Goal: Task Accomplishment & Management: Manage account settings

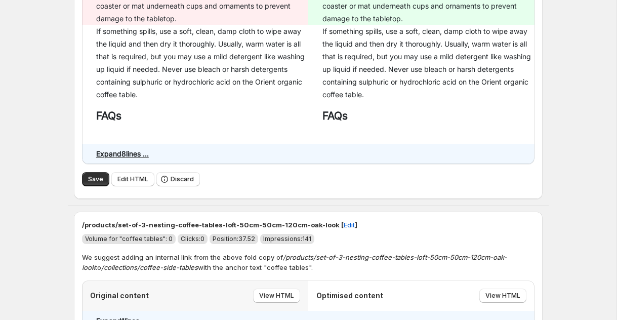
scroll to position [2175, 0]
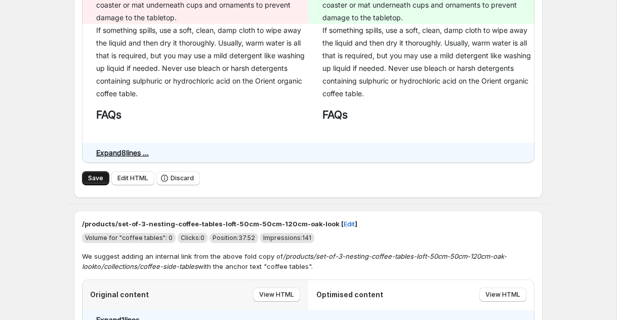
click at [101, 182] on span "Save" at bounding box center [95, 178] width 15 height 8
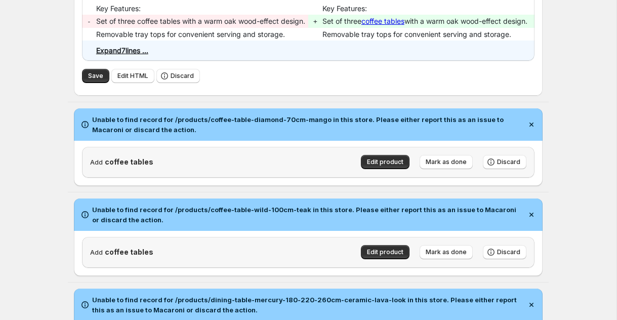
scroll to position [2635, 0]
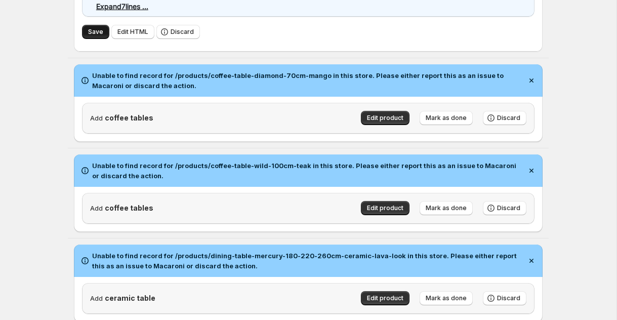
click at [94, 36] on span "Save" at bounding box center [95, 32] width 15 height 8
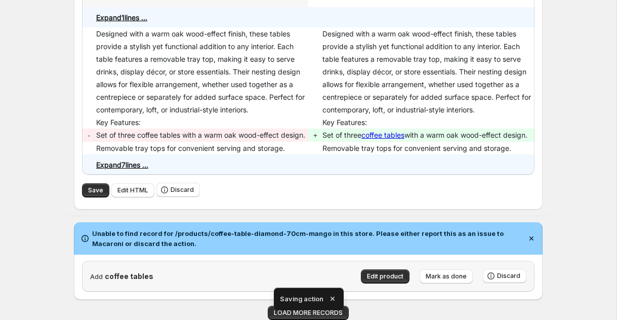
scroll to position [1703, 0]
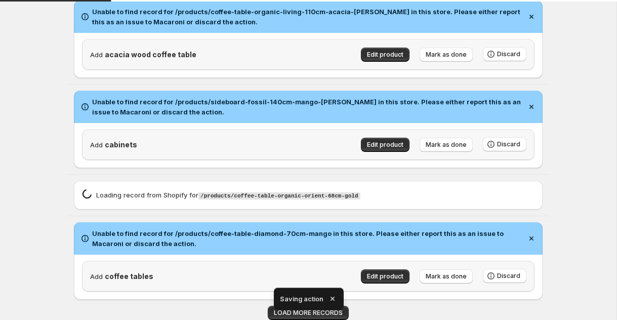
click at [333, 297] on icon "button" at bounding box center [332, 299] width 4 height 4
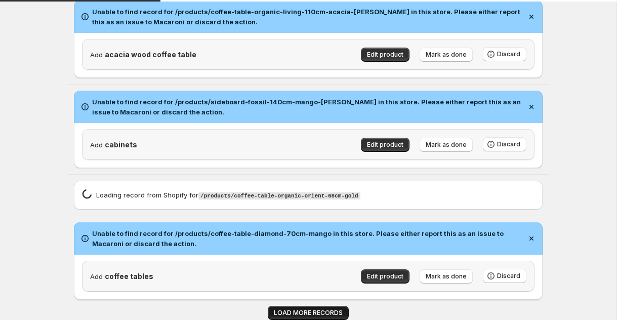
click at [325, 316] on span "LOAD MORE RECORDS" at bounding box center [308, 313] width 69 height 8
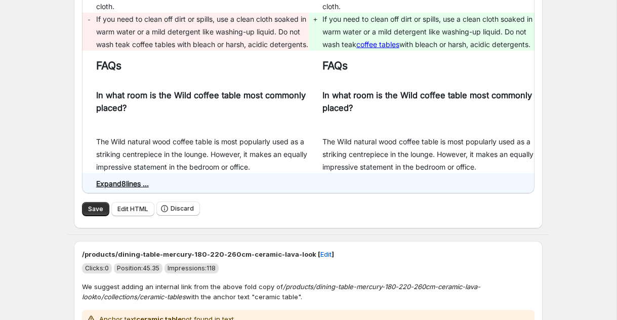
scroll to position [2558, 0]
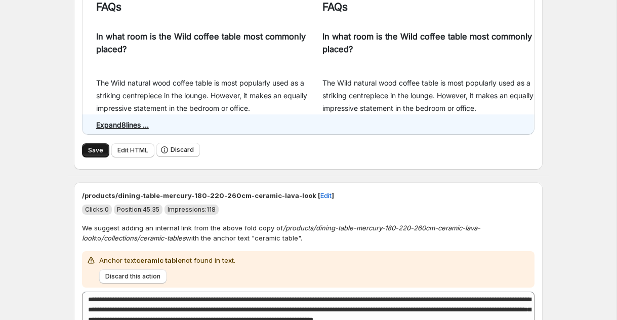
click at [105, 157] on button "Save" at bounding box center [95, 150] width 27 height 14
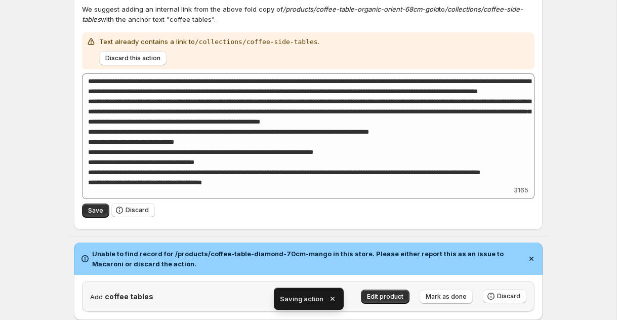
scroll to position [1915, 0]
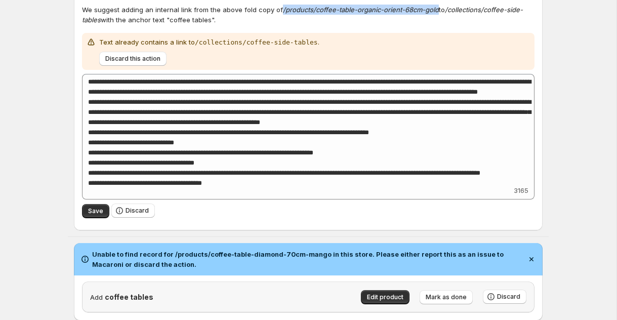
drag, startPoint x: 285, startPoint y: 15, endPoint x: 436, endPoint y: 16, distance: 150.9
click at [436, 16] on p "We suggest adding an internal link from the above fold copy of /products/coffee…" at bounding box center [308, 15] width 453 height 20
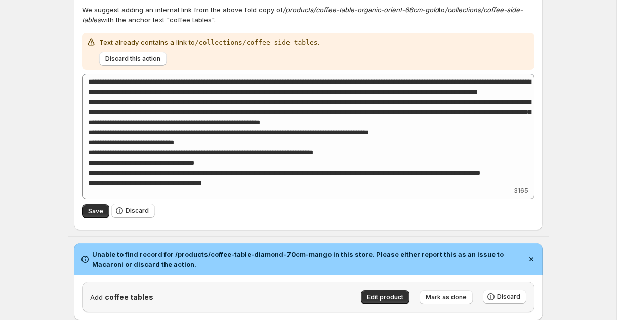
click at [429, 29] on div "We suggest adding an internal link from the above fold copy of /products/coffee…" at bounding box center [308, 15] width 453 height 28
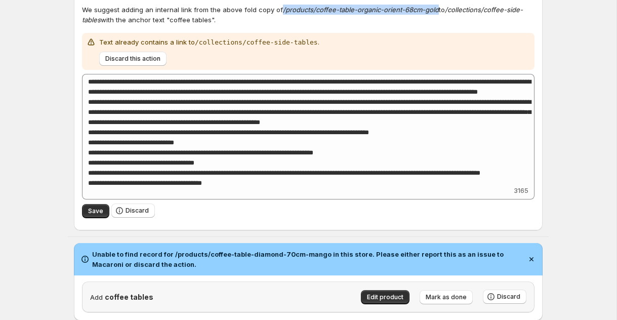
drag, startPoint x: 280, startPoint y: 14, endPoint x: 436, endPoint y: 17, distance: 155.5
click at [436, 17] on p "We suggest adding an internal link from the above fold copy of /products/coffee…" at bounding box center [308, 15] width 453 height 20
copy em "/products/coffee-table-organic-orient-68cm-gold"
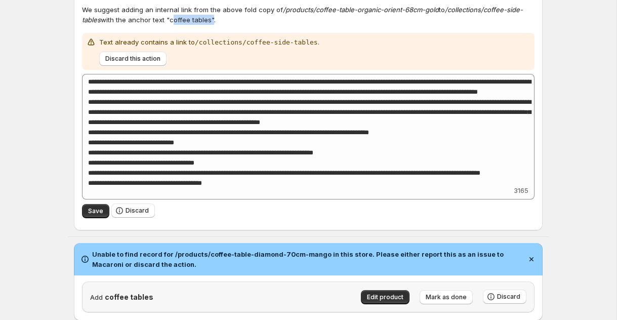
drag, startPoint x: 171, startPoint y: 25, endPoint x: 210, endPoint y: 25, distance: 39.0
click at [210, 25] on p "We suggest adding an internal link from the above fold copy of /products/coffee…" at bounding box center [308, 15] width 453 height 20
copy p "coffee tables"
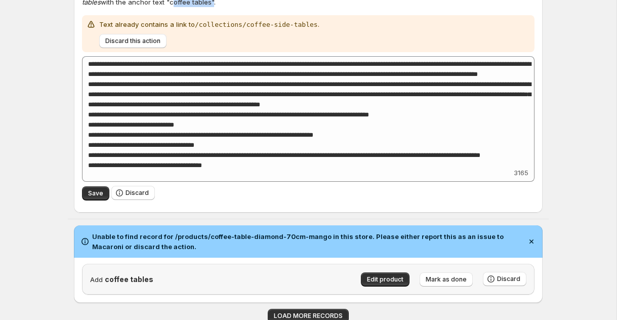
scroll to position [1940, 0]
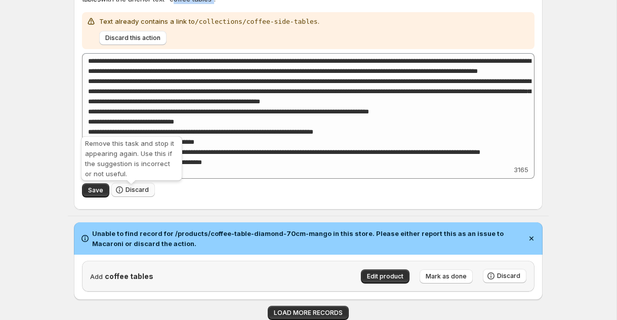
click at [134, 194] on button "Discard" at bounding box center [133, 190] width 44 height 14
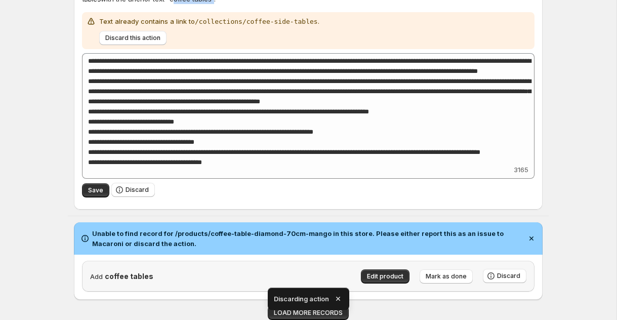
scroll to position [1661, 0]
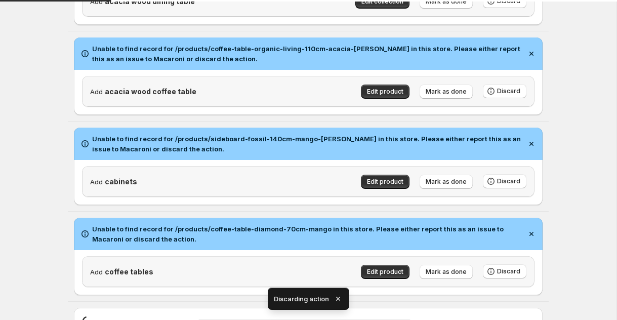
click at [336, 298] on icon "button" at bounding box center [338, 299] width 10 height 10
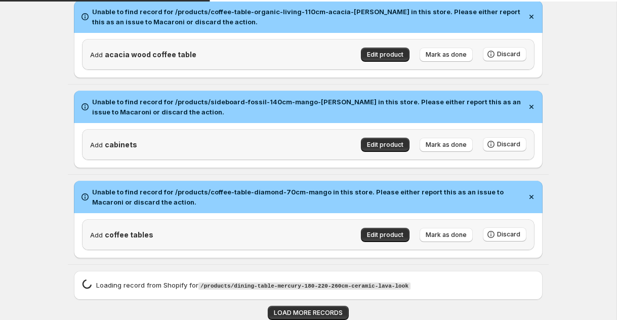
scroll to position [1703, 0]
click at [317, 311] on span "LOAD MORE RECORDS" at bounding box center [308, 313] width 69 height 8
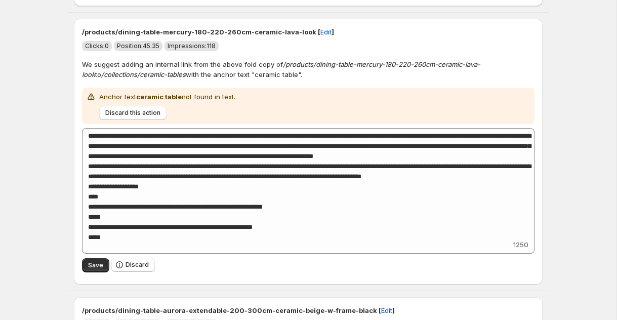
scroll to position [1950, 0]
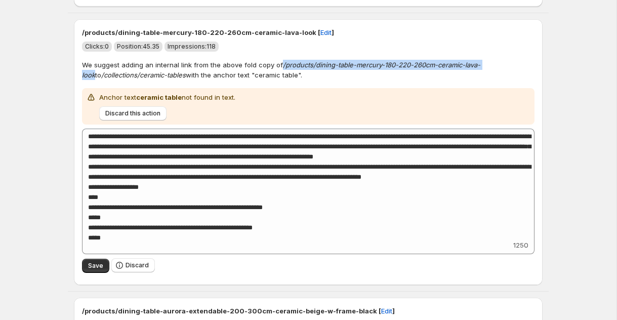
drag, startPoint x: 281, startPoint y: 69, endPoint x: 493, endPoint y: 72, distance: 212.7
click at [493, 72] on p "We suggest adding an internal link from the above fold copy of /products/dining…" at bounding box center [308, 70] width 453 height 20
copy em "/products/dining-table-mercury-180-220-260cm-ceramic-lava-look"
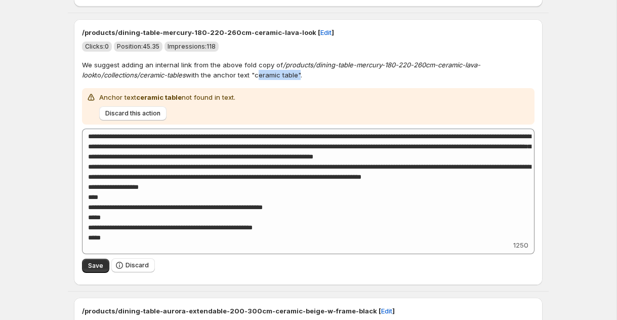
drag, startPoint x: 238, startPoint y: 81, endPoint x: 279, endPoint y: 81, distance: 41.0
click at [279, 80] on p "We suggest adding an internal link from the above fold copy of /products/dining…" at bounding box center [308, 70] width 453 height 20
copy p "ceramic table"
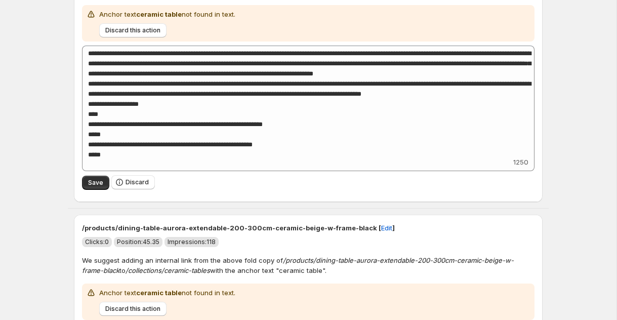
scroll to position [2033, 0]
click at [131, 186] on span "Discard" at bounding box center [137, 182] width 23 height 8
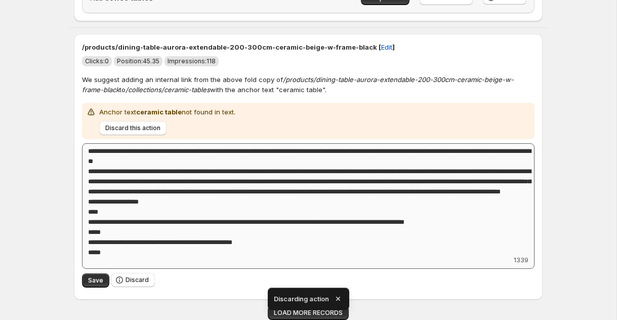
scroll to position [1940, 0]
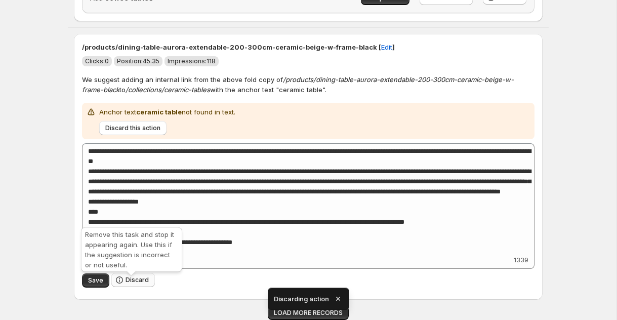
click at [139, 283] on span "Discard" at bounding box center [137, 280] width 23 height 8
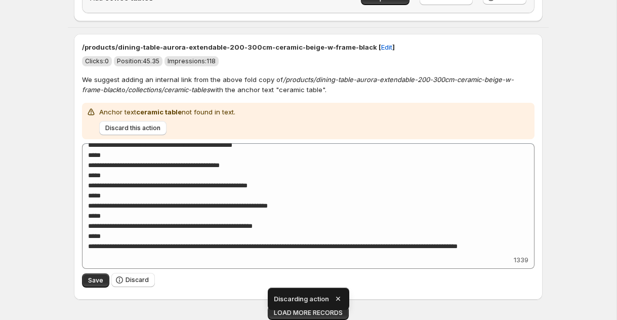
scroll to position [1703, 0]
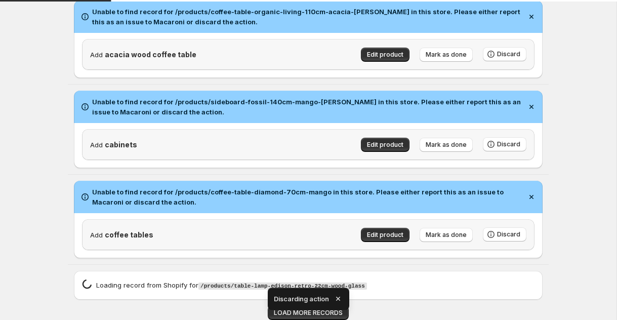
click at [341, 299] on icon "button" at bounding box center [338, 299] width 10 height 10
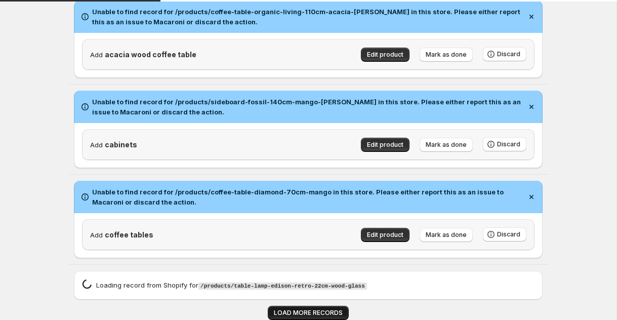
click at [336, 313] on span "LOAD MORE RECORDS" at bounding box center [308, 313] width 69 height 8
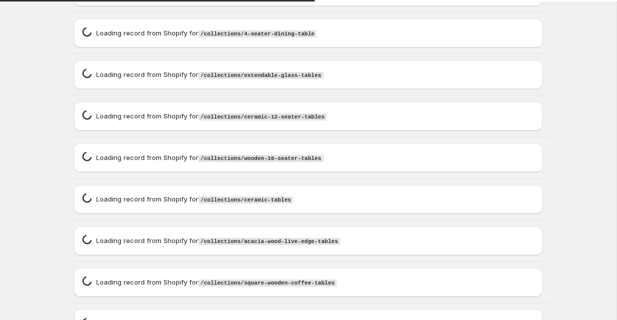
scroll to position [2539, 0]
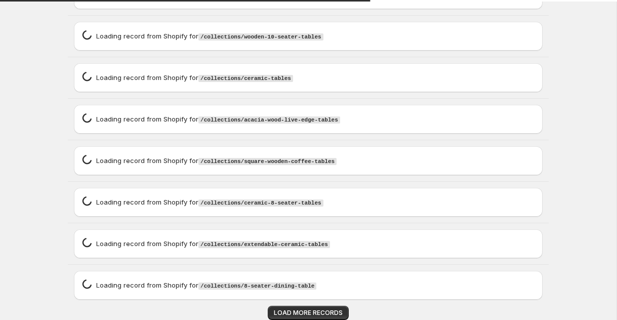
drag, startPoint x: 309, startPoint y: 311, endPoint x: 303, endPoint y: 299, distance: 13.1
click at [309, 311] on span "LOAD MORE RECORDS" at bounding box center [308, 313] width 69 height 8
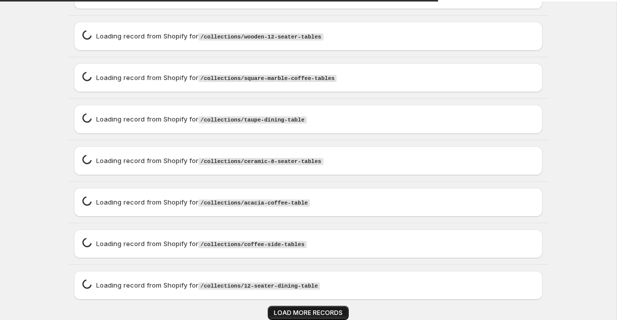
click at [293, 308] on button "LOAD MORE RECORDS" at bounding box center [308, 313] width 81 height 14
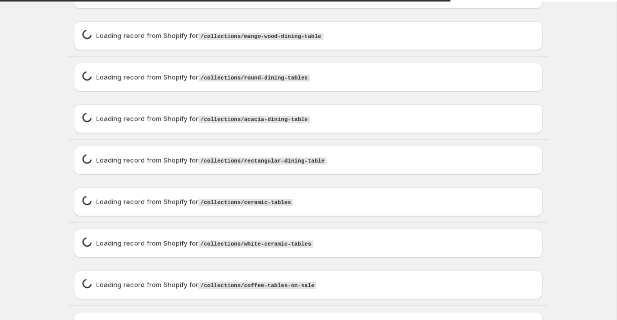
scroll to position [4210, 0]
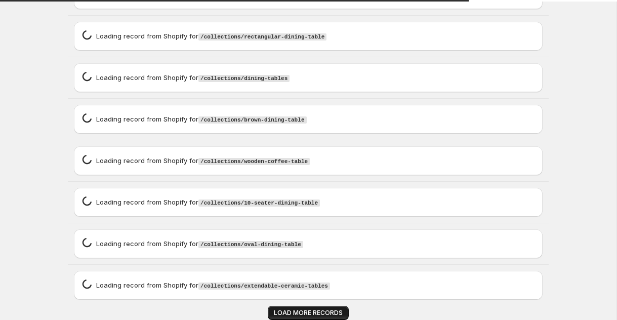
click at [303, 309] on span "LOAD MORE RECORDS" at bounding box center [308, 313] width 69 height 8
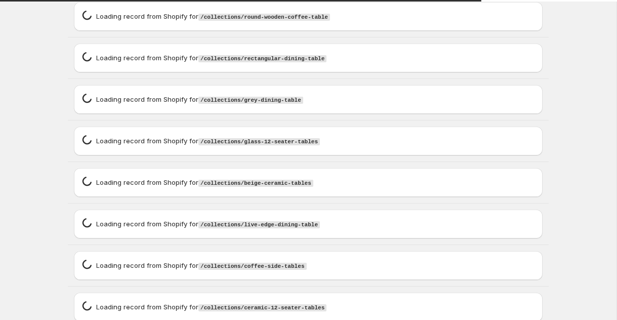
scroll to position [5045, 0]
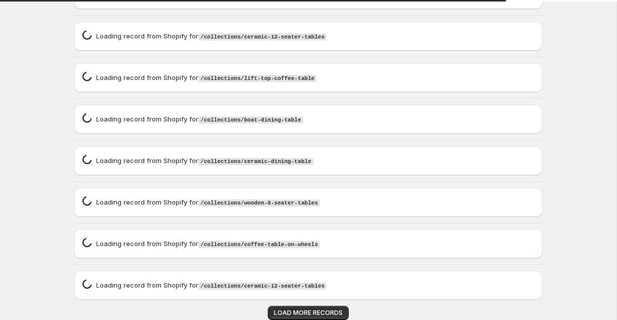
drag, startPoint x: 299, startPoint y: 317, endPoint x: 291, endPoint y: 286, distance: 32.3
click at [299, 317] on button "LOAD MORE RECORDS" at bounding box center [308, 313] width 81 height 14
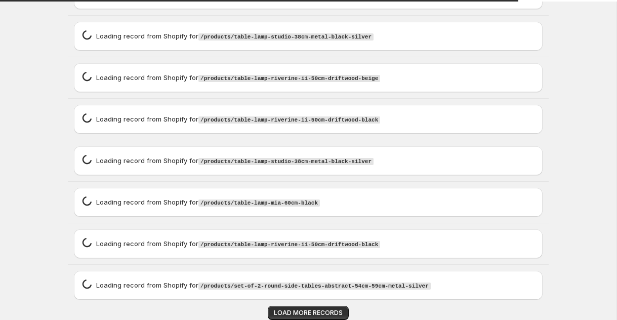
scroll to position [5881, 0]
click at [293, 309] on span "LOAD MORE RECORDS" at bounding box center [308, 313] width 69 height 8
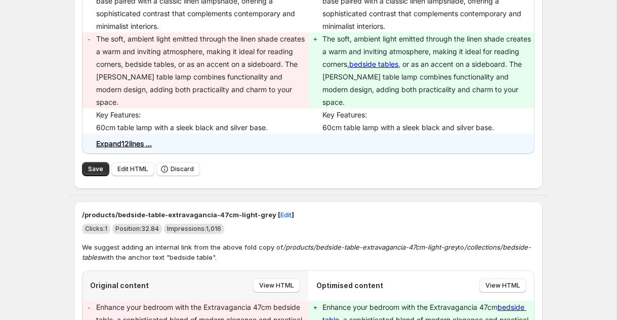
scroll to position [31524, 0]
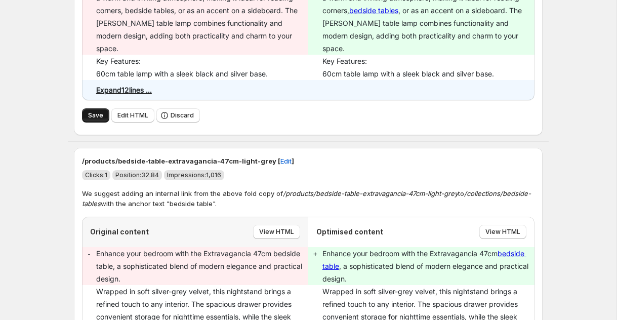
click at [92, 120] on span "Save" at bounding box center [95, 115] width 15 height 8
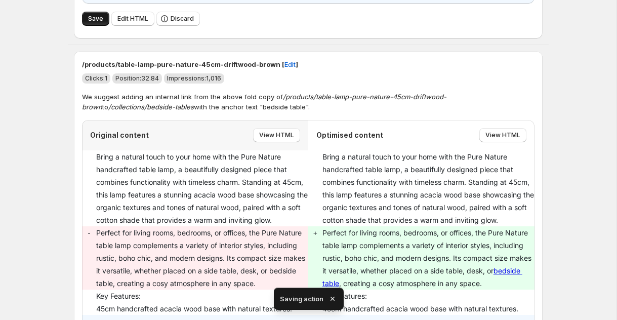
click at [101, 23] on span "Save" at bounding box center [95, 19] width 15 height 8
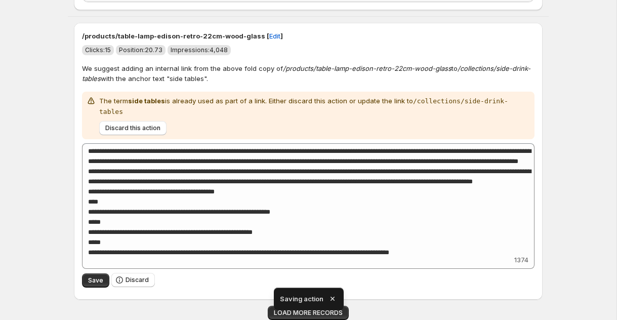
scroll to position [1940, 0]
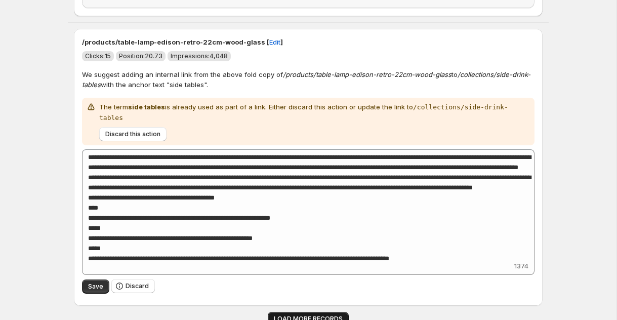
click at [330, 312] on button "LOAD MORE RECORDS" at bounding box center [308, 319] width 81 height 14
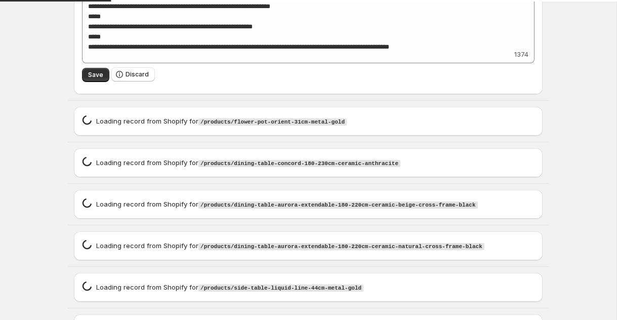
scroll to position [2209, 0]
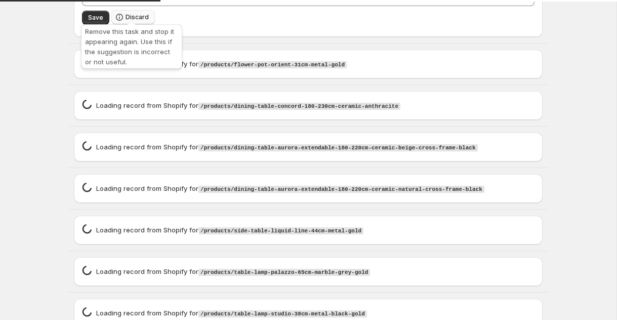
click at [126, 13] on span "Discard" at bounding box center [137, 17] width 23 height 8
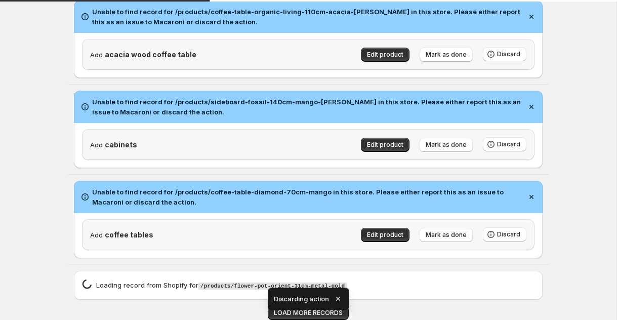
scroll to position [1703, 0]
click at [338, 296] on icon "button" at bounding box center [338, 299] width 10 height 10
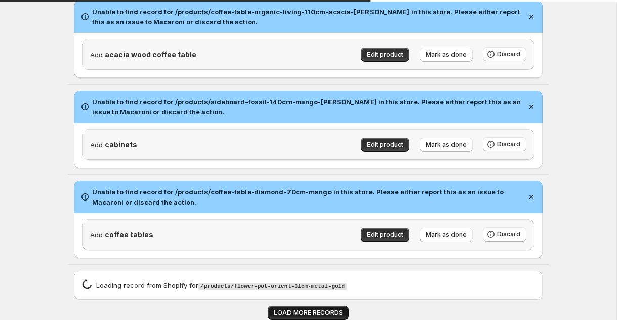
click at [337, 314] on span "LOAD MORE RECORDS" at bounding box center [308, 313] width 69 height 8
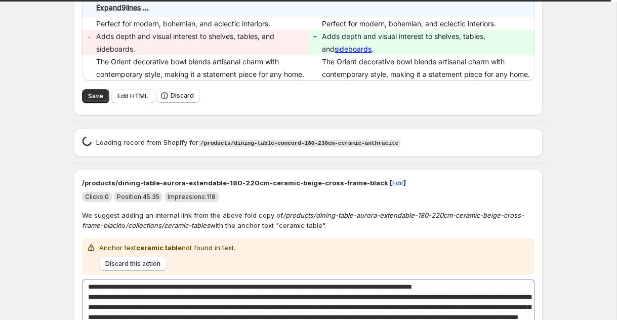
scroll to position [2070, 0]
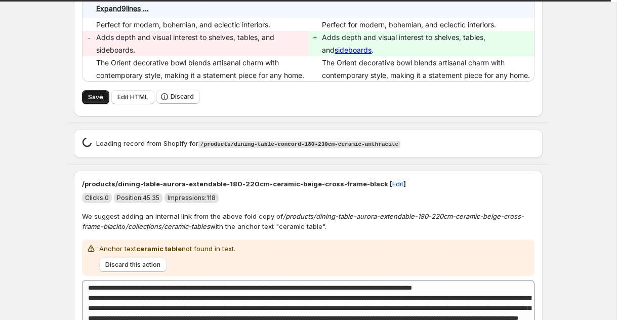
click at [101, 104] on button "Save" at bounding box center [95, 97] width 27 height 14
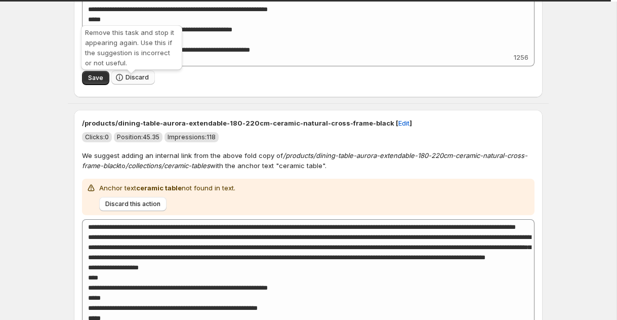
click at [124, 85] on button "Discard" at bounding box center [133, 77] width 44 height 14
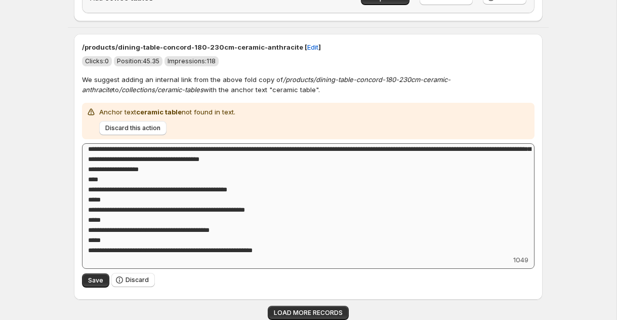
scroll to position [75, 0]
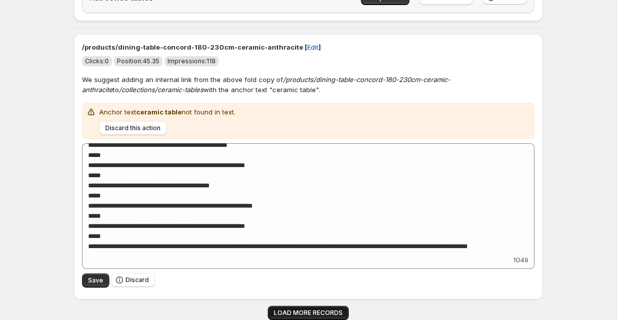
click at [291, 308] on button "LOAD MORE RECORDS" at bounding box center [308, 313] width 81 height 14
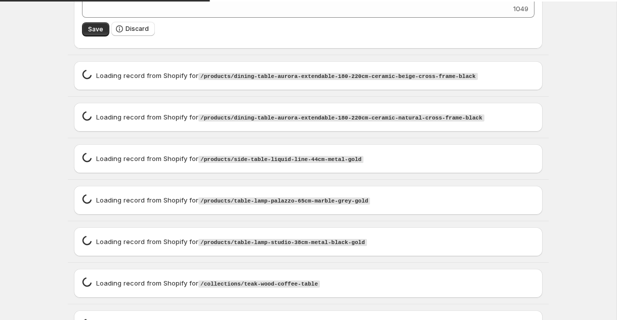
scroll to position [2132, 0]
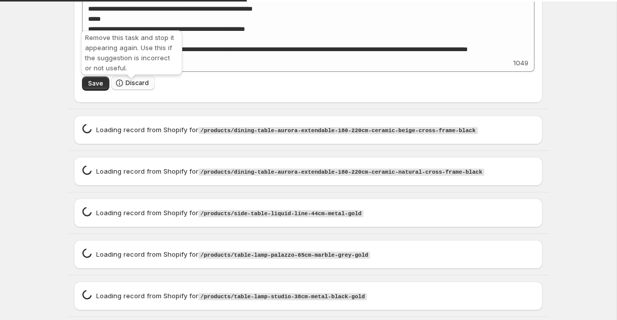
click at [138, 87] on span "Discard" at bounding box center [137, 83] width 23 height 8
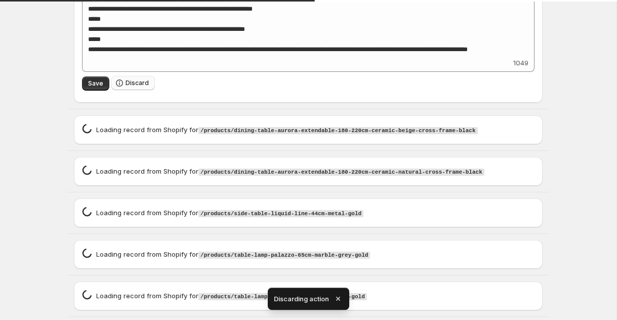
scroll to position [1703, 0]
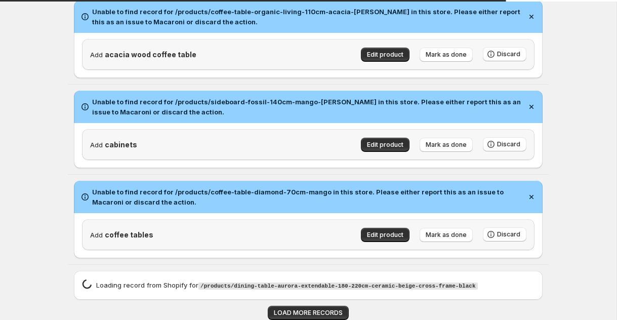
click at [338, 297] on div "Loading record spinner Loading record from Shopify for /products/dining-table-a…" at bounding box center [308, 285] width 469 height 29
click at [336, 310] on span "LOAD MORE RECORDS" at bounding box center [308, 313] width 69 height 8
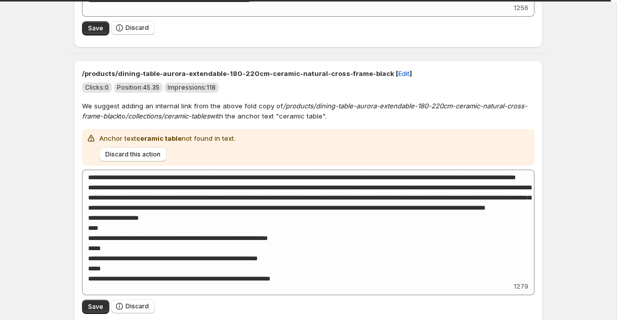
scroll to position [2275, 0]
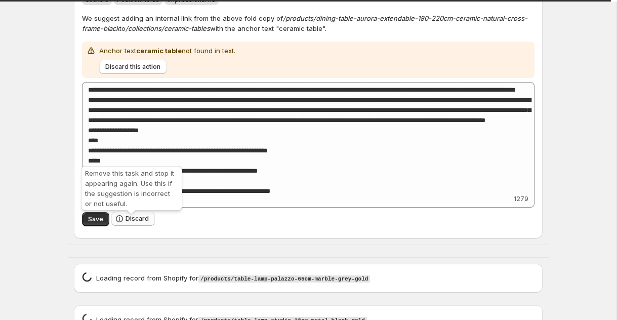
click at [129, 221] on span "Discard" at bounding box center [137, 219] width 23 height 8
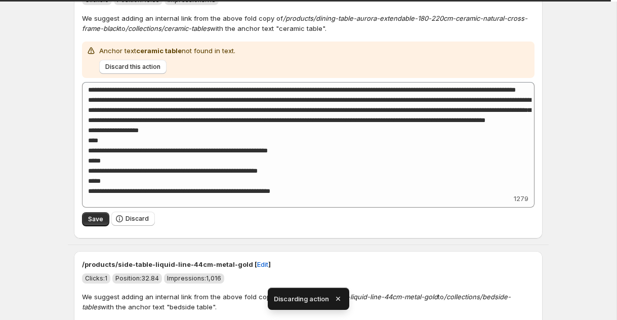
scroll to position [1940, 0]
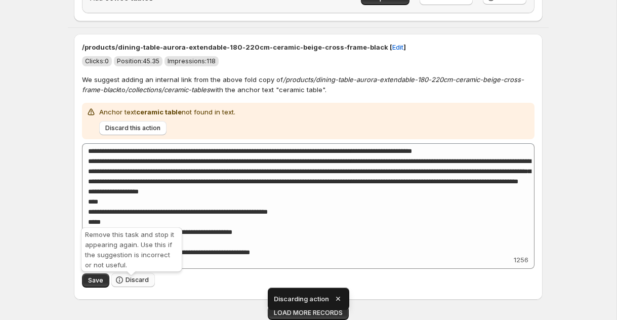
click at [142, 281] on span "Discard" at bounding box center [137, 280] width 23 height 8
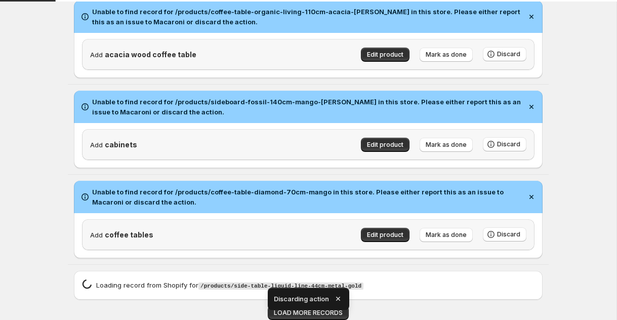
scroll to position [1703, 0]
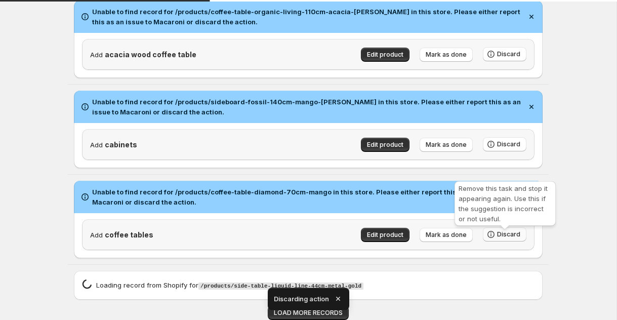
click at [508, 230] on span "Discard" at bounding box center [508, 234] width 23 height 8
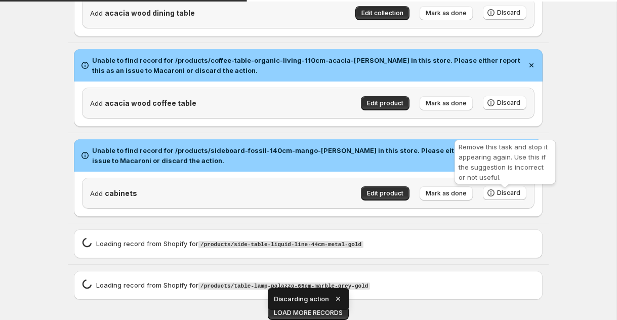
scroll to position [1654, 0]
click at [509, 140] on div "Remove this task and stop it appearing again. Use this if the suggestion is inc…" at bounding box center [505, 164] width 105 height 53
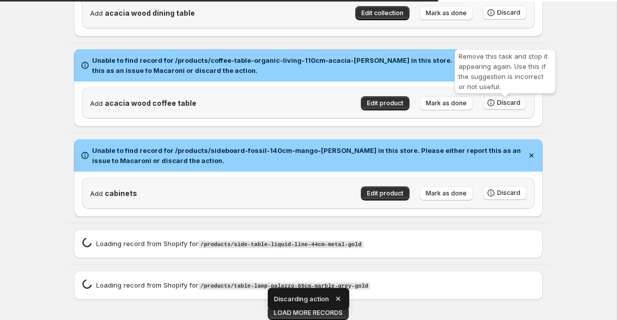
click at [507, 101] on span "Discard" at bounding box center [508, 103] width 23 height 8
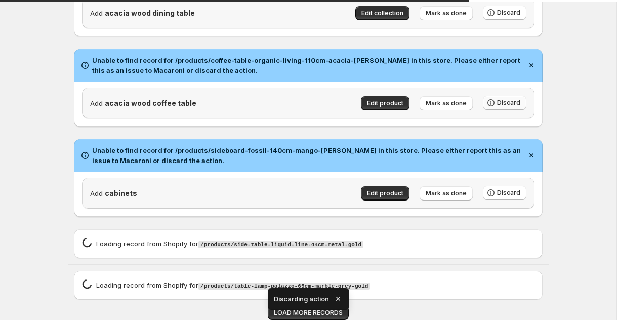
scroll to position [1606, 0]
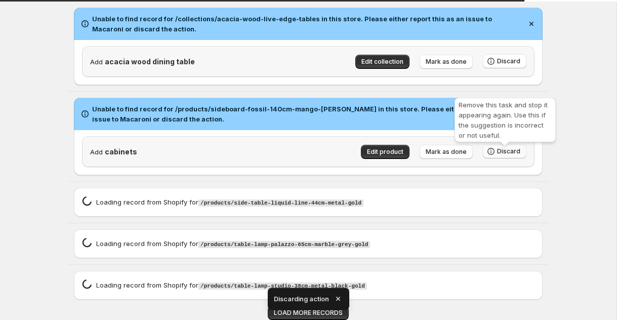
click at [517, 148] on span "Discard" at bounding box center [508, 151] width 23 height 8
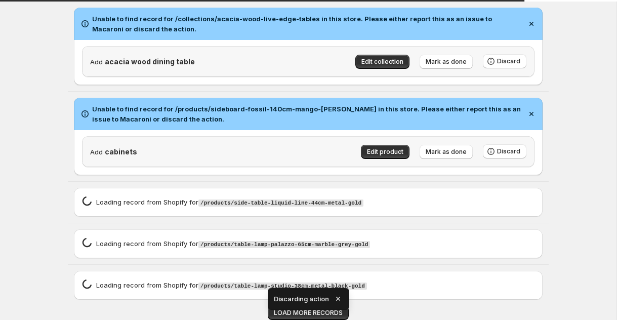
scroll to position [1557, 0]
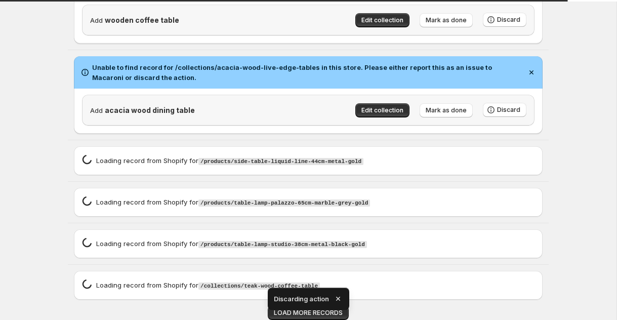
click at [340, 300] on icon "button" at bounding box center [338, 299] width 10 height 10
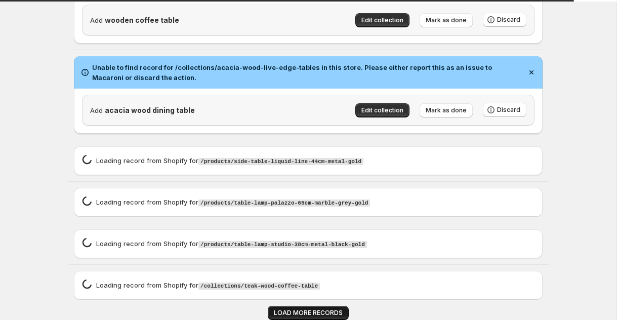
click at [336, 314] on span "LOAD MORE RECORDS" at bounding box center [308, 313] width 69 height 8
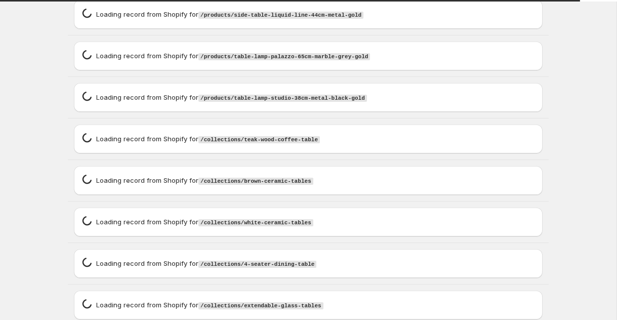
scroll to position [1724, 0]
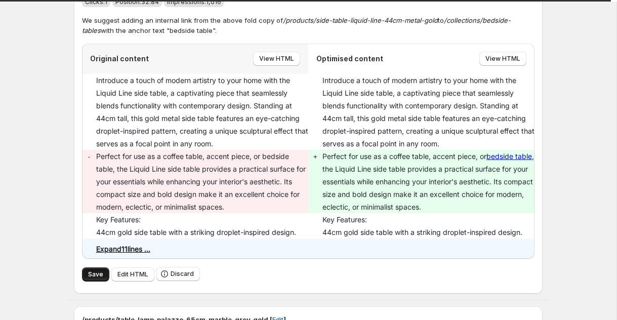
click at [95, 282] on button "Save" at bounding box center [95, 274] width 27 height 14
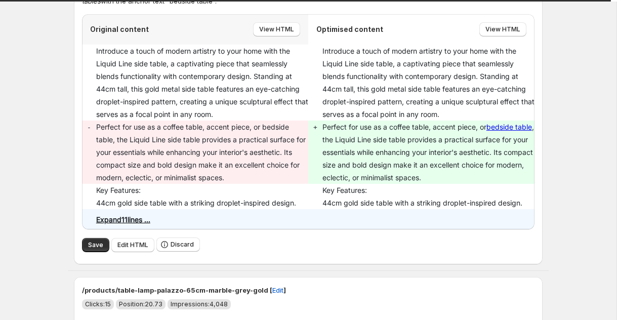
scroll to position [2023, 0]
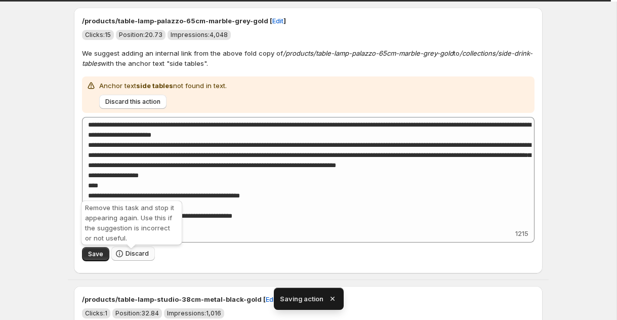
click at [141, 258] on span "Discard" at bounding box center [137, 254] width 23 height 8
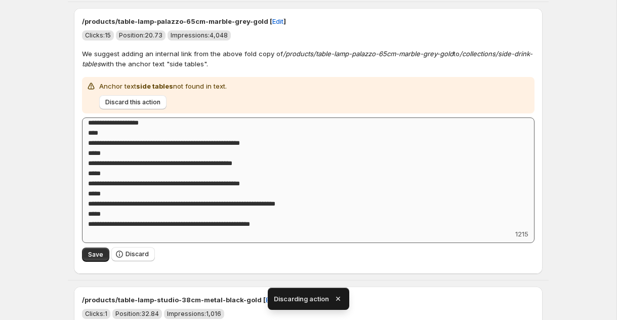
scroll to position [107, 0]
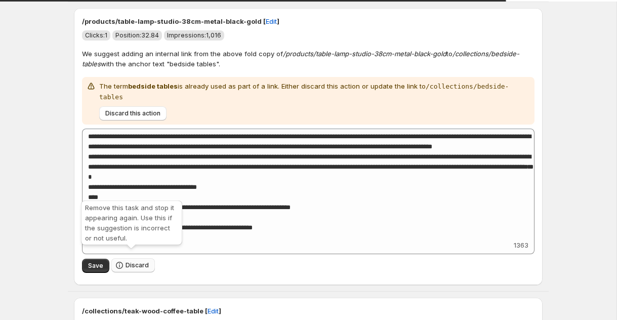
click at [136, 261] on span "Discard" at bounding box center [137, 265] width 23 height 8
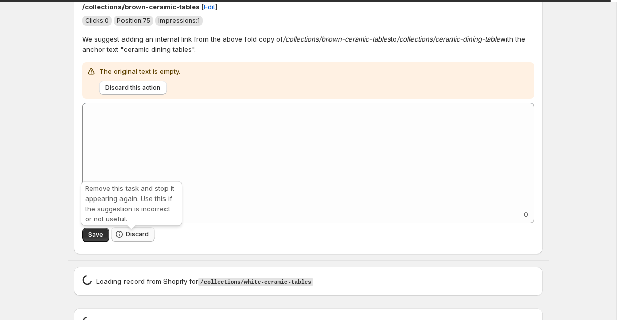
scroll to position [1795, 0]
click at [136, 242] on button "Discard" at bounding box center [133, 234] width 44 height 14
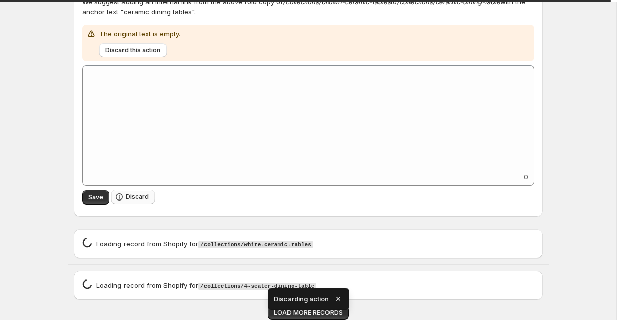
scroll to position [1564, 0]
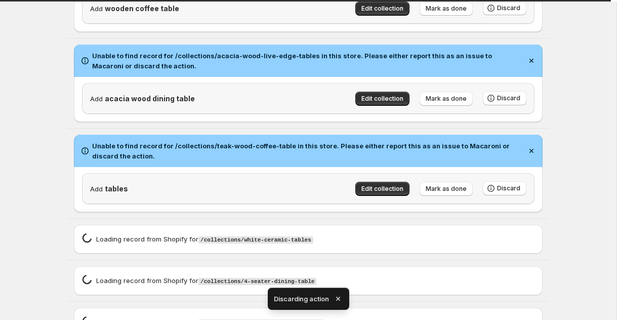
click at [340, 296] on icon "button" at bounding box center [338, 299] width 10 height 10
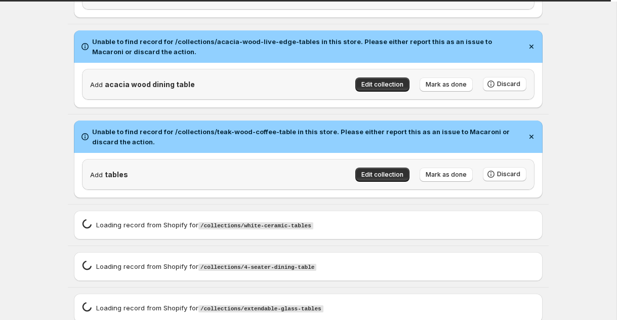
scroll to position [1606, 0]
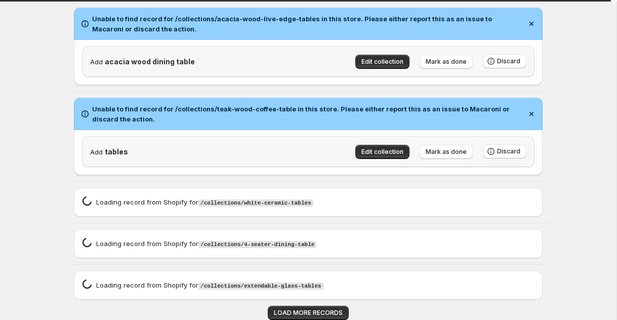
drag, startPoint x: 310, startPoint y: 312, endPoint x: 309, endPoint y: 296, distance: 16.2
click at [310, 312] on span "LOAD MORE RECORDS" at bounding box center [308, 313] width 69 height 8
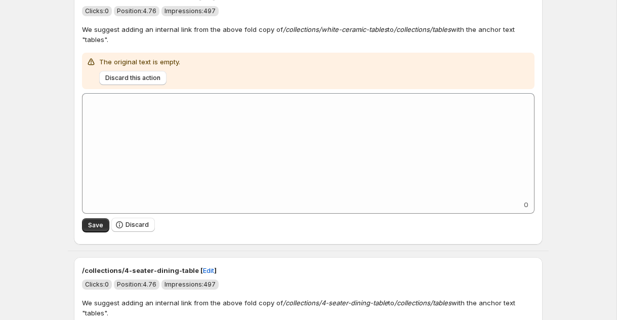
scroll to position [1709, 0]
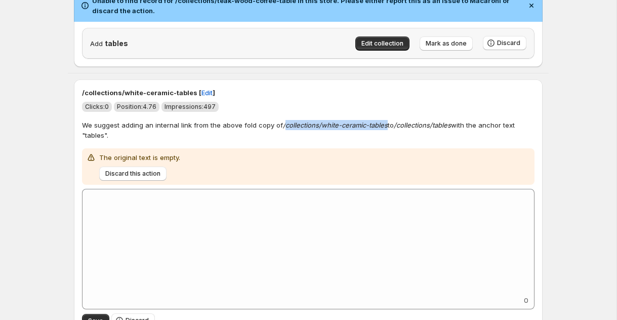
drag, startPoint x: 281, startPoint y: 128, endPoint x: 385, endPoint y: 133, distance: 103.9
click at [385, 133] on p "We suggest adding an internal link from the above fold copy of /collections/whi…" at bounding box center [308, 130] width 453 height 20
copy em "collections/white-ceramic-tables"
click at [292, 140] on p "We suggest adding an internal link from the above fold copy of /collections/whi…" at bounding box center [308, 130] width 453 height 20
drag, startPoint x: 86, startPoint y: 141, endPoint x: 103, endPoint y: 140, distance: 16.7
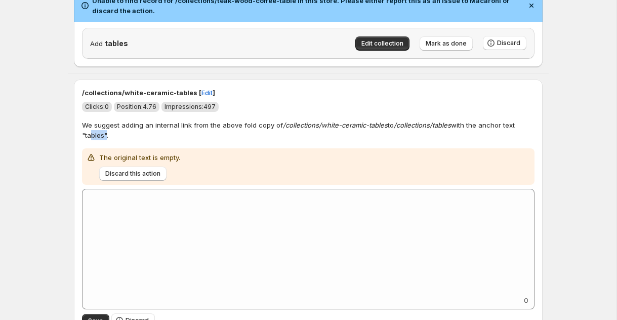
click at [103, 140] on p "We suggest adding an internal link from the above fold copy of /collections/whi…" at bounding box center [308, 130] width 453 height 20
click at [77, 147] on div "/collections/white-ceramic-tables [ Edit ] Clicks: 0 Position: 4.76 Impressions…" at bounding box center [308, 210] width 469 height 261
drag, startPoint x: 86, startPoint y: 140, endPoint x: 104, endPoint y: 141, distance: 18.3
click at [104, 140] on p "We suggest adding an internal link from the above fold copy of /collections/whi…" at bounding box center [308, 130] width 453 height 20
copy p "tables"
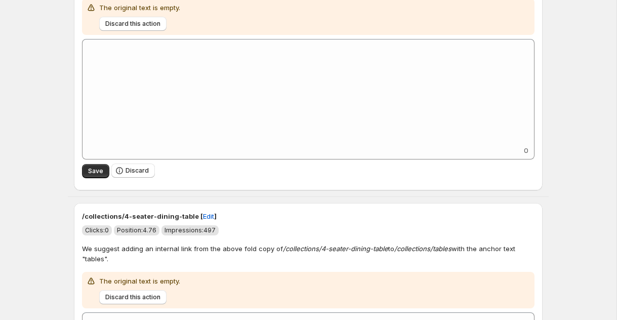
scroll to position [1922, 0]
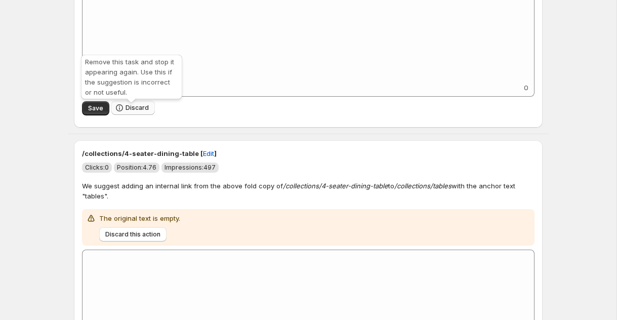
click at [126, 104] on div "Remove this task and stop it appearing again. Use this if the suggestion is inc…" at bounding box center [131, 79] width 105 height 53
click at [128, 115] on button "Discard" at bounding box center [133, 108] width 44 height 14
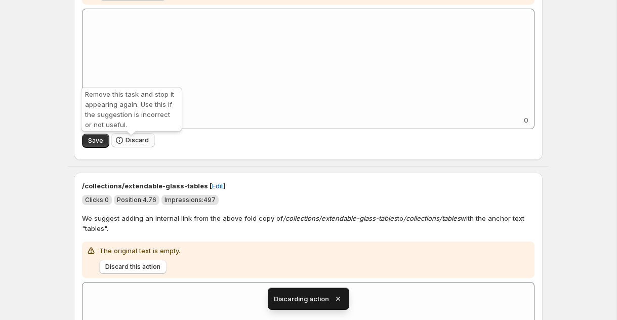
click at [143, 143] on span "Discard" at bounding box center [137, 140] width 23 height 8
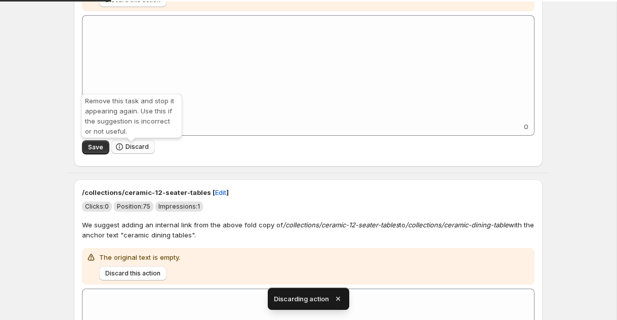
click at [139, 147] on span "Discard" at bounding box center [137, 147] width 23 height 8
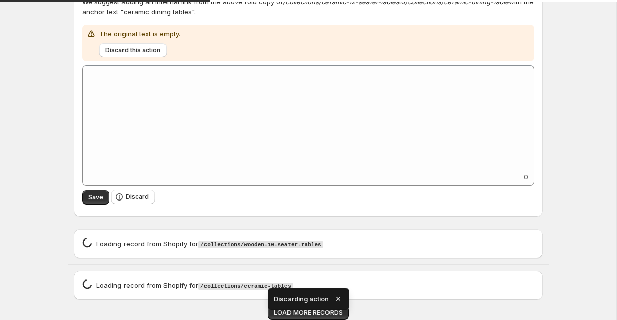
scroll to position [1796, 0]
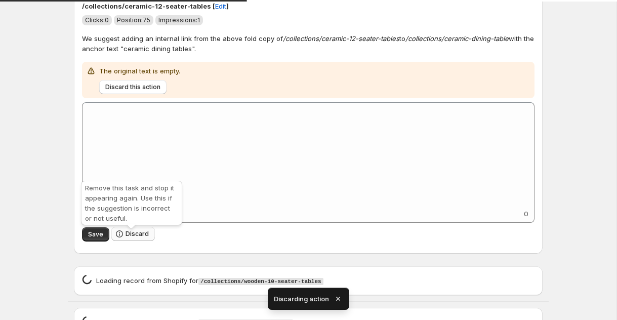
click at [138, 238] on span "Discard" at bounding box center [137, 234] width 23 height 8
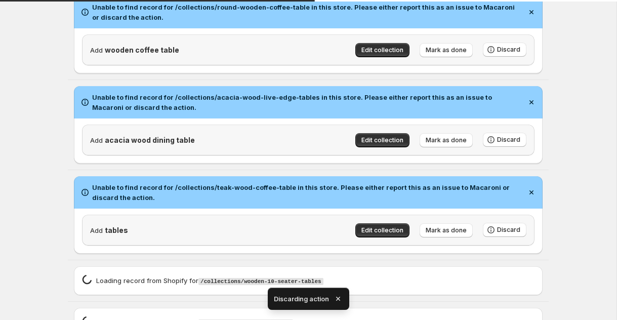
click at [338, 301] on icon "button" at bounding box center [338, 299] width 10 height 10
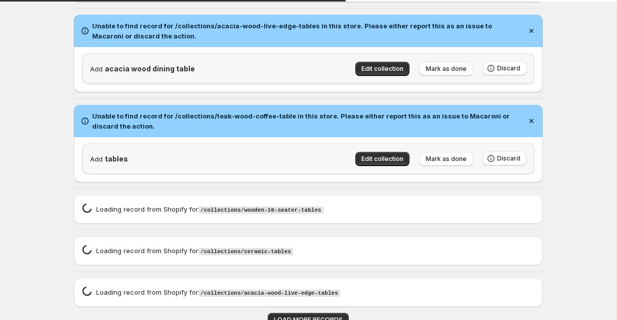
scroll to position [1606, 0]
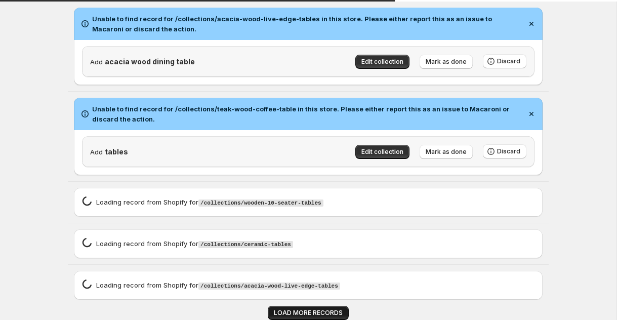
click at [330, 313] on span "LOAD MORE RECORDS" at bounding box center [308, 313] width 69 height 8
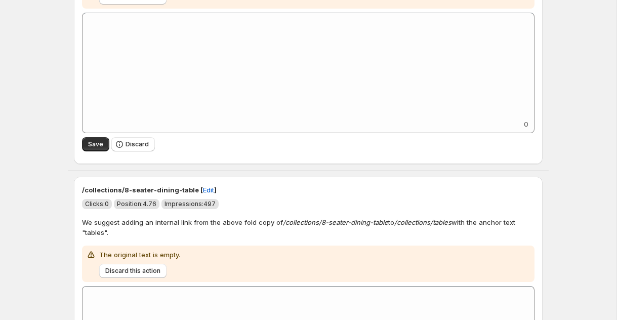
scroll to position [5855, 0]
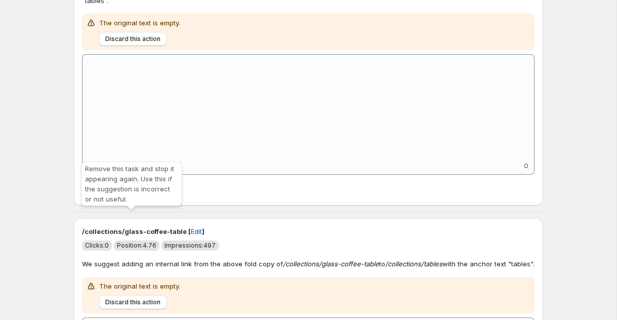
click at [141, 190] on span "Discard" at bounding box center [137, 186] width 23 height 8
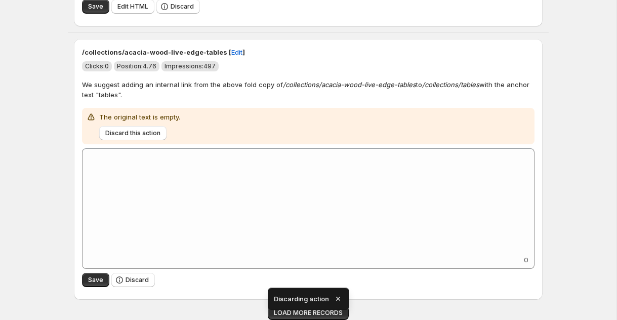
scroll to position [2279, 0]
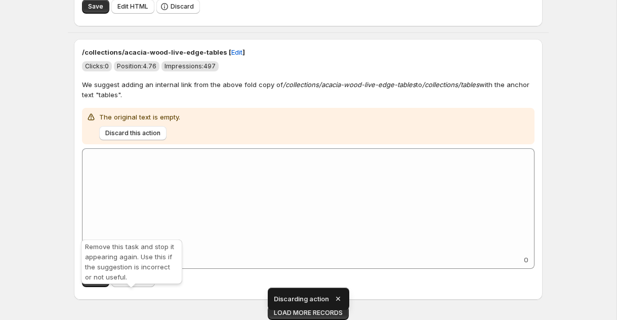
click at [134, 278] on span "Discard" at bounding box center [137, 280] width 23 height 8
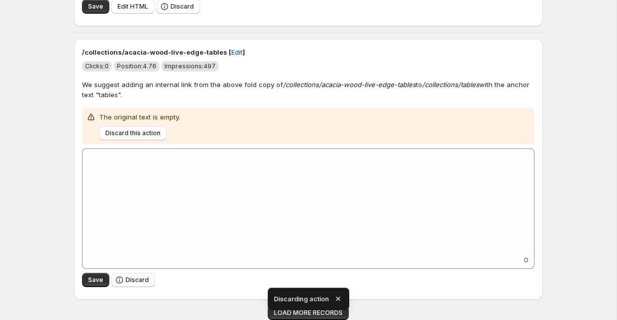
scroll to position [2047, 0]
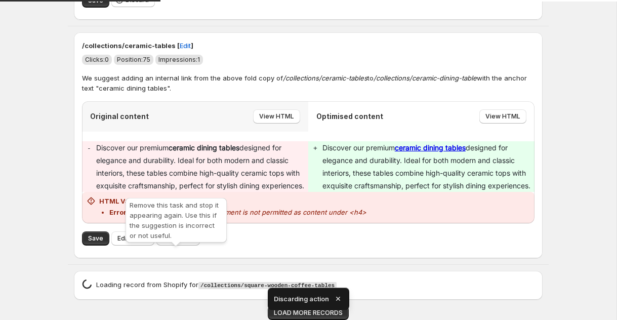
click at [187, 239] on span "Discard" at bounding box center [182, 238] width 23 height 8
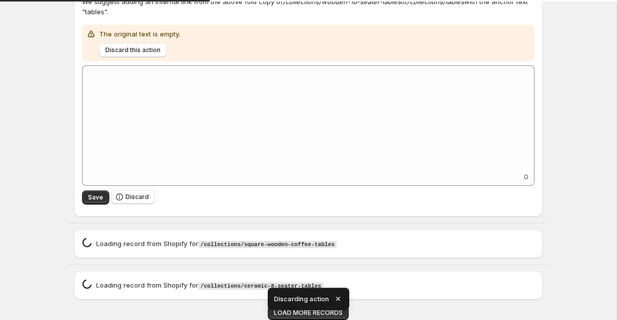
scroll to position [1838, 0]
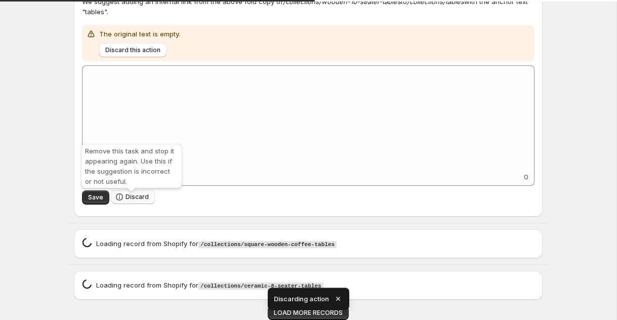
click at [134, 191] on button "Discard" at bounding box center [133, 197] width 44 height 14
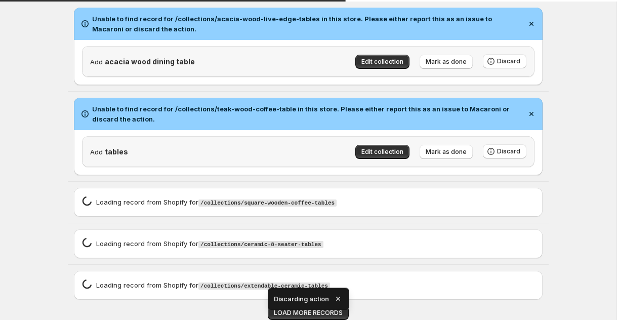
scroll to position [1564, 0]
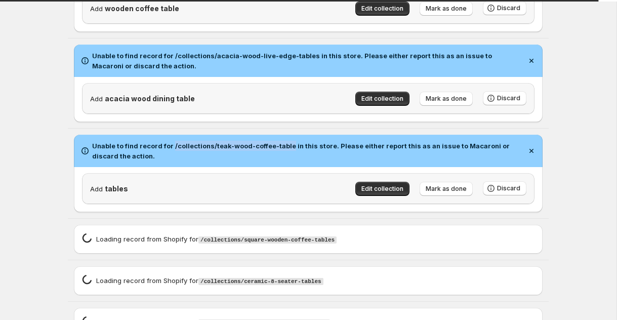
drag, startPoint x: 172, startPoint y: 147, endPoint x: 287, endPoint y: 153, distance: 115.1
click at [287, 153] on h2 "Unable to find record for /collections/teak-wood-coffee-table in this store. Pl…" at bounding box center [307, 151] width 430 height 20
copy h2 "/collections/teak-wood-coffee-table"
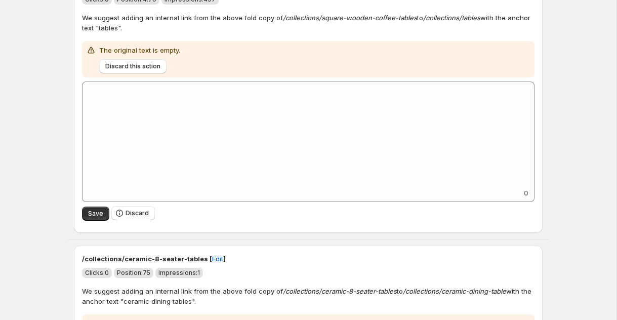
scroll to position [1817, 0]
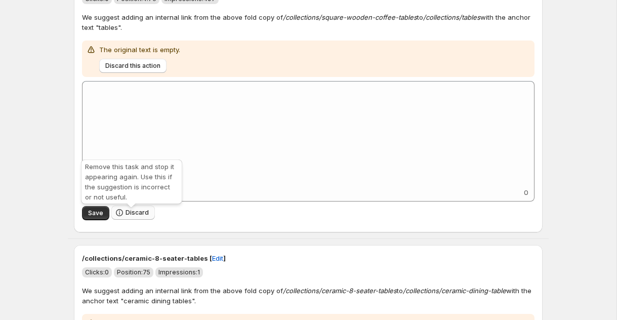
click at [136, 214] on span "Discard" at bounding box center [137, 213] width 23 height 8
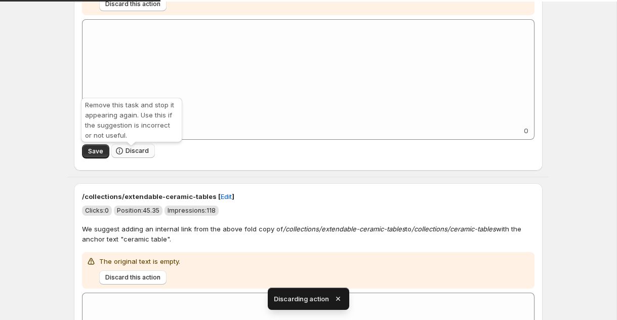
click at [139, 151] on span "Discard" at bounding box center [137, 151] width 23 height 8
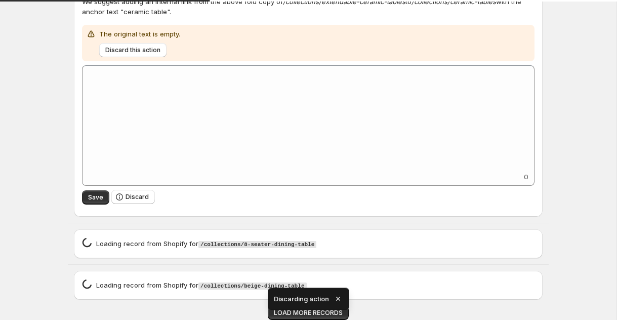
scroll to position [1796, 0]
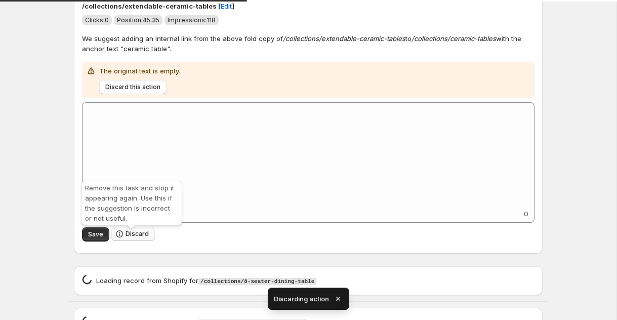
click at [145, 237] on span "Discard" at bounding box center [137, 234] width 23 height 8
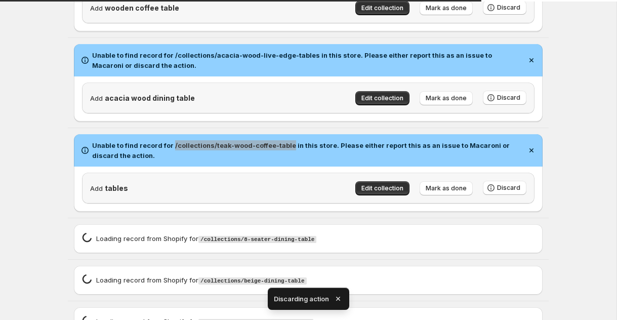
scroll to position [1606, 0]
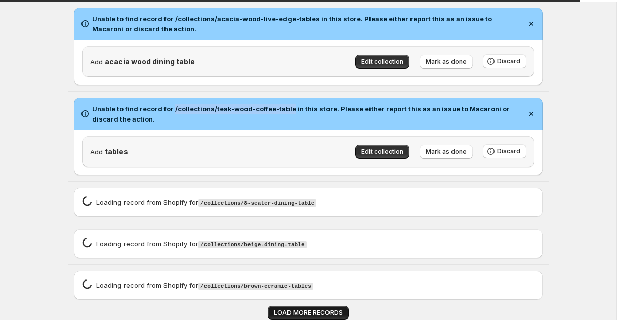
click at [285, 311] on span "LOAD MORE RECORDS" at bounding box center [308, 313] width 69 height 8
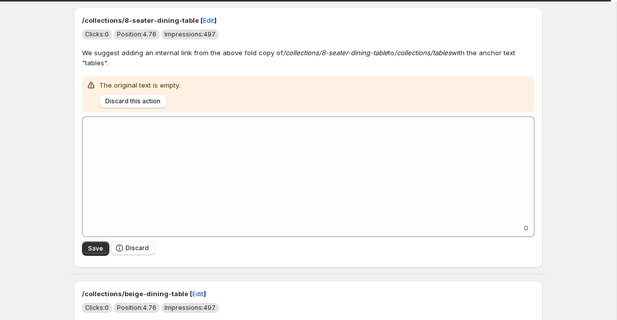
scroll to position [1922, 0]
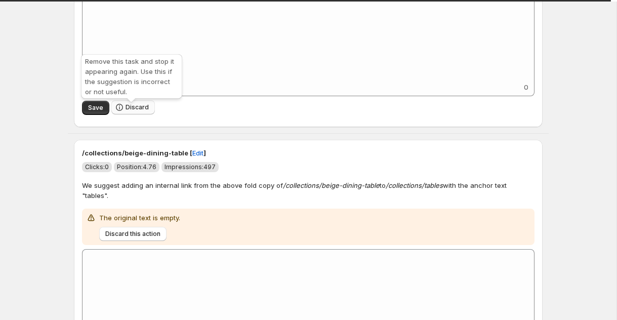
click at [141, 111] on span "Discard" at bounding box center [137, 107] width 23 height 8
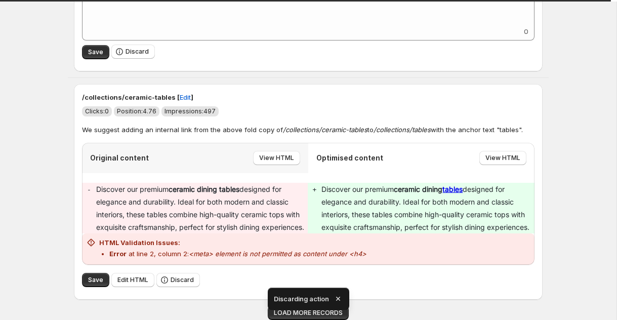
scroll to position [1991, 0]
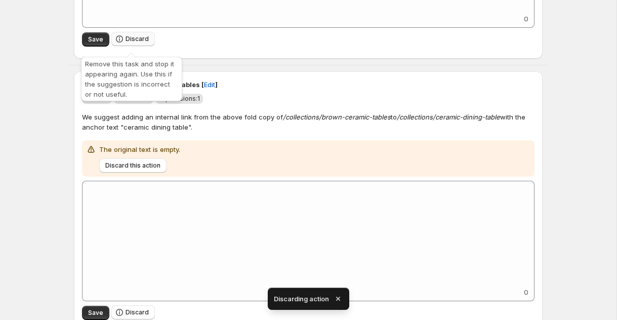
click at [135, 43] on span "Discard" at bounding box center [137, 39] width 23 height 8
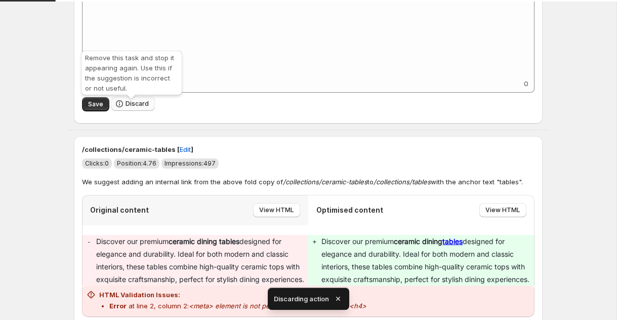
click at [122, 104] on icon "button" at bounding box center [119, 104] width 10 height 10
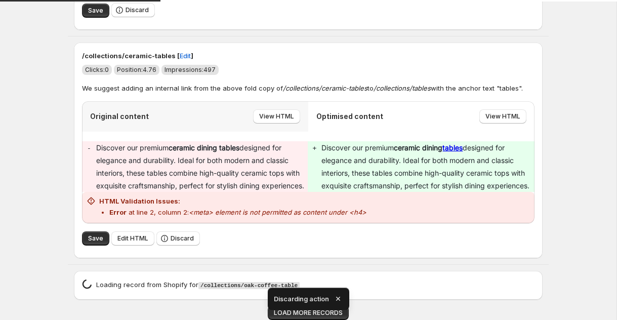
scroll to position [1763, 0]
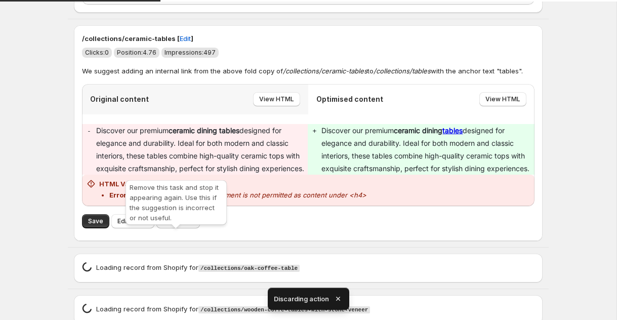
click at [162, 226] on icon "button" at bounding box center [165, 221] width 10 height 10
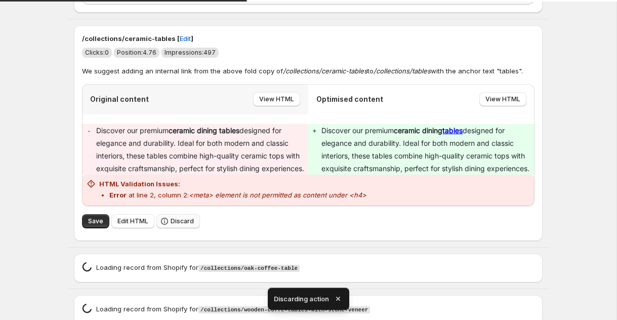
scroll to position [1606, 0]
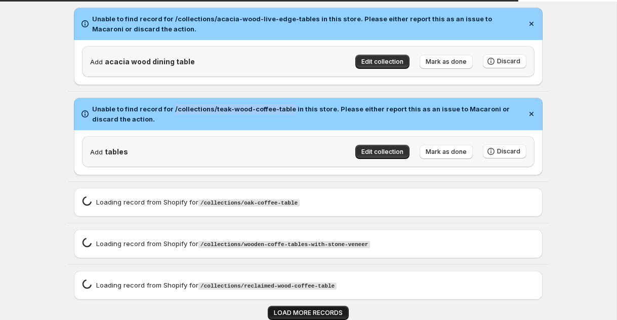
click at [314, 315] on span "LOAD MORE RECORDS" at bounding box center [308, 313] width 69 height 8
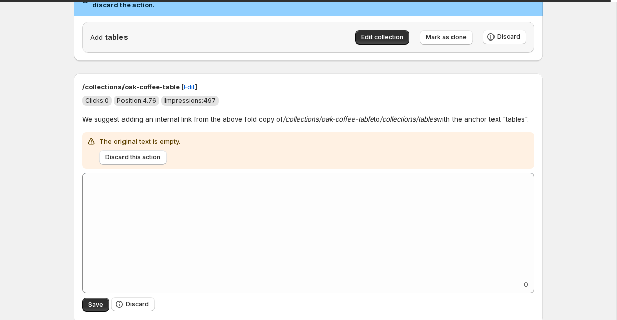
scroll to position [1803, 0]
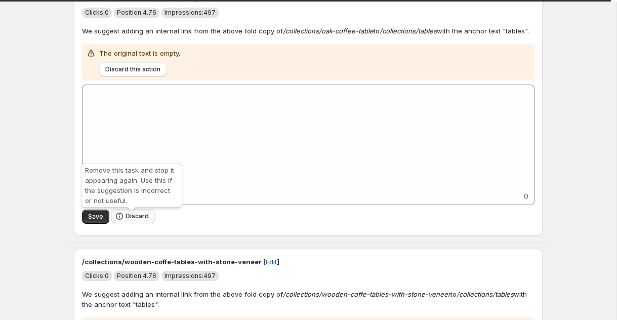
click at [137, 220] on span "Discard" at bounding box center [137, 216] width 23 height 8
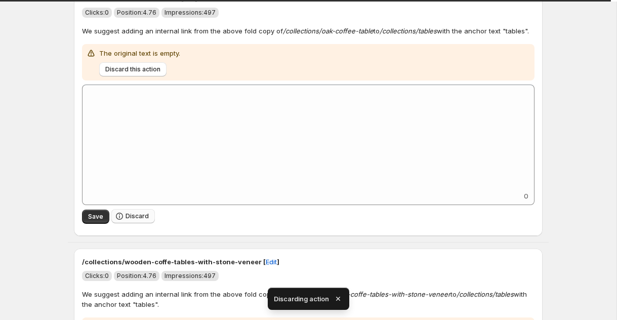
click at [137, 220] on span "Discard" at bounding box center [137, 216] width 23 height 8
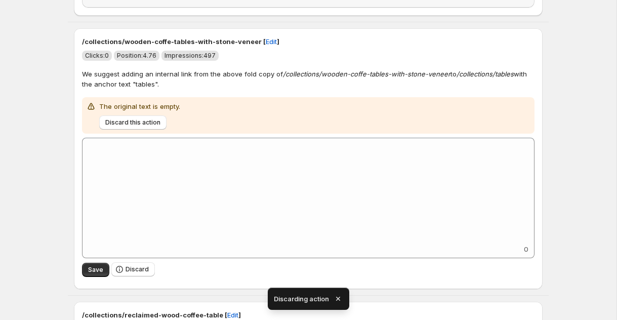
scroll to position [1890, 0]
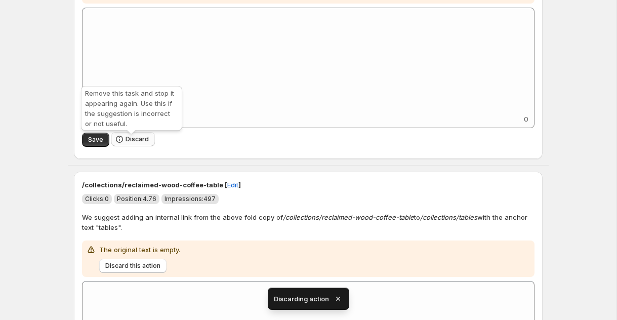
click at [148, 142] on button "Discard" at bounding box center [133, 139] width 44 height 14
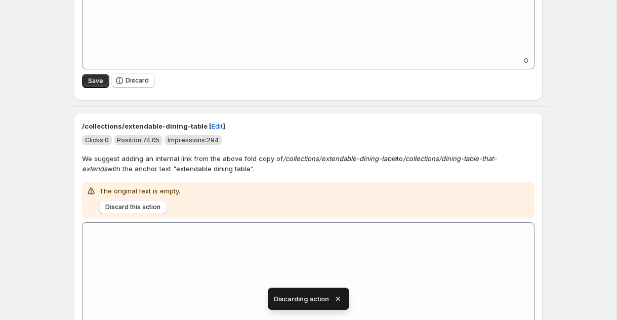
scroll to position [1949, 0]
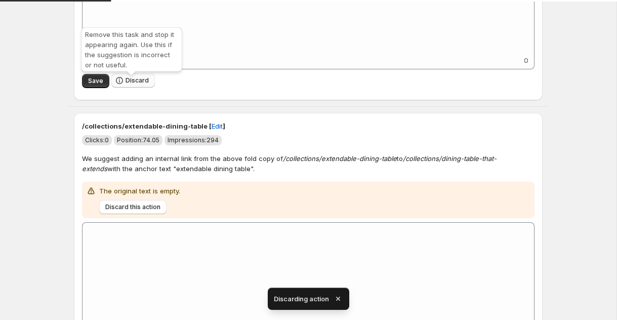
click at [142, 85] on span "Discard" at bounding box center [137, 80] width 23 height 8
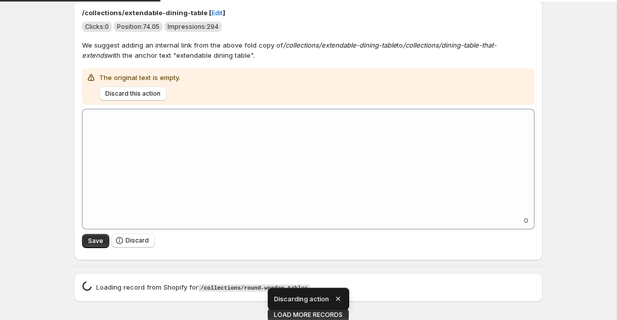
scroll to position [1796, 0]
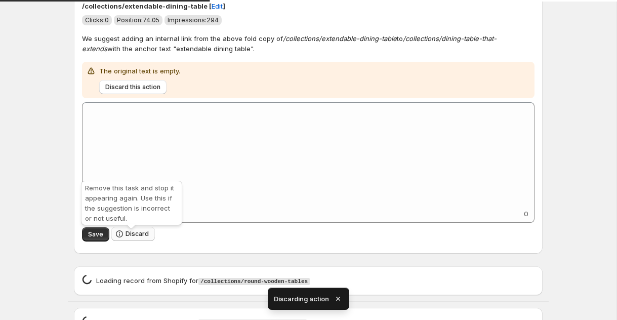
click at [120, 231] on button "Discard" at bounding box center [133, 234] width 44 height 14
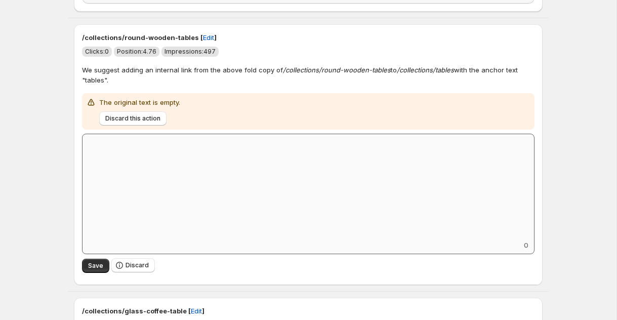
scroll to position [1762, 0]
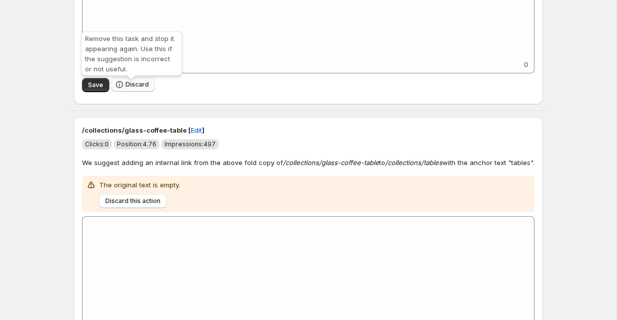
click at [132, 86] on span "Discard" at bounding box center [137, 85] width 23 height 8
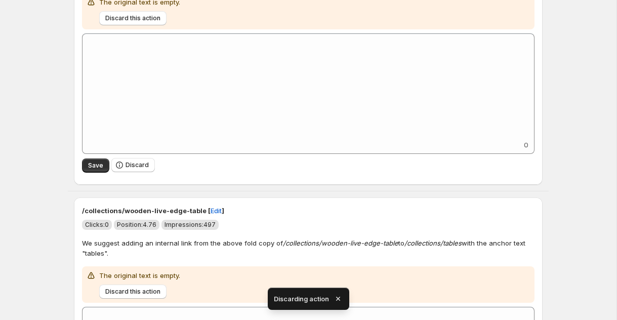
scroll to position [1671, 0]
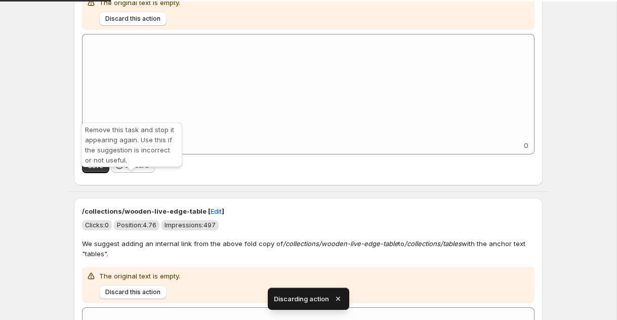
click at [139, 173] on button "Discard" at bounding box center [133, 166] width 44 height 14
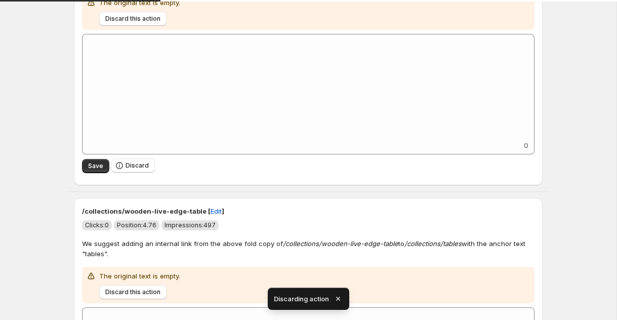
scroll to position [1612, 0]
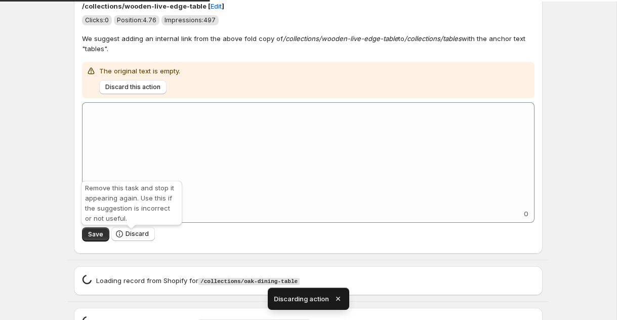
click at [127, 230] on div "Remove this task and stop it appearing again. Use this if the suggestion is inc…" at bounding box center [131, 205] width 105 height 53
click at [128, 233] on button "Discard" at bounding box center [133, 234] width 44 height 14
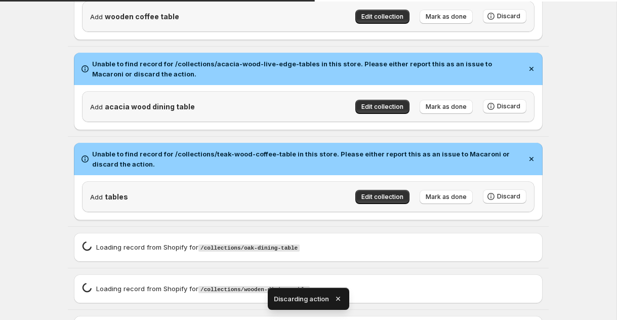
scroll to position [1423, 0]
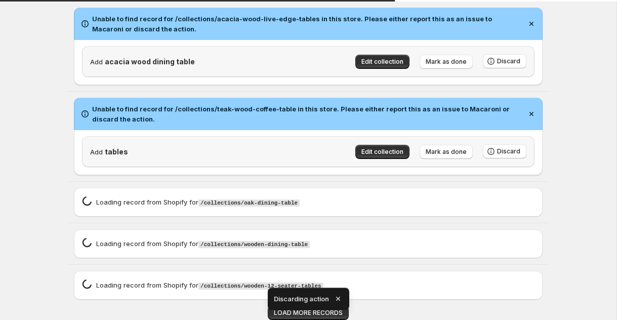
click at [338, 299] on icon "button" at bounding box center [338, 299] width 4 height 4
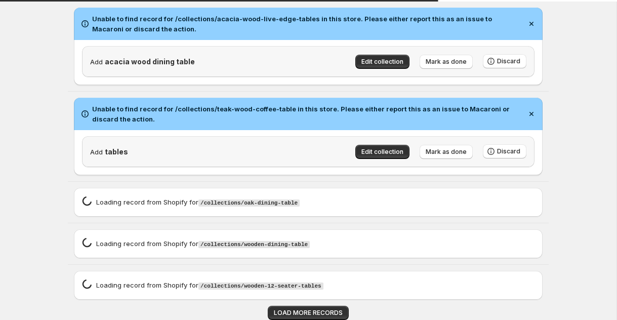
drag, startPoint x: 331, startPoint y: 313, endPoint x: 303, endPoint y: 287, distance: 38.0
click at [331, 313] on span "LOAD MORE RECORDS" at bounding box center [308, 313] width 69 height 8
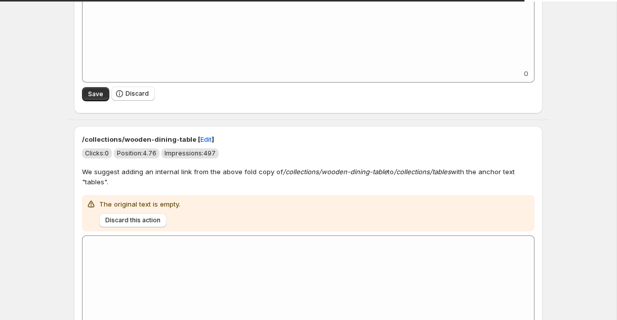
scroll to position [1746, 0]
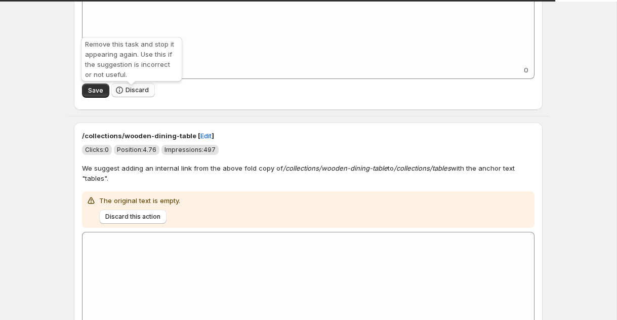
click at [147, 93] on button "Discard" at bounding box center [133, 90] width 44 height 14
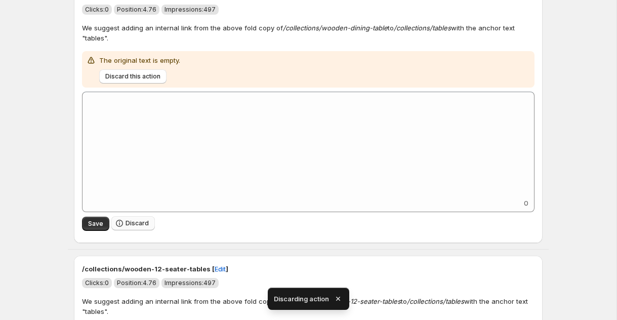
scroll to position [1615, 0]
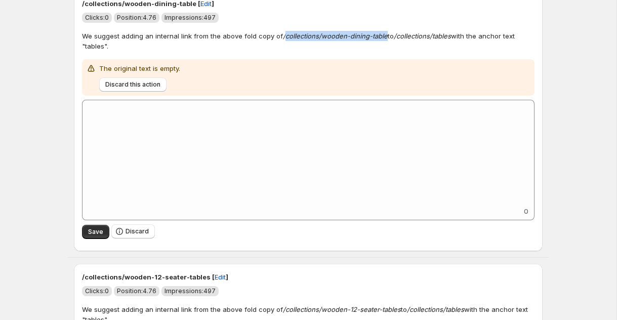
drag, startPoint x: 281, startPoint y: 35, endPoint x: 383, endPoint y: 44, distance: 102.7
click at [383, 44] on p "We suggest adding an internal link from the above fold copy of /collections/woo…" at bounding box center [308, 41] width 453 height 20
copy em "collections/wooden-dining-table"
click at [137, 251] on div "/collections/wooden-dining-table [ Edit ] Clicks: 0 Position: 4.76 Impressions:…" at bounding box center [308, 120] width 469 height 261
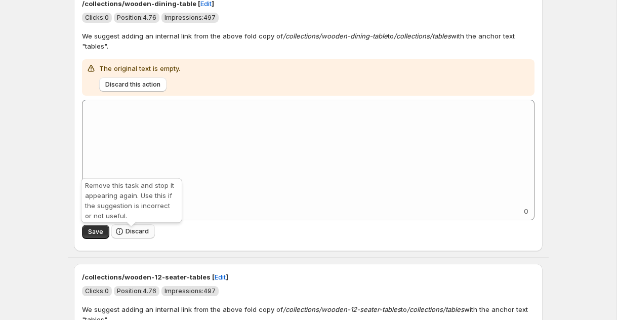
click at [133, 228] on button "Discard" at bounding box center [133, 231] width 44 height 14
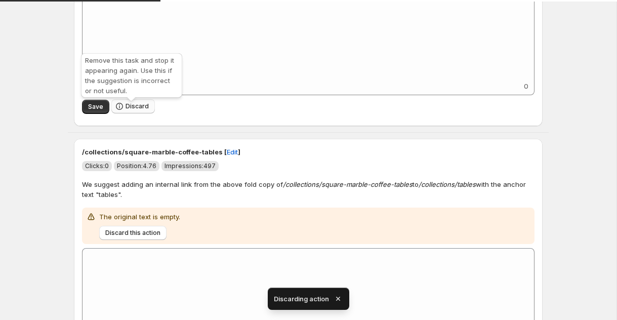
click at [135, 110] on span "Discard" at bounding box center [137, 106] width 23 height 8
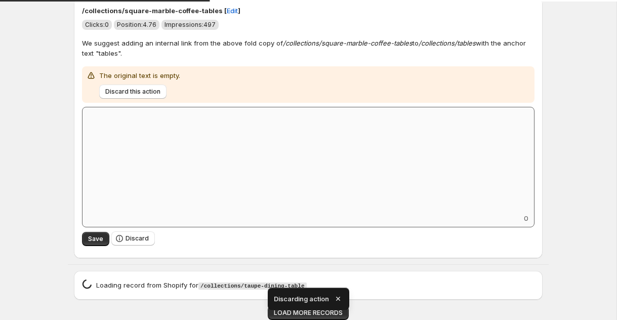
scroll to position [1612, 0]
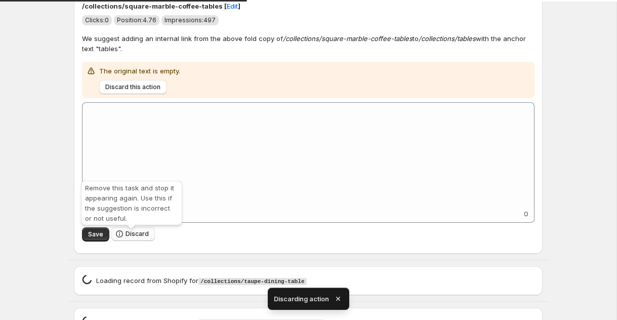
click at [133, 235] on span "Discard" at bounding box center [137, 234] width 23 height 8
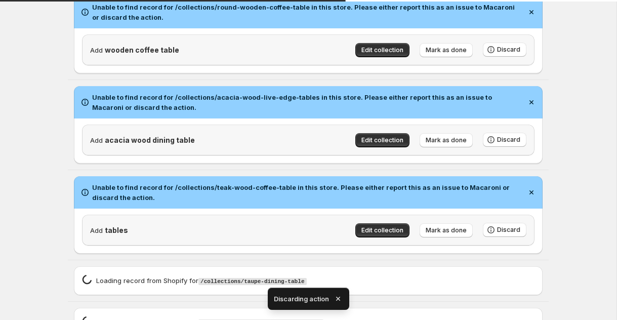
scroll to position [1423, 0]
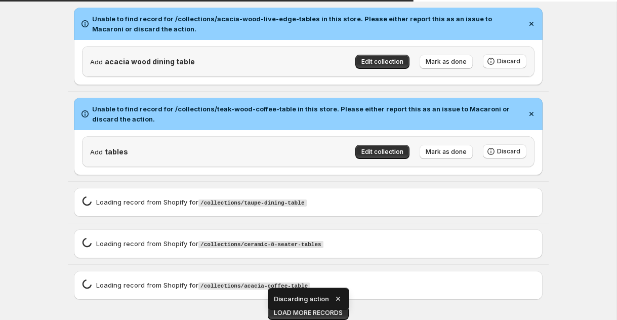
click at [337, 297] on icon "button" at bounding box center [338, 299] width 10 height 10
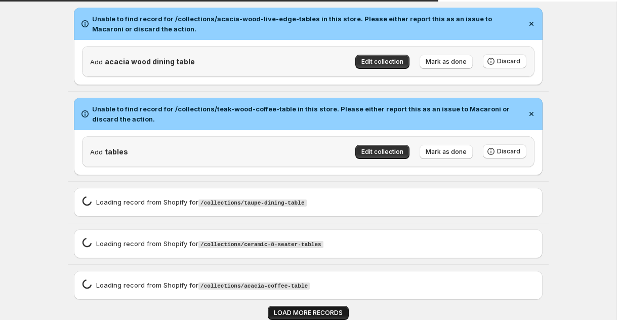
click at [334, 311] on span "LOAD MORE RECORDS" at bounding box center [308, 313] width 69 height 8
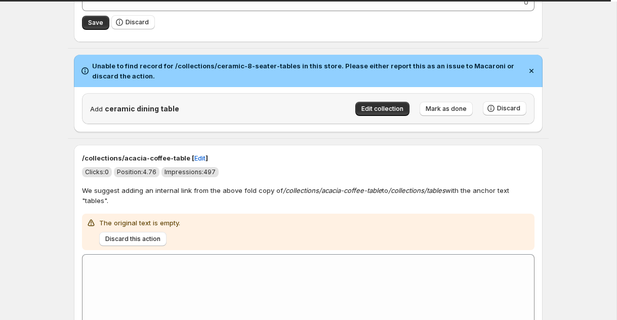
scroll to position [1686, 0]
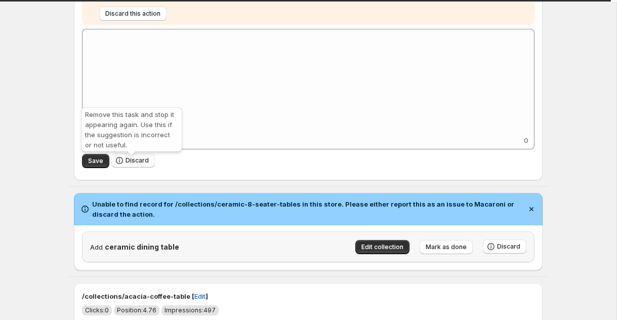
click at [141, 164] on span "Discard" at bounding box center [137, 160] width 23 height 8
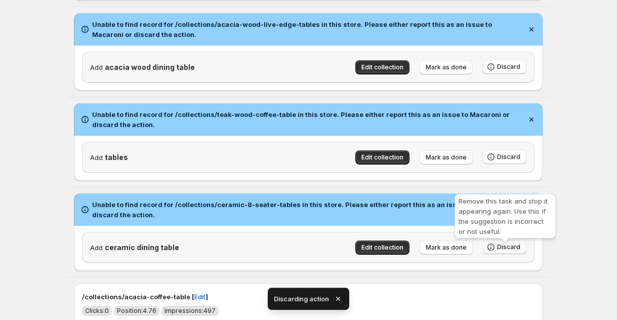
click at [517, 251] on span "Discard" at bounding box center [508, 247] width 23 height 8
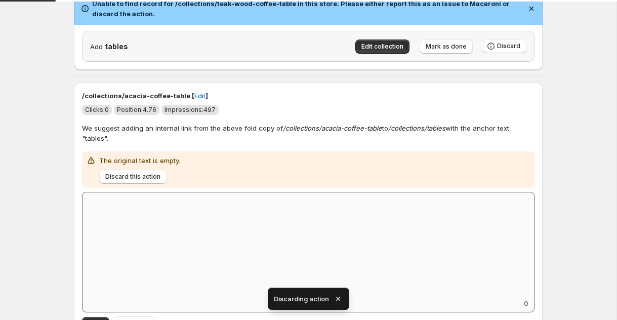
scroll to position [1610, 0]
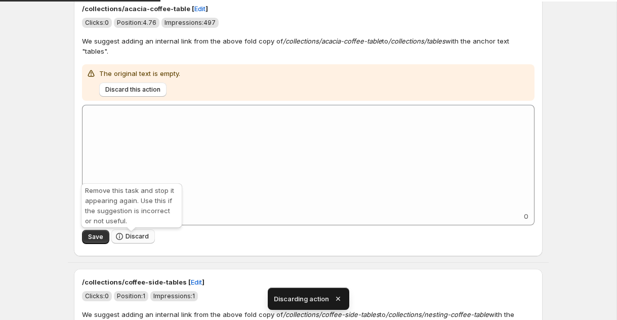
click at [133, 239] on span "Discard" at bounding box center [137, 236] width 23 height 8
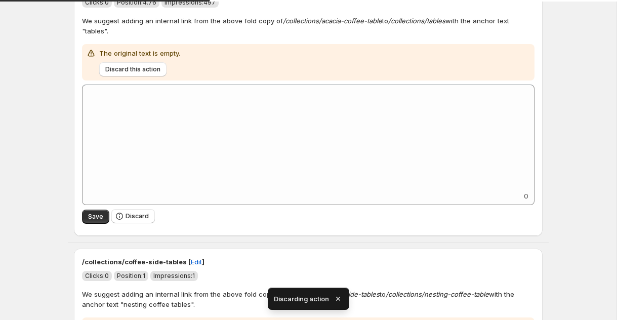
scroll to position [1612, 0]
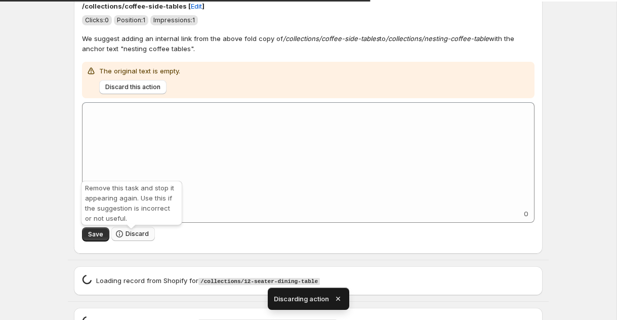
click at [126, 238] on span "Discard" at bounding box center [137, 234] width 23 height 8
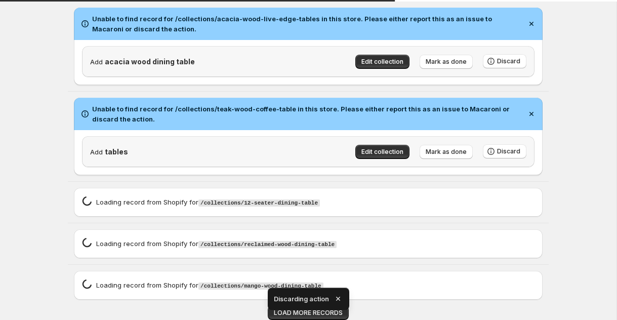
scroll to position [1380, 0]
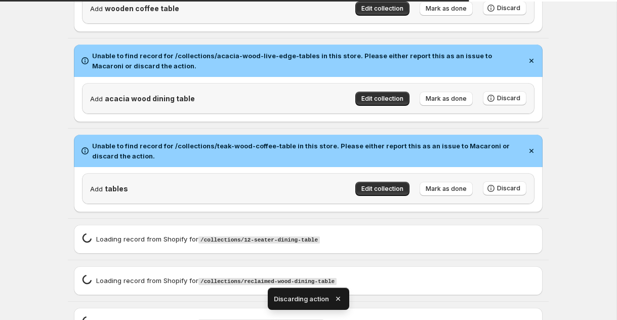
click at [341, 298] on icon "button" at bounding box center [338, 299] width 10 height 10
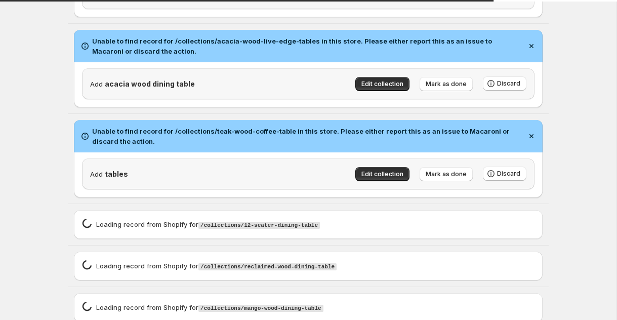
scroll to position [1423, 0]
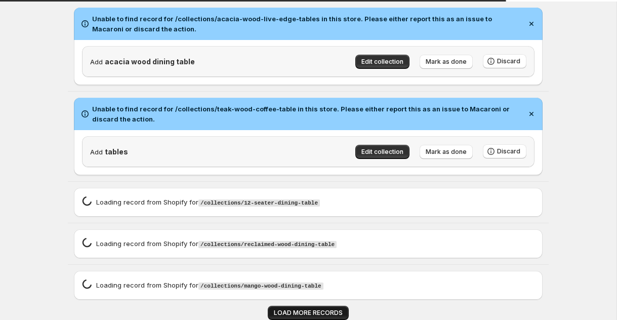
click at [303, 309] on span "LOAD MORE RECORDS" at bounding box center [308, 313] width 69 height 8
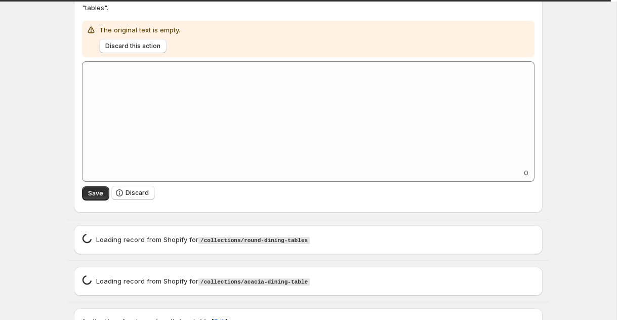
scroll to position [1811, 0]
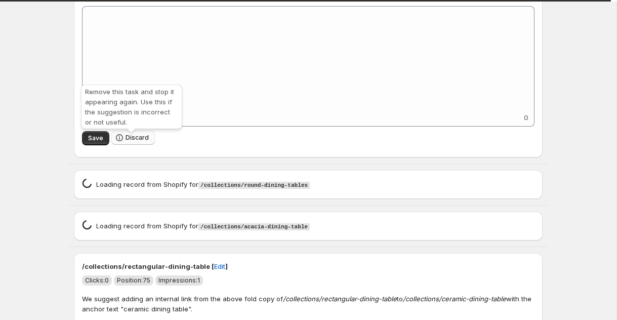
click at [146, 142] on span "Discard" at bounding box center [137, 138] width 23 height 8
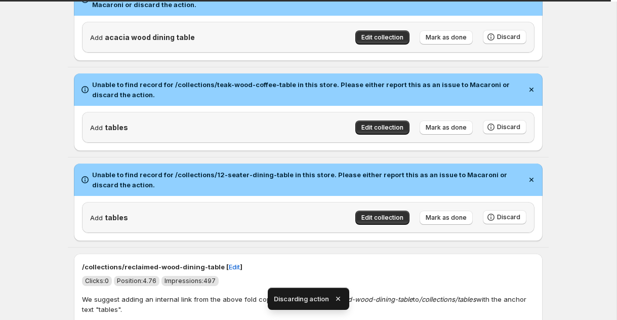
scroll to position [1703, 0]
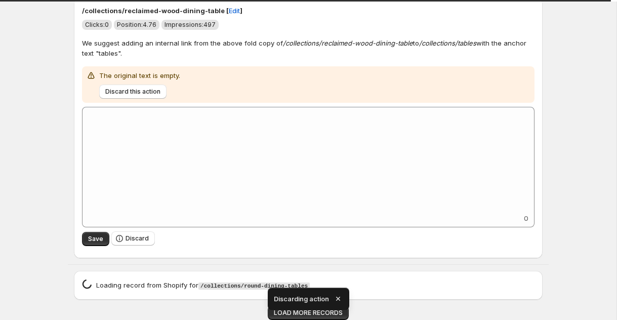
click at [339, 299] on icon "button" at bounding box center [338, 299] width 10 height 10
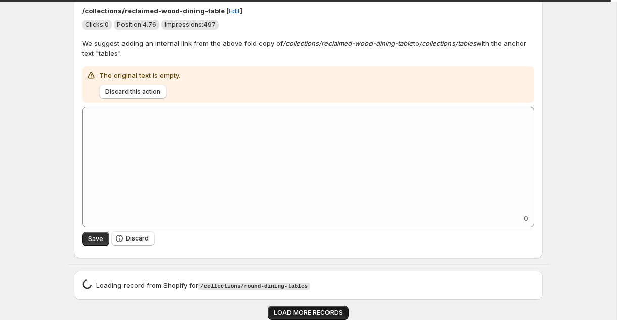
click at [312, 314] on span "LOAD MORE RECORDS" at bounding box center [308, 313] width 69 height 8
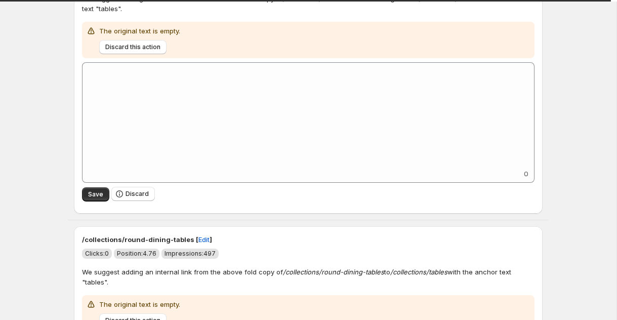
scroll to position [1795, 0]
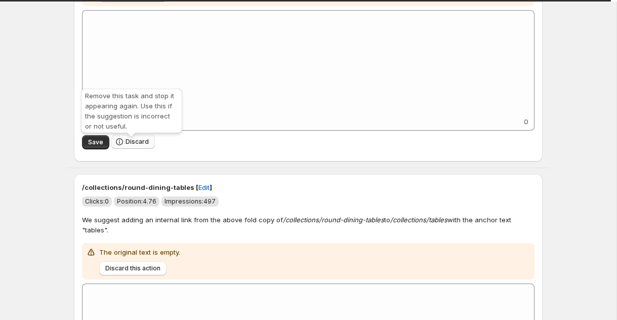
click at [126, 149] on button "Discard" at bounding box center [133, 142] width 44 height 14
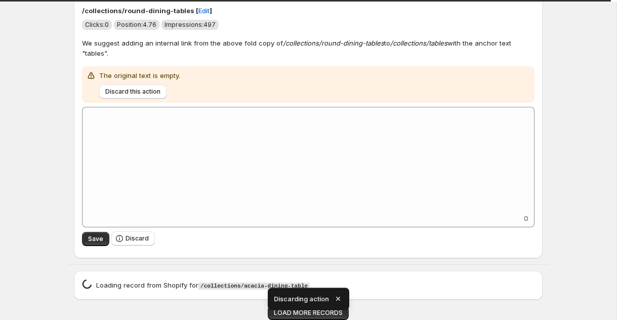
scroll to position [1703, 0]
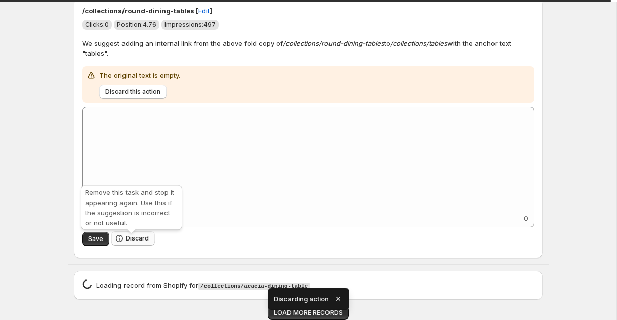
click at [138, 241] on span "Discard" at bounding box center [137, 238] width 23 height 8
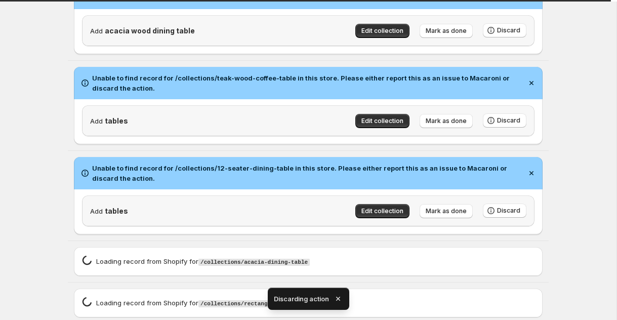
scroll to position [1471, 0]
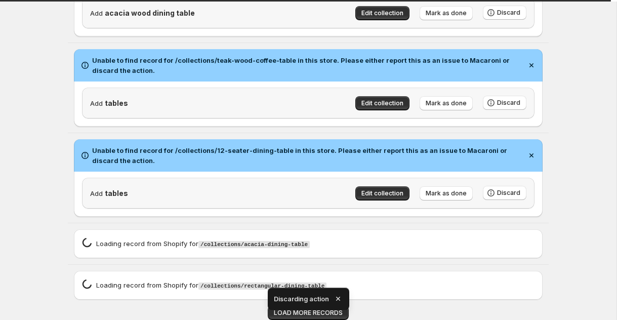
click at [336, 296] on icon "button" at bounding box center [338, 299] width 10 height 10
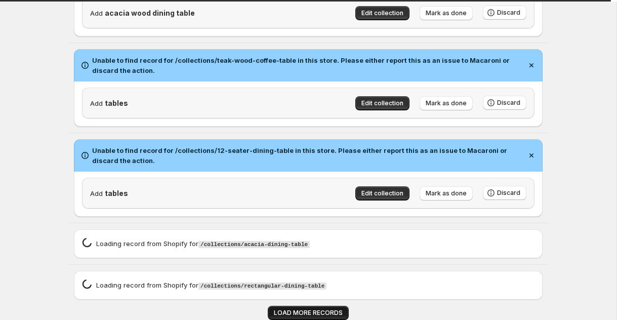
click at [325, 308] on button "LOAD MORE RECORDS" at bounding box center [308, 313] width 81 height 14
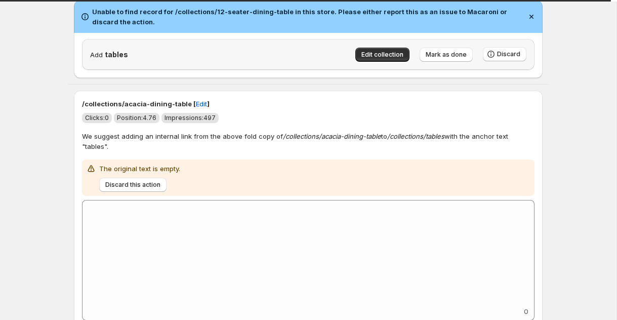
scroll to position [1796, 0]
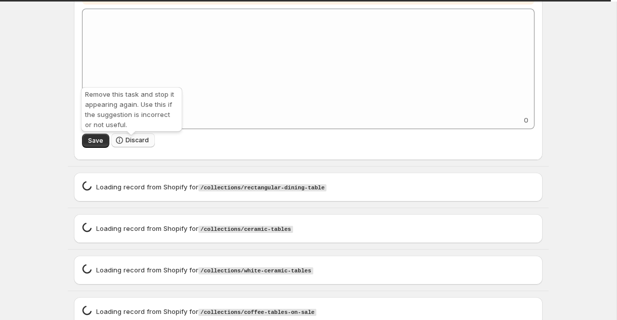
click at [114, 147] on button "Discard" at bounding box center [133, 140] width 44 height 14
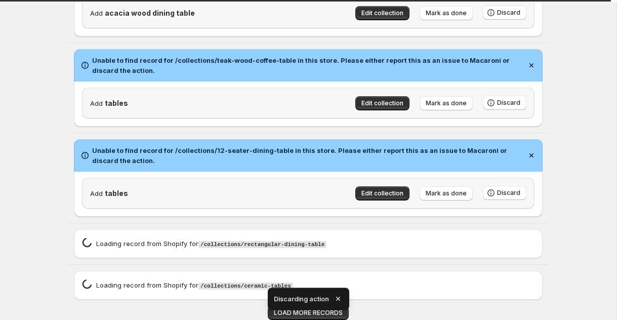
scroll to position [1471, 0]
drag, startPoint x: 341, startPoint y: 297, endPoint x: 335, endPoint y: 299, distance: 6.3
click at [340, 298] on icon "button" at bounding box center [338, 299] width 10 height 10
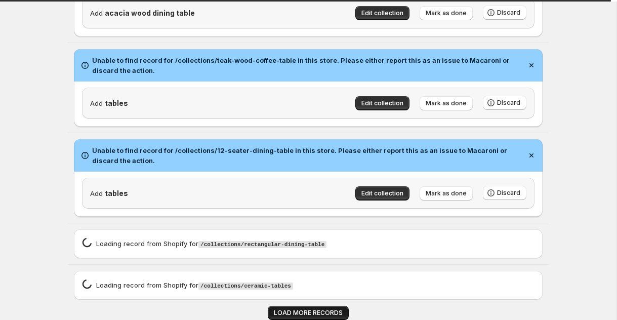
click at [310, 317] on span "LOAD MORE RECORDS" at bounding box center [308, 313] width 69 height 8
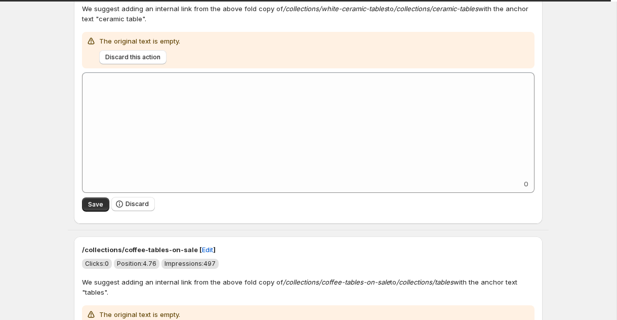
scroll to position [1806, 0]
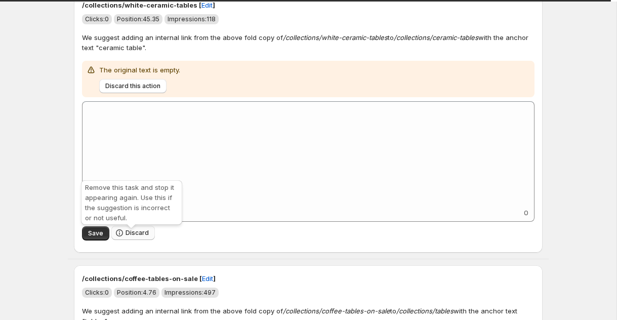
click at [130, 240] on button "Discard" at bounding box center [133, 233] width 44 height 14
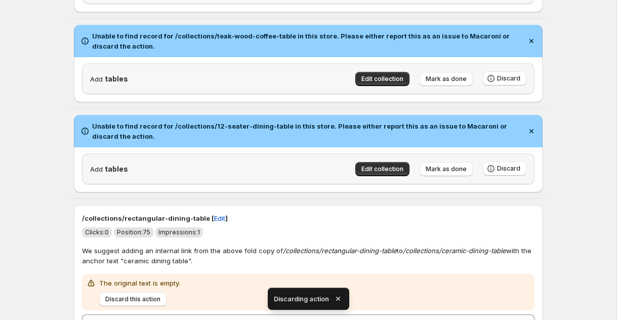
scroll to position [1752, 0]
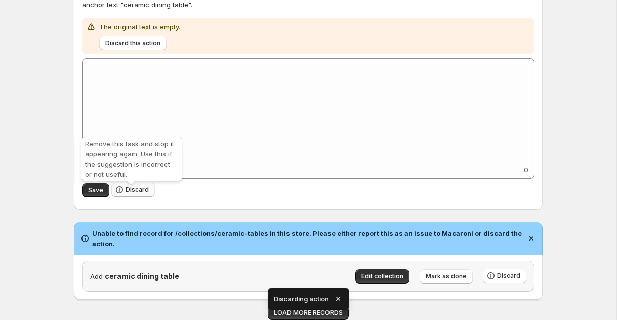
click at [138, 187] on span "Discard" at bounding box center [137, 190] width 23 height 8
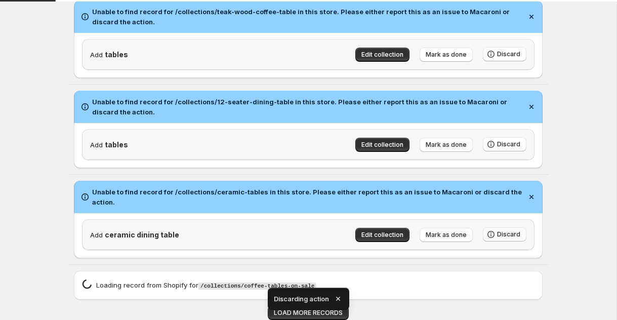
scroll to position [1478, 0]
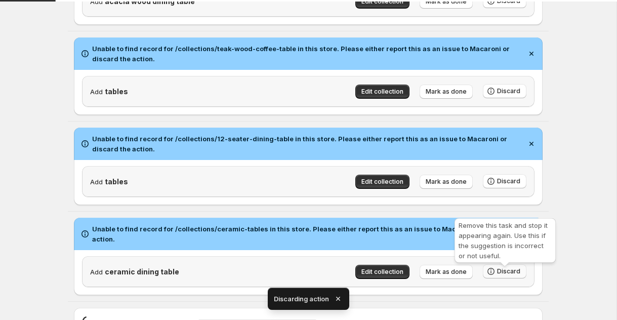
click at [504, 275] on span "Discard" at bounding box center [508, 271] width 23 height 8
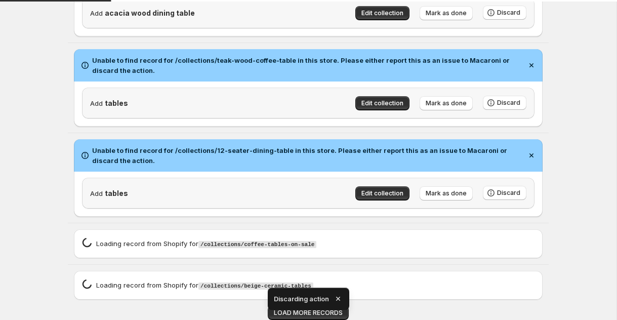
scroll to position [1471, 0]
click at [517, 190] on span "Discard" at bounding box center [508, 193] width 23 height 8
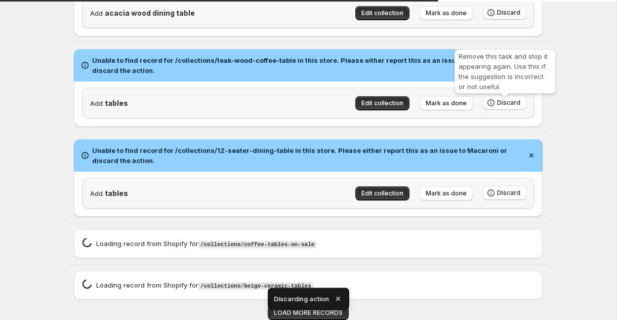
drag, startPoint x: 515, startPoint y: 108, endPoint x: 492, endPoint y: 64, distance: 50.3
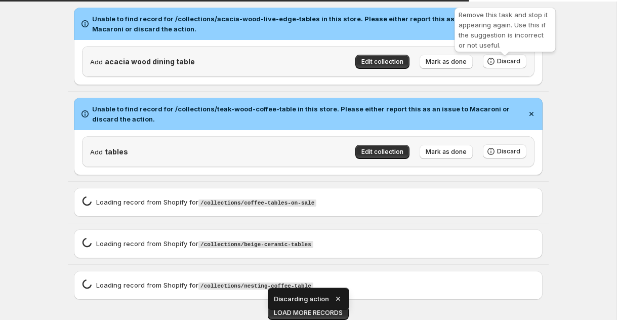
drag, startPoint x: 500, startPoint y: 56, endPoint x: 484, endPoint y: 98, distance: 45.0
click at [500, 57] on span "Discard" at bounding box center [508, 61] width 23 height 8
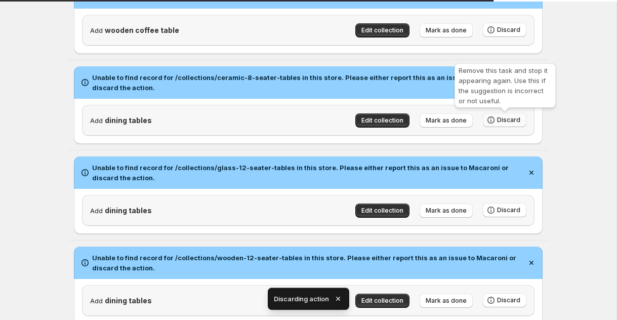
scroll to position [0, 0]
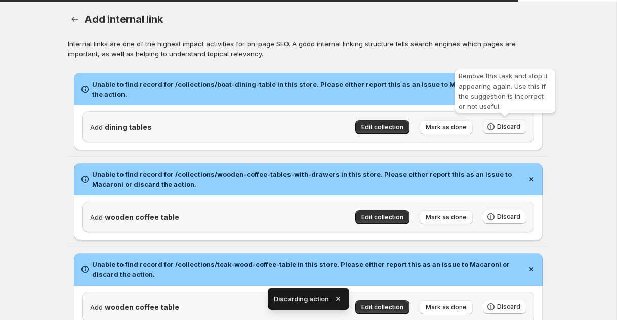
click at [507, 125] on span "Discard" at bounding box center [508, 127] width 23 height 8
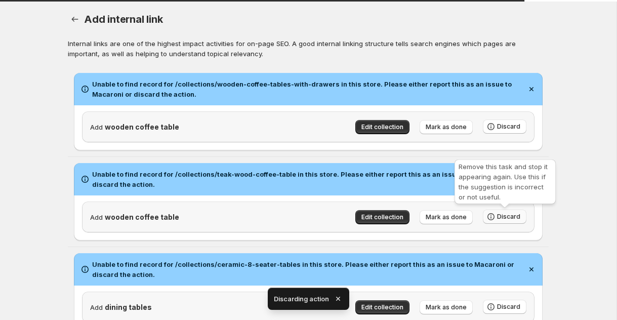
click at [516, 214] on span "Discard" at bounding box center [508, 217] width 23 height 8
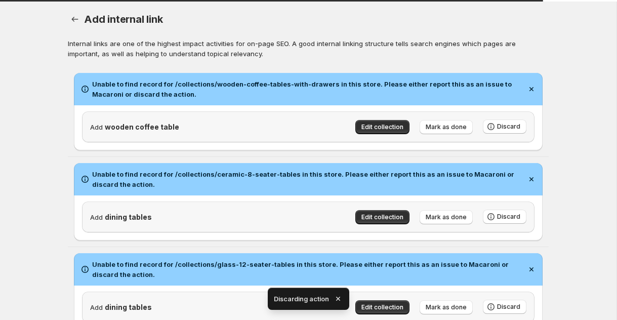
scroll to position [165, 0]
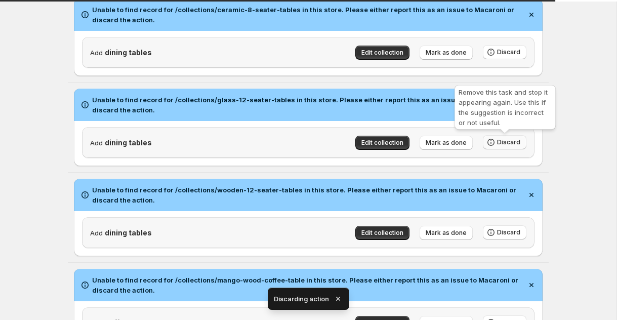
click at [506, 144] on span "Discard" at bounding box center [508, 142] width 23 height 8
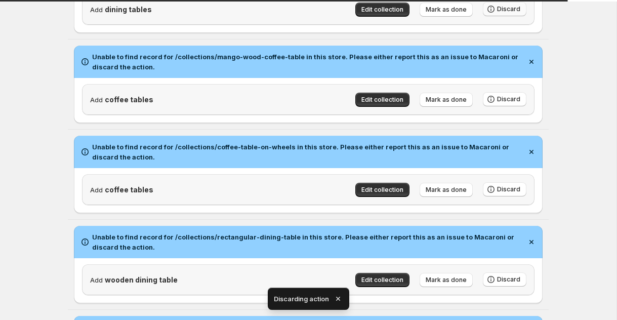
scroll to position [365, 0]
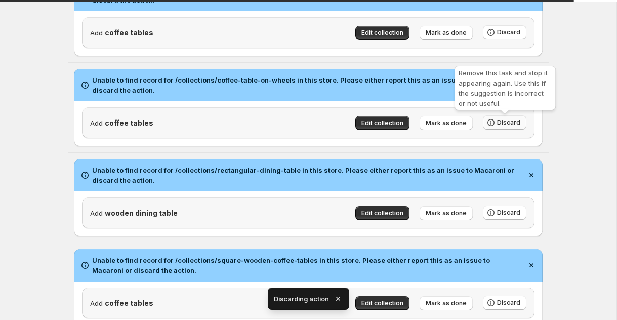
click at [511, 127] on span "Discard" at bounding box center [508, 122] width 23 height 8
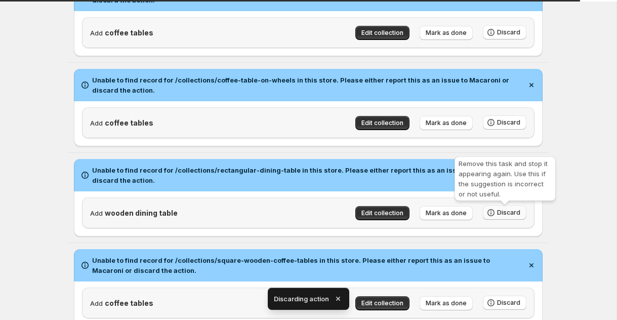
click at [521, 296] on button "Discard" at bounding box center [505, 303] width 44 height 14
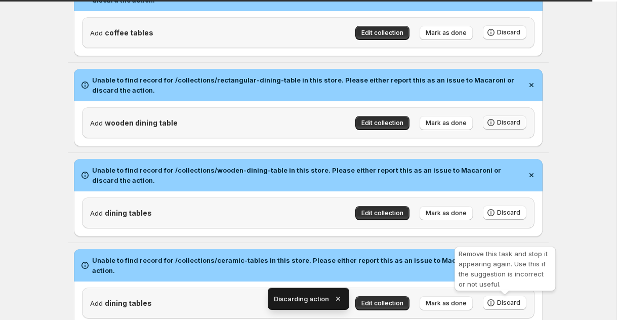
drag, startPoint x: 510, startPoint y: 303, endPoint x: 508, endPoint y: 128, distance: 175.7
click at [510, 303] on span "Discard" at bounding box center [508, 303] width 23 height 8
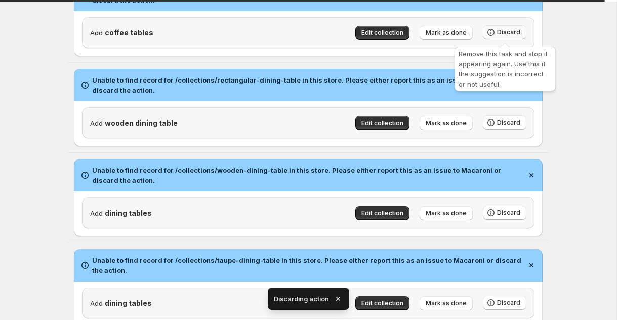
click at [510, 27] on button "Discard" at bounding box center [505, 32] width 44 height 14
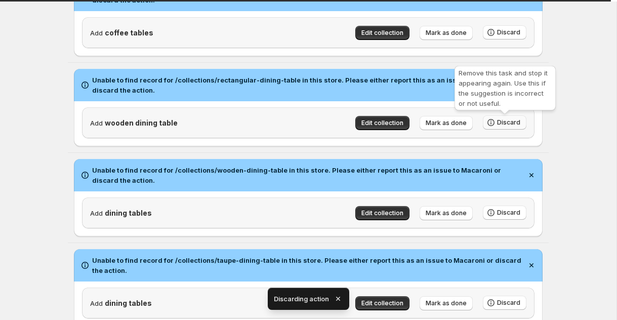
click at [516, 126] on span "Discard" at bounding box center [508, 122] width 23 height 8
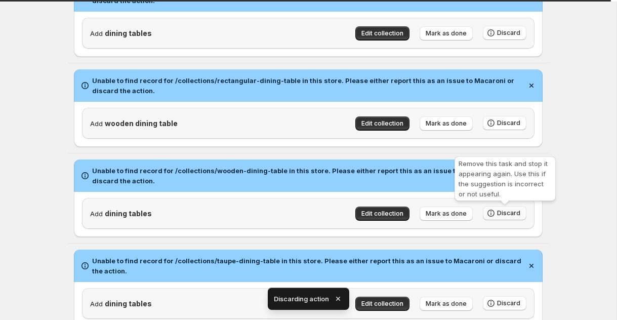
click at [518, 214] on span "Discard" at bounding box center [508, 213] width 23 height 8
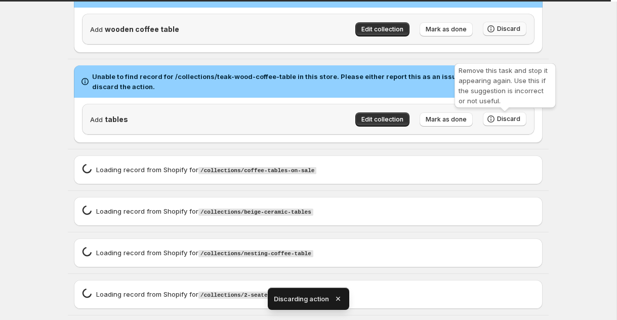
scroll to position [499, 0]
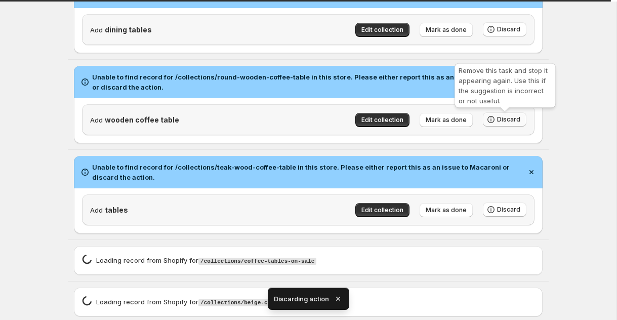
click at [499, 117] on span "Discard" at bounding box center [508, 119] width 23 height 8
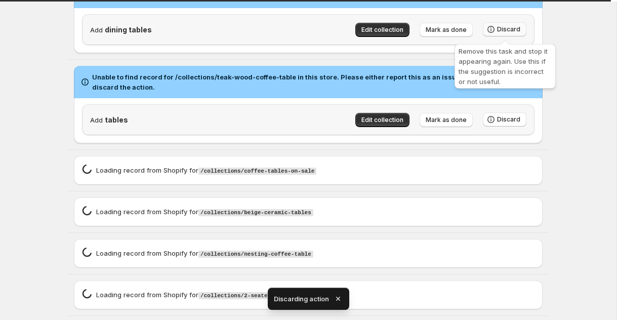
click at [513, 30] on span "Discard" at bounding box center [508, 29] width 23 height 8
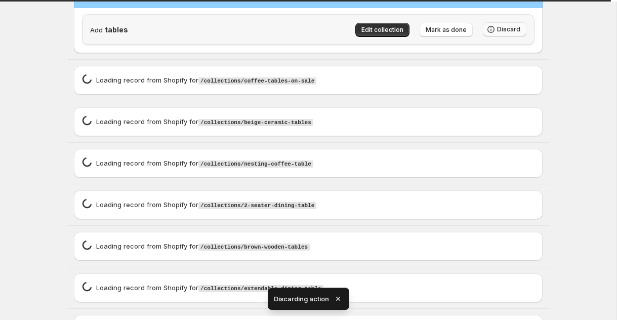
scroll to position [409, 0]
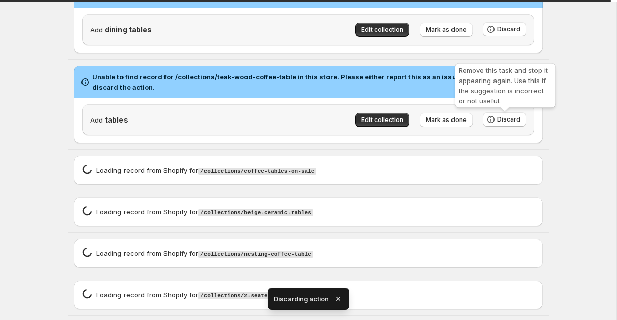
drag, startPoint x: 510, startPoint y: 121, endPoint x: 516, endPoint y: 48, distance: 72.7
click at [510, 120] on span "Discard" at bounding box center [508, 119] width 23 height 8
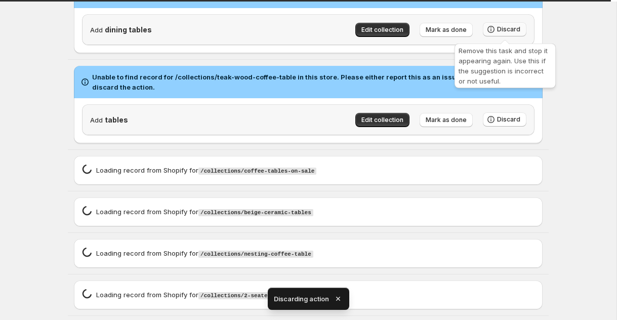
click at [516, 32] on span "Discard" at bounding box center [508, 29] width 23 height 8
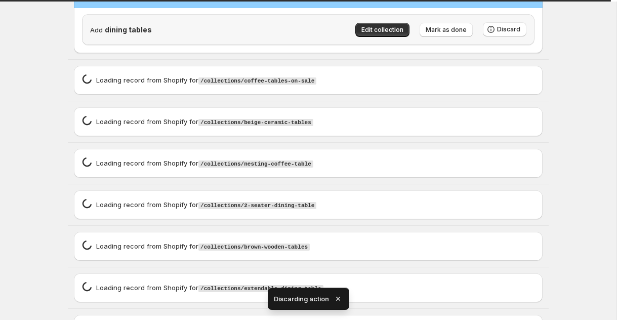
scroll to position [0, 0]
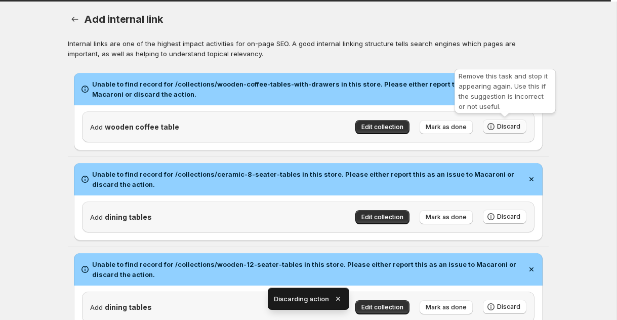
drag, startPoint x: 505, startPoint y: 120, endPoint x: 504, endPoint y: 128, distance: 8.1
click at [505, 120] on button "Discard" at bounding box center [505, 127] width 44 height 14
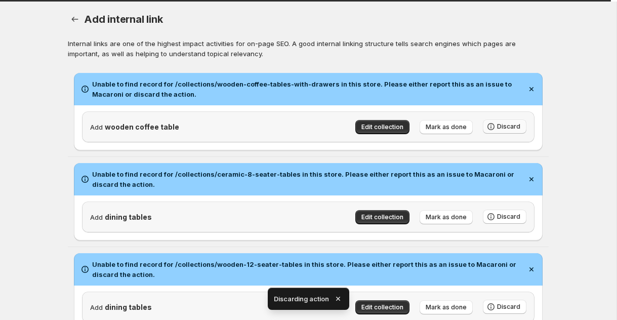
click at [504, 128] on span "Discard" at bounding box center [508, 127] width 23 height 8
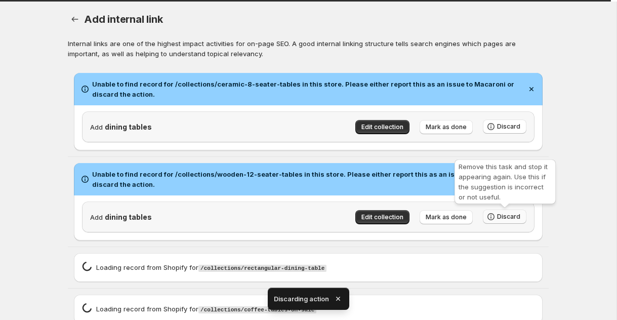
click at [511, 211] on button "Discard" at bounding box center [505, 217] width 44 height 14
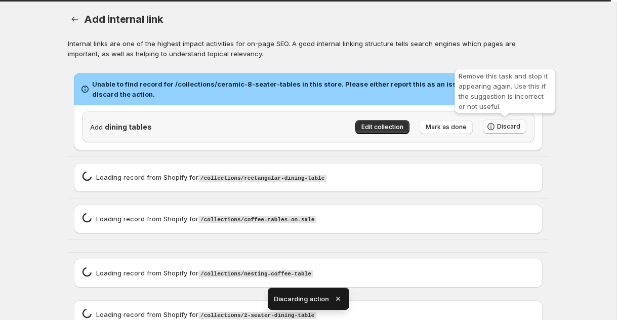
click at [497, 125] on button "Discard" at bounding box center [505, 127] width 44 height 14
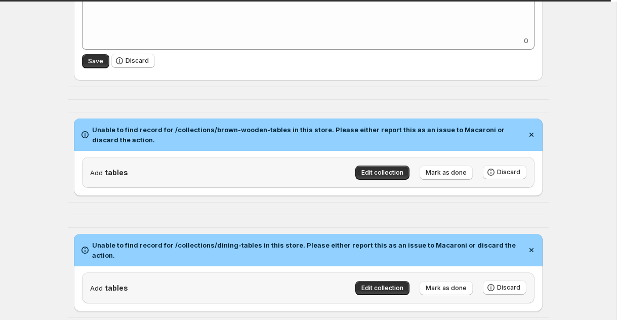
scroll to position [315, 0]
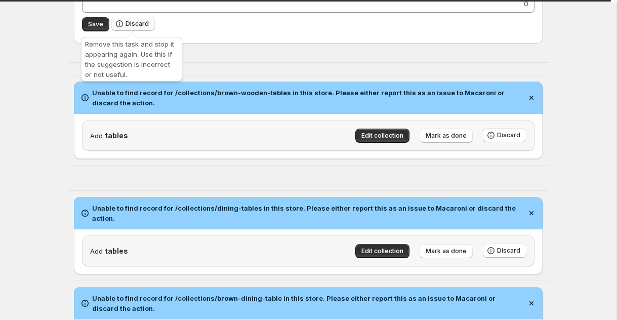
click at [128, 25] on span "Discard" at bounding box center [137, 24] width 23 height 8
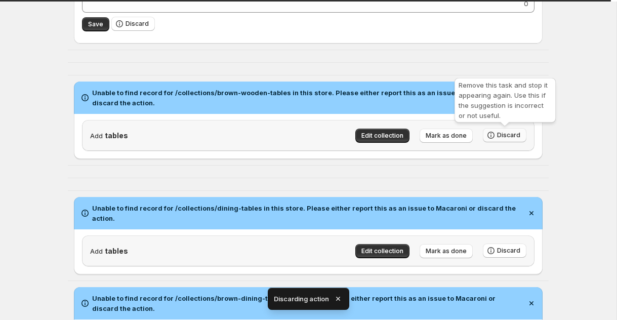
click at [511, 132] on span "Discard" at bounding box center [508, 135] width 23 height 8
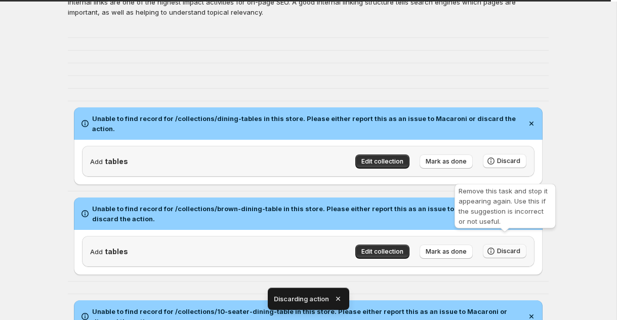
click at [508, 248] on button "Discard" at bounding box center [505, 251] width 44 height 14
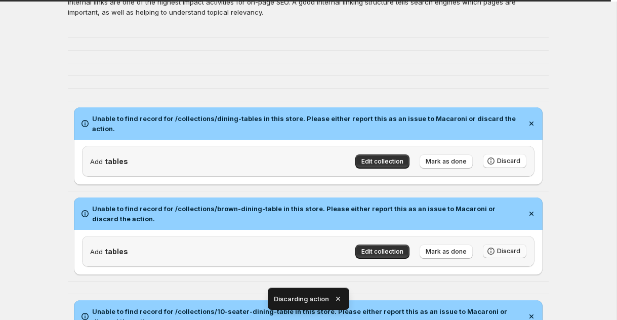
click at [507, 247] on span "Discard" at bounding box center [508, 251] width 23 height 8
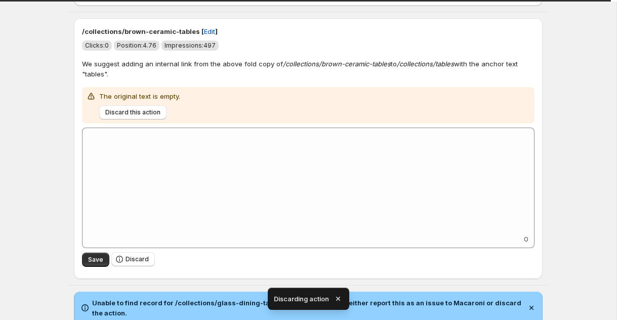
scroll to position [509, 0]
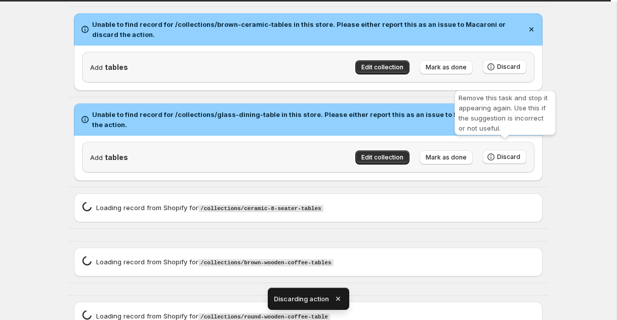
drag, startPoint x: 498, startPoint y: 149, endPoint x: 502, endPoint y: 83, distance: 66.4
click at [498, 153] on span "Discard" at bounding box center [508, 157] width 23 height 8
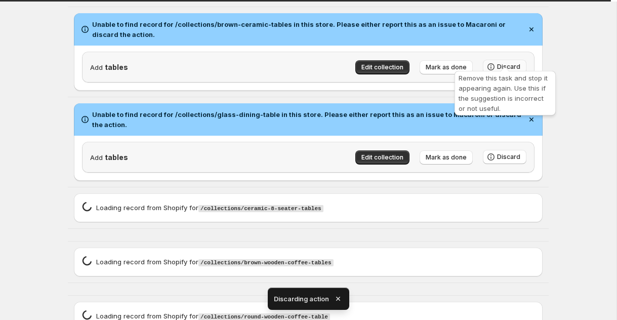
click at [502, 63] on span "Discard" at bounding box center [508, 67] width 23 height 8
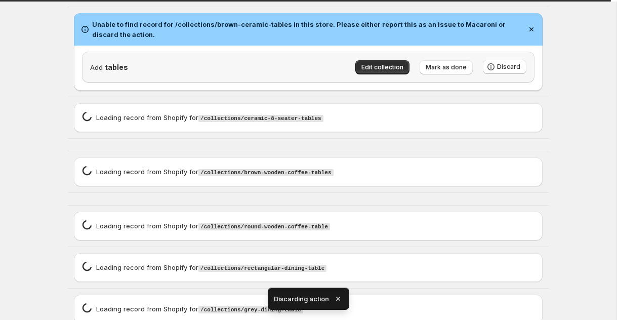
scroll to position [7, 0]
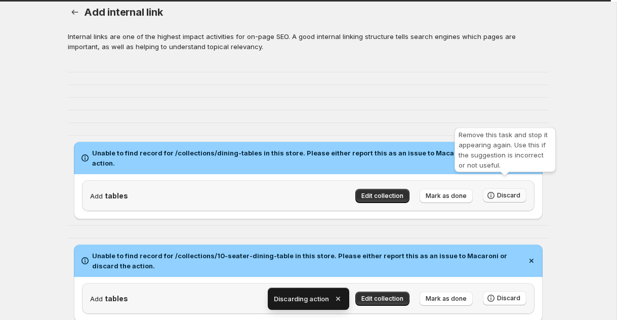
click at [506, 191] on span "Discard" at bounding box center [508, 195] width 23 height 8
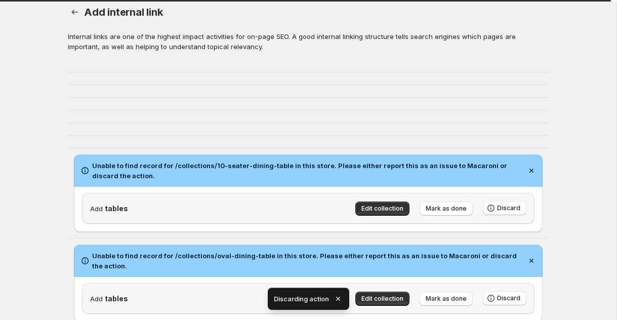
click at [503, 290] on div "Edit collection Mark as done Discard" at bounding box center [435, 293] width 181 height 25
click at [503, 295] on button "Discard" at bounding box center [505, 298] width 44 height 14
click at [504, 297] on span "Discard" at bounding box center [508, 298] width 23 height 8
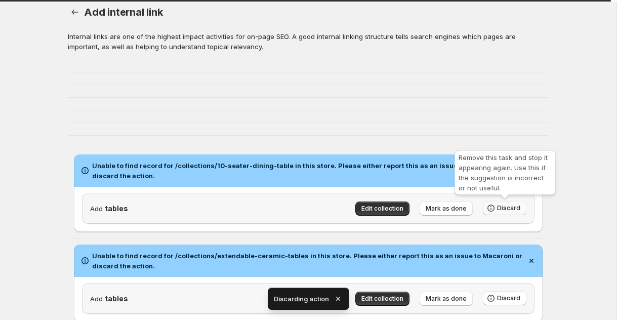
click at [492, 202] on button "Discard" at bounding box center [505, 208] width 44 height 14
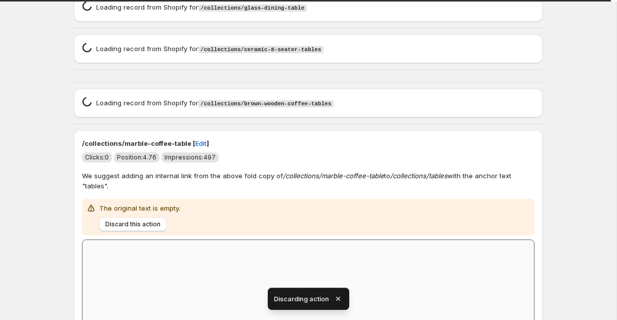
scroll to position [360, 0]
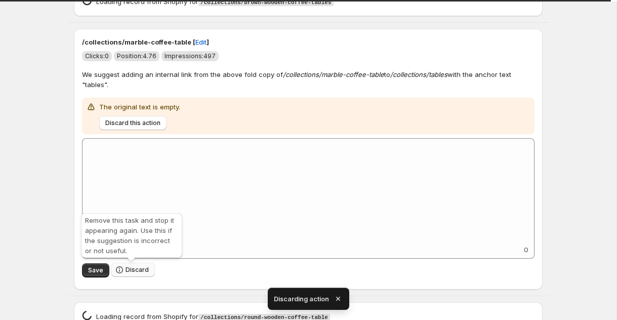
click at [130, 269] on span "Discard" at bounding box center [137, 270] width 23 height 8
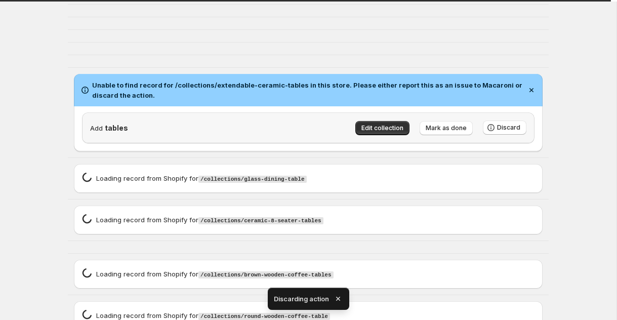
scroll to position [0, 0]
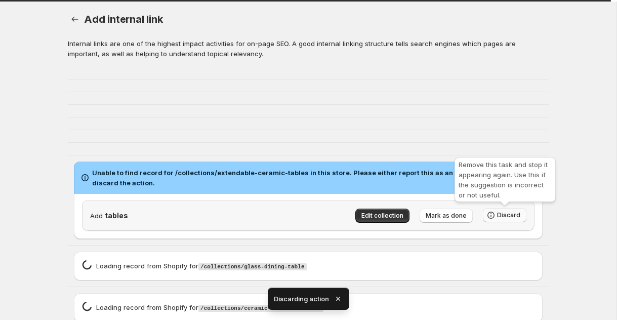
click at [504, 219] on span "Discard" at bounding box center [508, 215] width 23 height 8
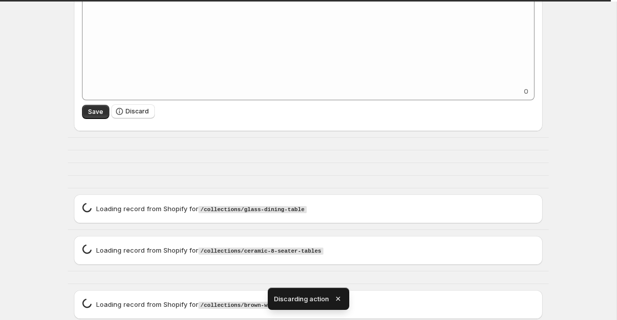
scroll to position [228, 0]
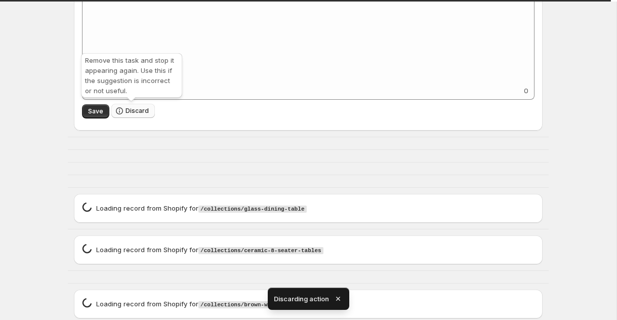
click at [135, 109] on span "Discard" at bounding box center [137, 111] width 23 height 8
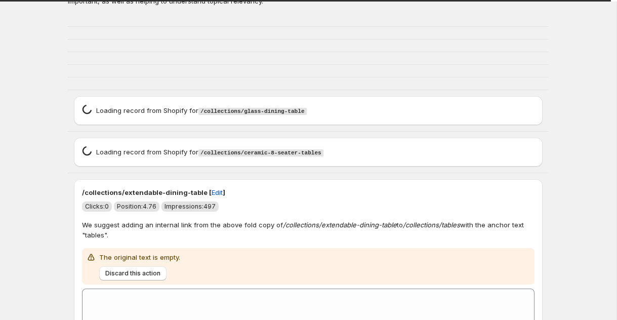
scroll to position [408, 0]
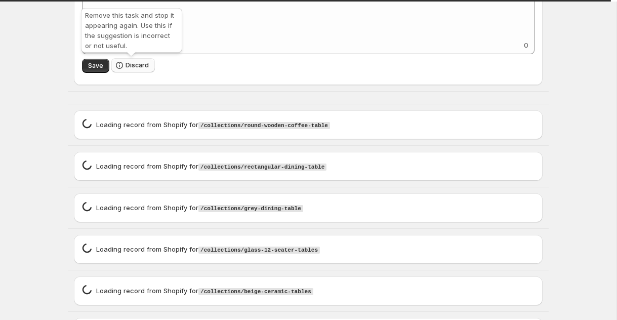
click at [122, 69] on icon "button" at bounding box center [119, 65] width 10 height 10
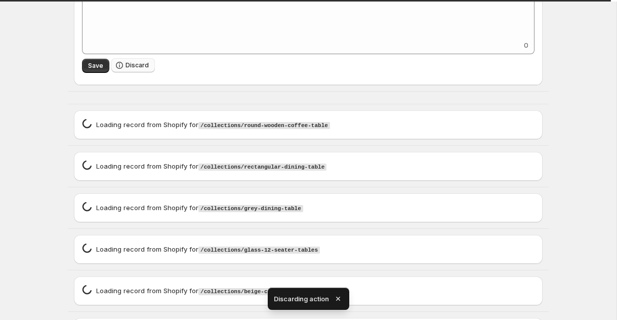
drag, startPoint x: 122, startPoint y: 69, endPoint x: 115, endPoint y: 70, distance: 6.7
click at [122, 69] on icon "button" at bounding box center [119, 65] width 10 height 10
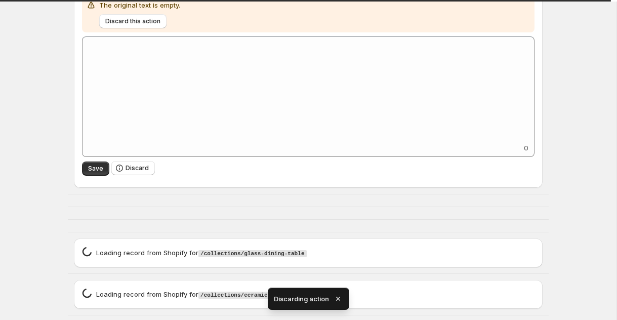
scroll to position [209, 0]
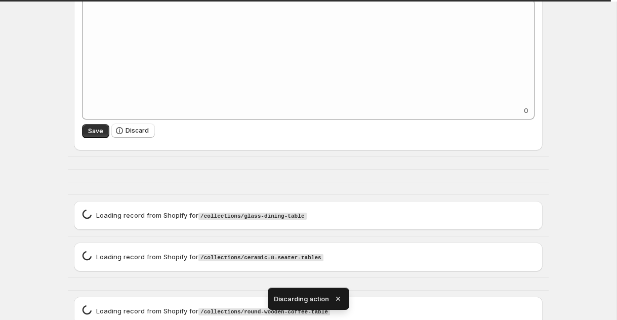
click at [162, 136] on div "Save Discard" at bounding box center [308, 131] width 453 height 15
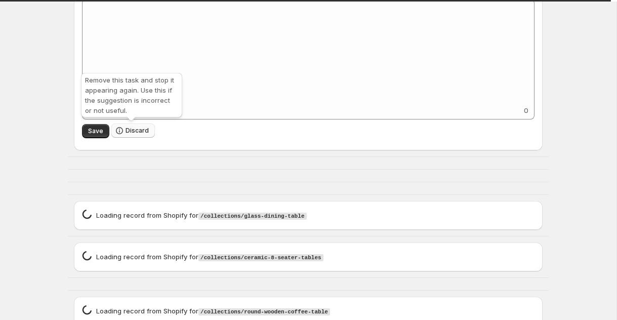
click at [137, 135] on button "Discard" at bounding box center [133, 131] width 44 height 14
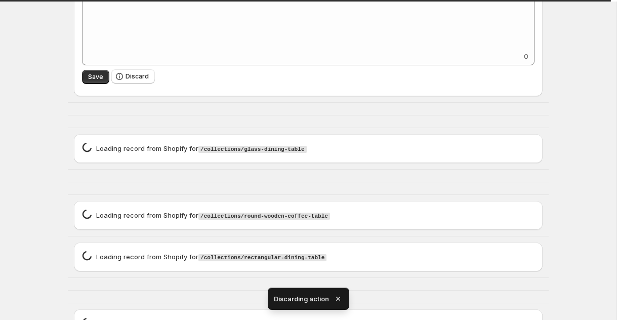
scroll to position [254, 0]
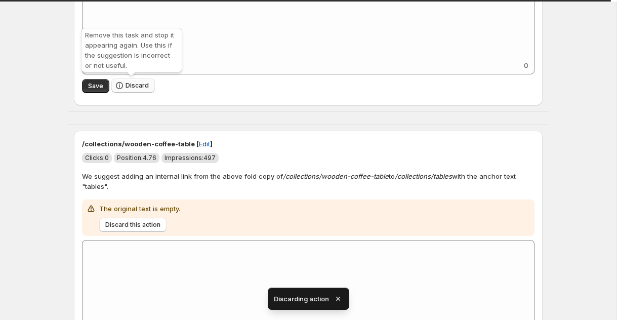
click at [134, 85] on span "Discard" at bounding box center [137, 86] width 23 height 8
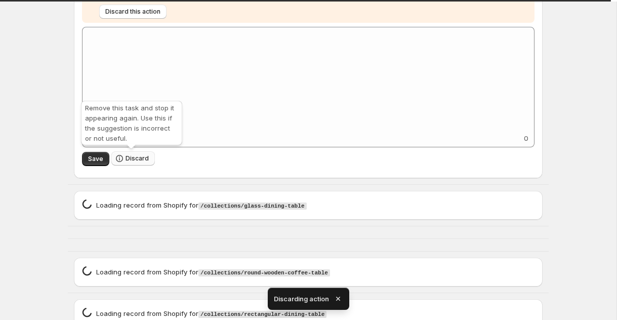
click at [135, 155] on span "Discard" at bounding box center [137, 158] width 23 height 8
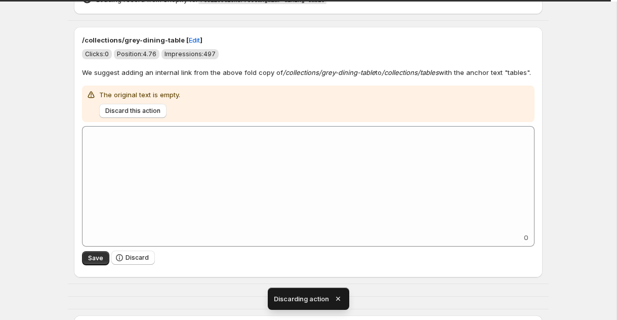
scroll to position [331, 0]
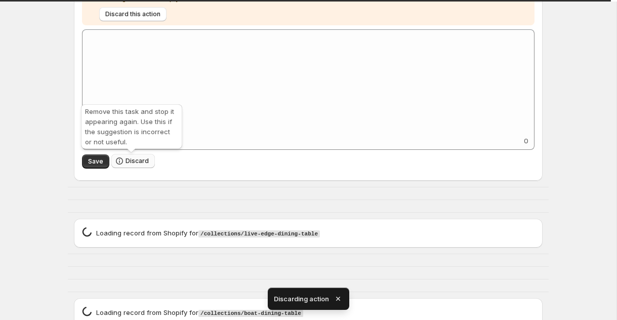
click at [136, 159] on span "Discard" at bounding box center [137, 161] width 23 height 8
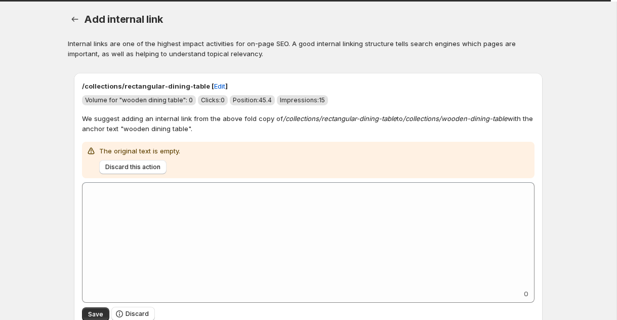
scroll to position [100, 0]
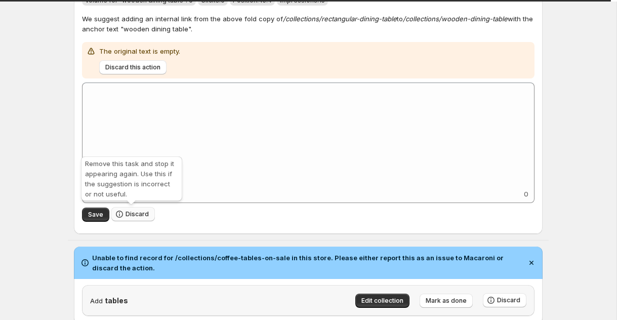
click at [141, 217] on button "Discard" at bounding box center [133, 214] width 44 height 14
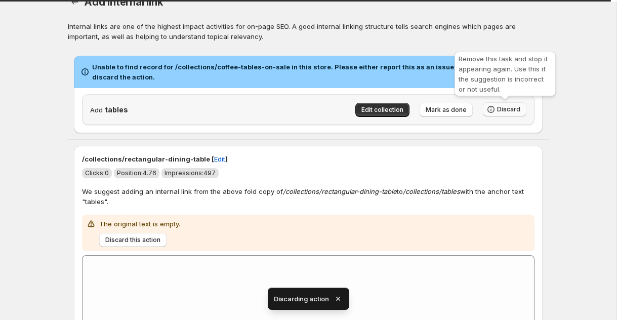
click at [503, 113] on button "Discard" at bounding box center [505, 109] width 44 height 14
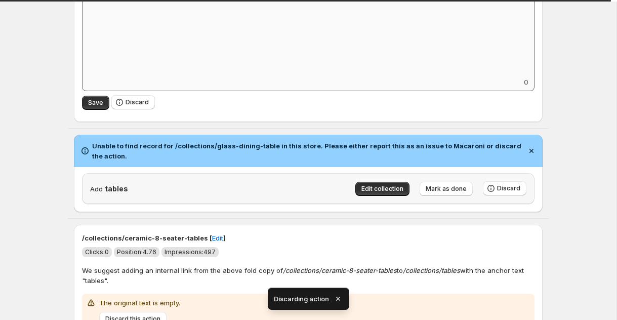
scroll to position [122, 0]
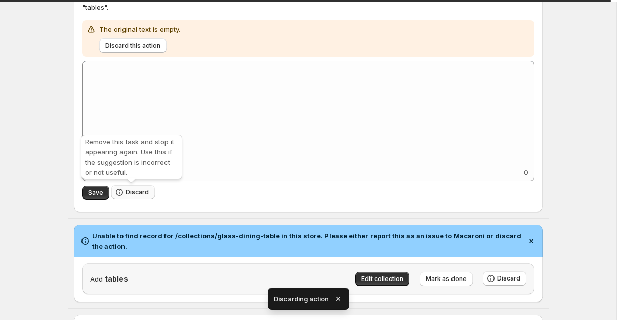
click at [142, 190] on span "Discard" at bounding box center [137, 192] width 23 height 8
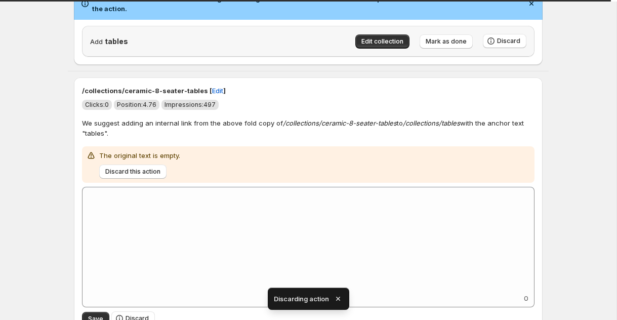
scroll to position [85, 0]
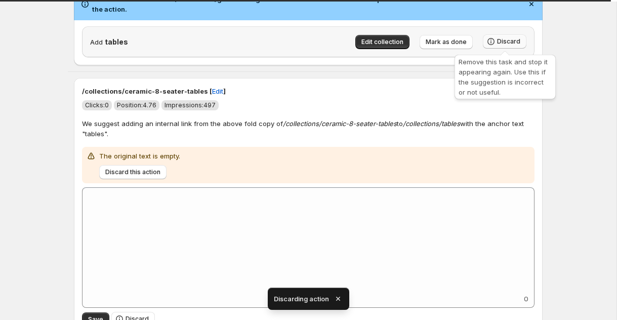
click at [495, 45] on icon "button" at bounding box center [491, 41] width 10 height 10
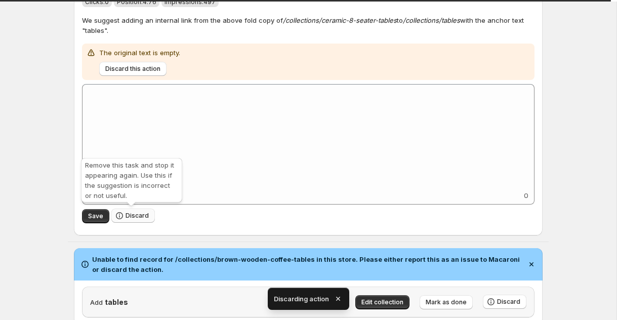
click at [126, 219] on span "Discard" at bounding box center [137, 216] width 23 height 8
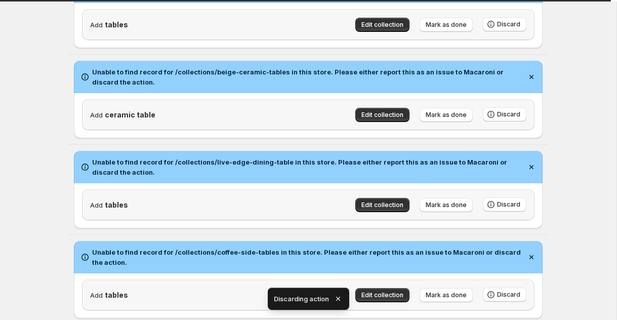
scroll to position [22, 0]
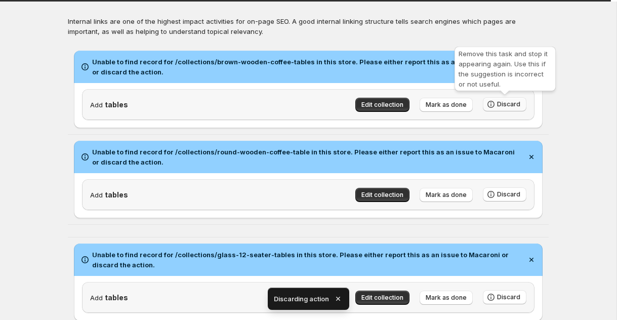
click at [501, 110] on button "Discard" at bounding box center [505, 104] width 44 height 14
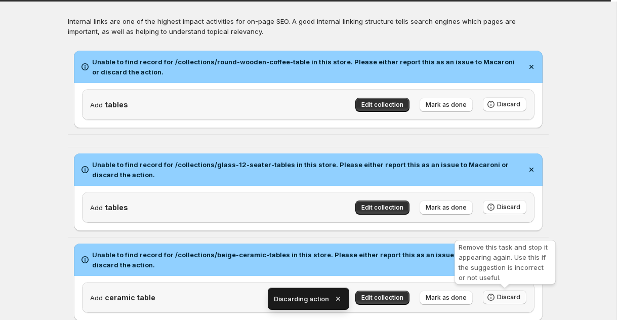
click at [496, 295] on icon "button" at bounding box center [491, 297] width 10 height 10
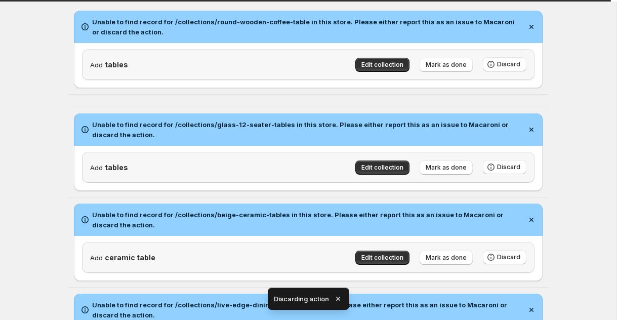
scroll to position [206, 0]
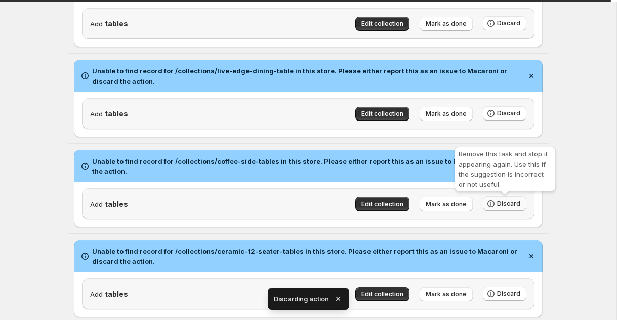
click at [495, 207] on icon "button" at bounding box center [491, 204] width 10 height 10
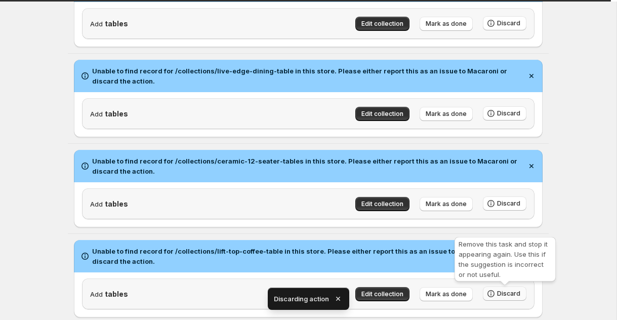
click at [508, 299] on button "Discard" at bounding box center [505, 294] width 44 height 14
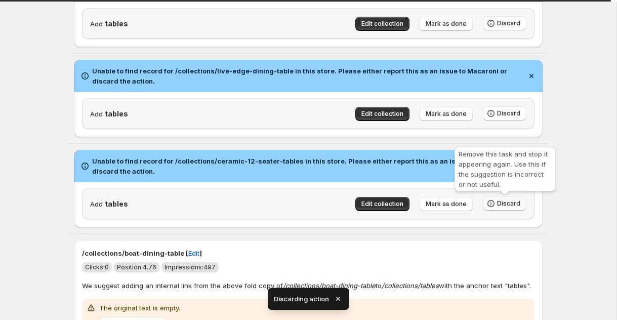
click at [501, 205] on span "Discard" at bounding box center [508, 204] width 23 height 8
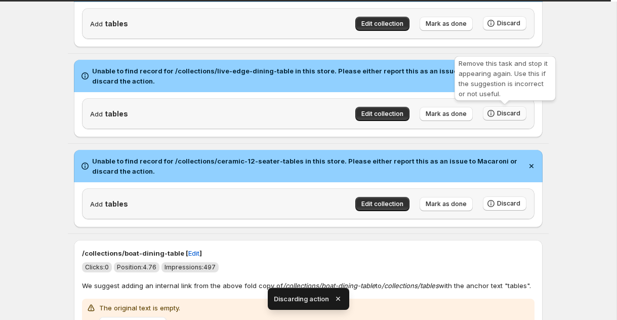
click at [499, 110] on span "Discard" at bounding box center [508, 113] width 23 height 8
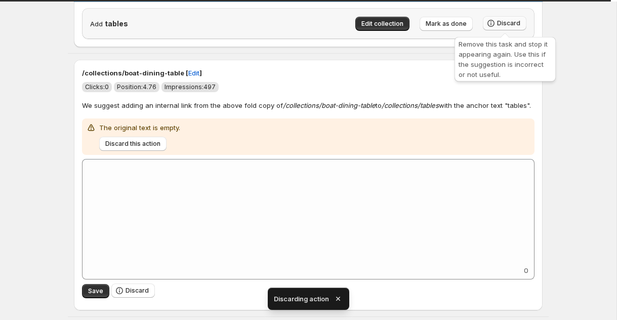
click at [500, 19] on button "Discard" at bounding box center [505, 23] width 44 height 14
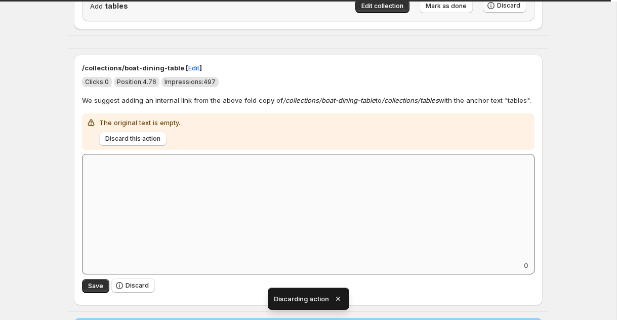
scroll to position [276, 0]
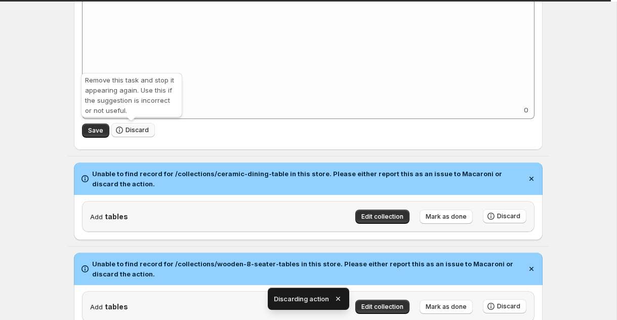
click at [134, 124] on button "Discard" at bounding box center [133, 130] width 44 height 14
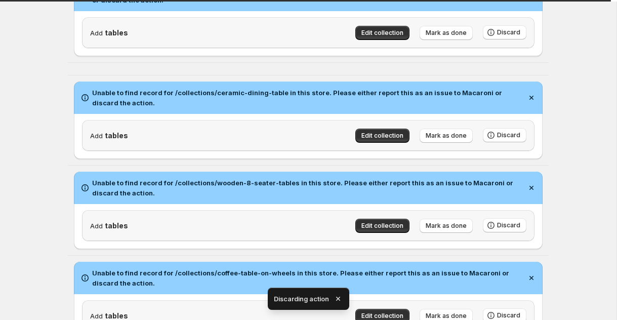
scroll to position [195, 0]
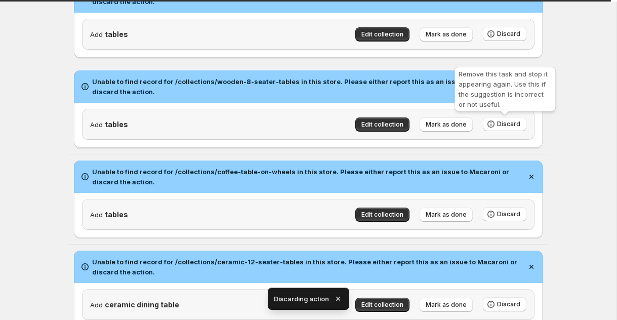
drag, startPoint x: 506, startPoint y: 122, endPoint x: 508, endPoint y: 109, distance: 13.3
click at [506, 122] on span "Discard" at bounding box center [508, 124] width 23 height 8
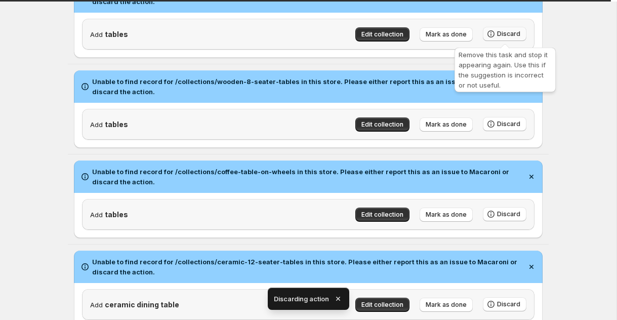
click at [515, 34] on span "Discard" at bounding box center [508, 34] width 23 height 8
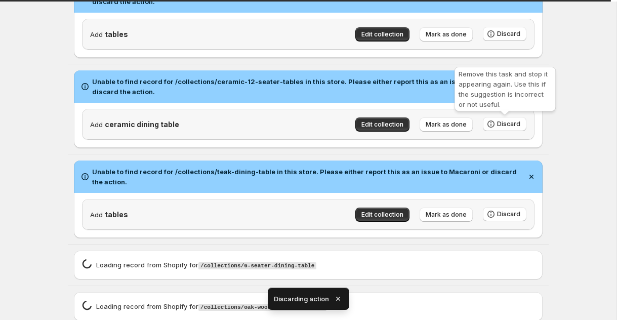
scroll to position [105, 0]
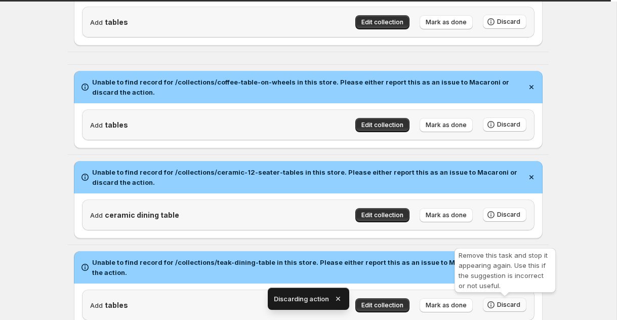
drag, startPoint x: 507, startPoint y: 306, endPoint x: 504, endPoint y: 300, distance: 6.8
click at [507, 306] on span "Discard" at bounding box center [508, 305] width 23 height 8
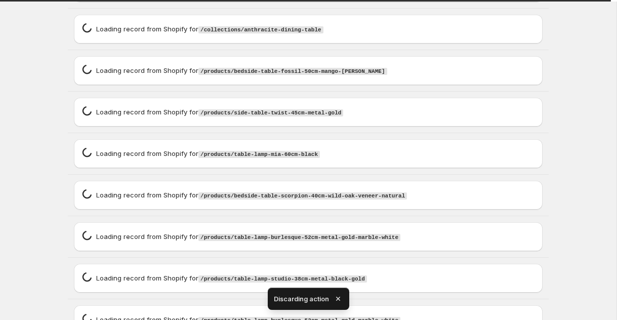
scroll to position [279, 0]
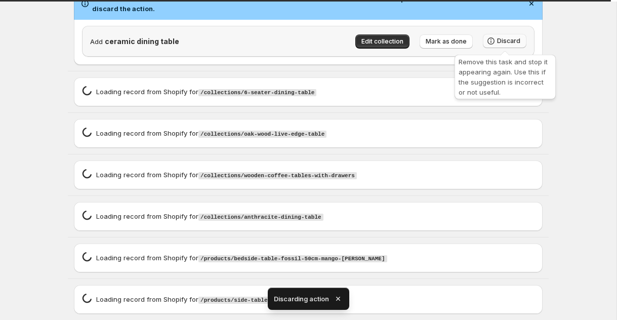
click at [509, 39] on span "Discard" at bounding box center [508, 41] width 23 height 8
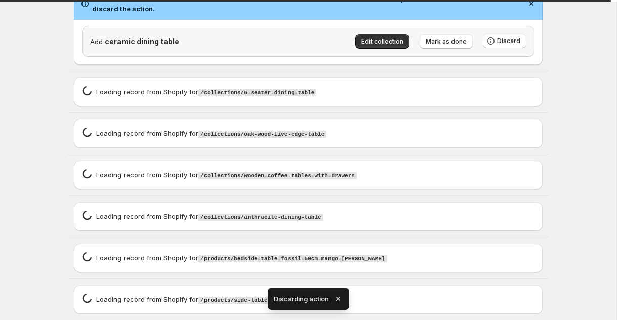
scroll to position [0, 0]
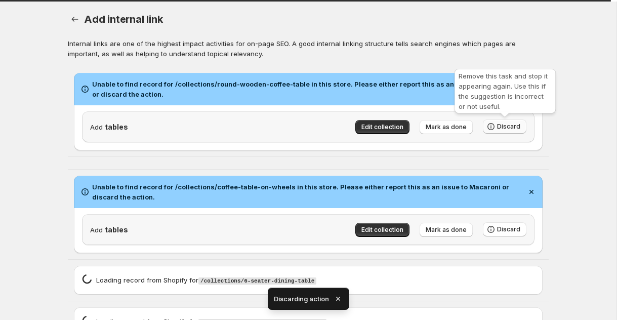
click at [513, 128] on span "Discard" at bounding box center [508, 127] width 23 height 8
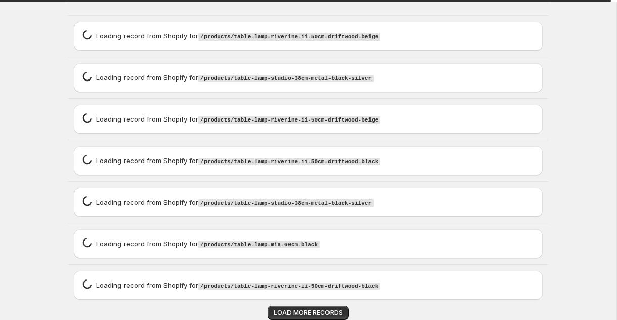
scroll to position [353, 0]
click at [299, 309] on span "LOAD MORE RECORDS" at bounding box center [308, 313] width 69 height 8
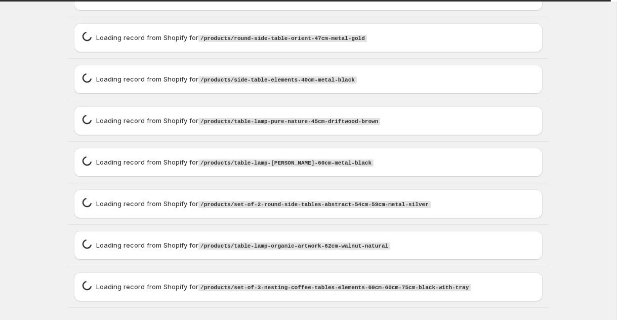
scroll to position [2216, 0]
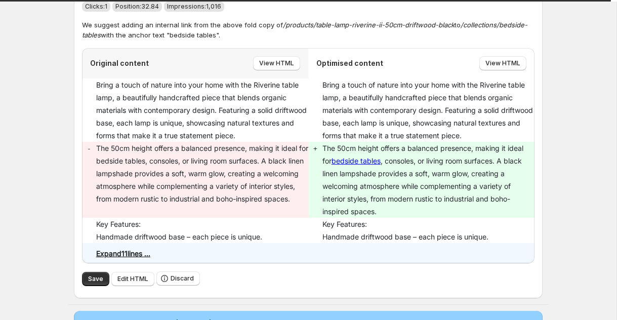
scroll to position [2131, 0]
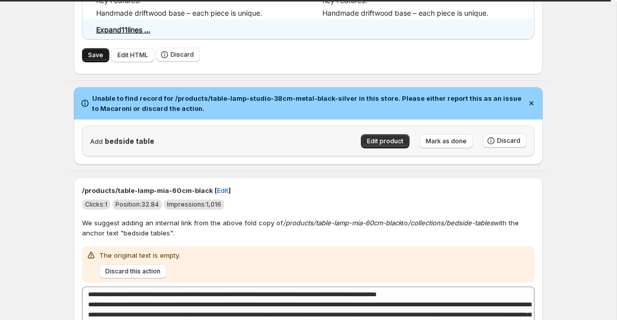
click at [87, 56] on button "Save" at bounding box center [95, 55] width 27 height 14
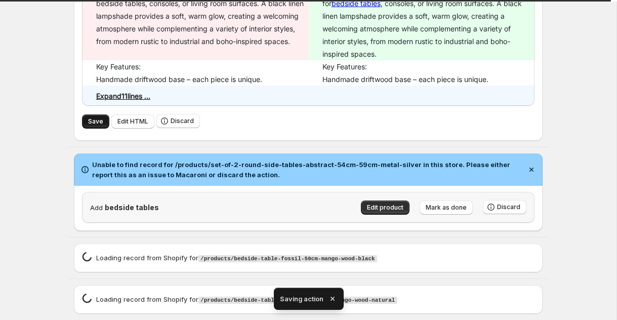
click at [103, 123] on button "Save" at bounding box center [95, 121] width 27 height 14
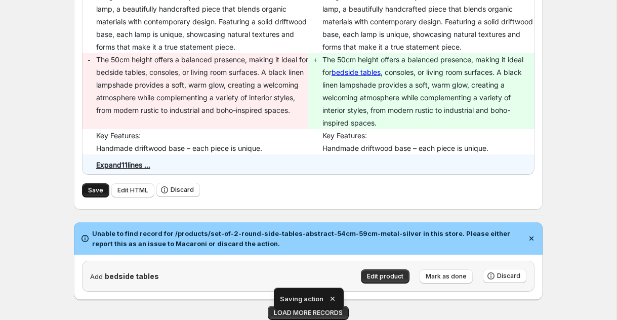
click at [84, 190] on button "Save" at bounding box center [95, 190] width 27 height 14
click at [101, 186] on button "Save" at bounding box center [95, 190] width 27 height 14
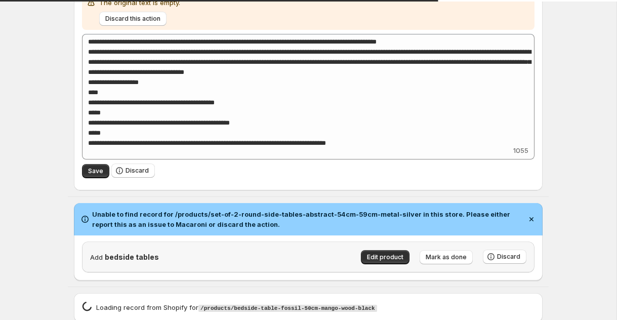
scroll to position [2080, 0]
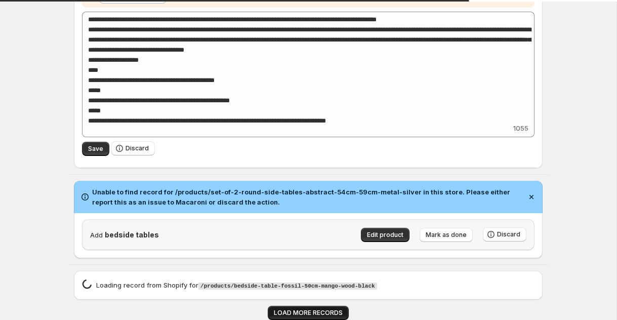
click at [295, 312] on span "LOAD MORE RECORDS" at bounding box center [308, 313] width 69 height 8
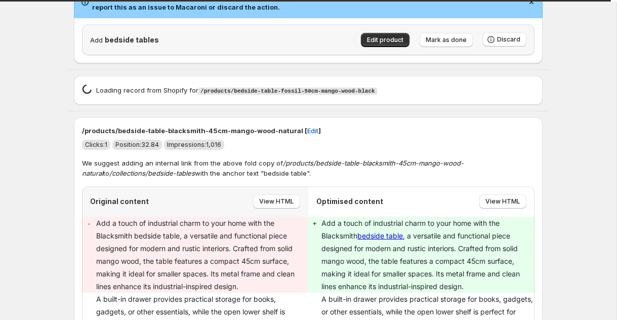
scroll to position [2464, 0]
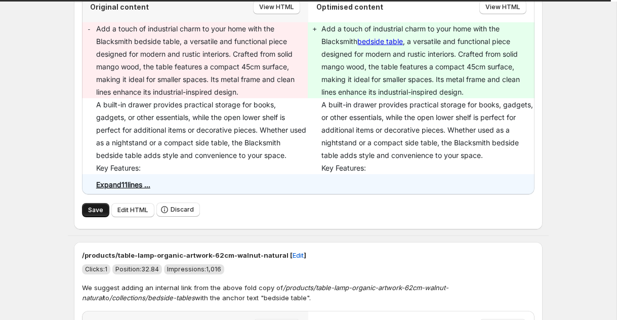
click at [91, 217] on button "Save" at bounding box center [95, 210] width 27 height 14
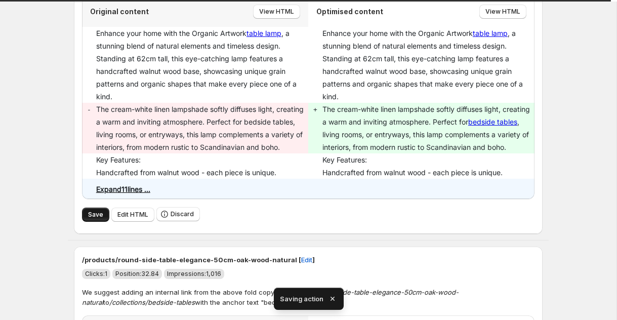
click at [87, 222] on button "Save" at bounding box center [95, 215] width 27 height 14
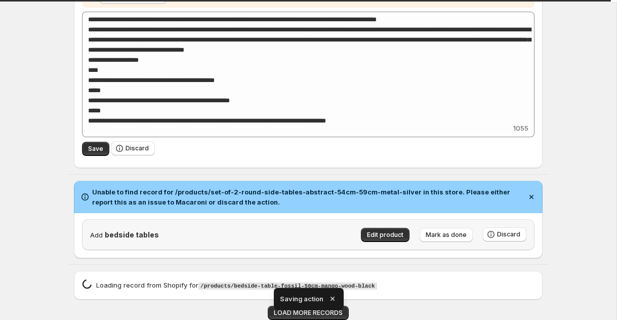
scroll to position [2080, 0]
drag, startPoint x: 332, startPoint y: 295, endPoint x: 328, endPoint y: 302, distance: 7.7
click at [332, 295] on icon "button" at bounding box center [333, 299] width 10 height 10
click at [325, 311] on span "LOAD MORE RECORDS" at bounding box center [308, 313] width 69 height 8
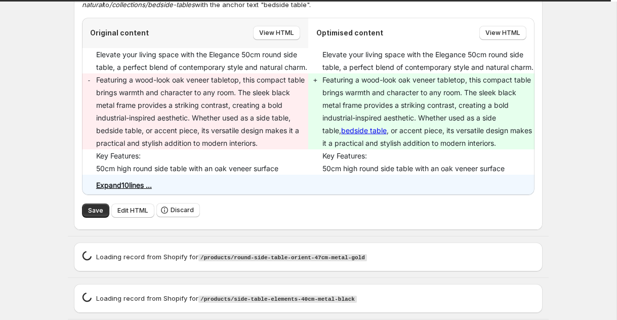
scroll to position [2476, 0]
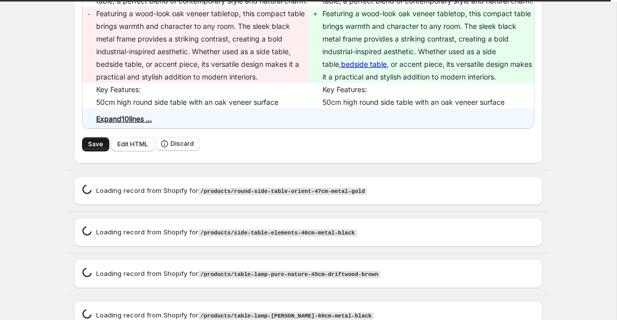
click at [88, 148] on span "Save" at bounding box center [95, 144] width 15 height 8
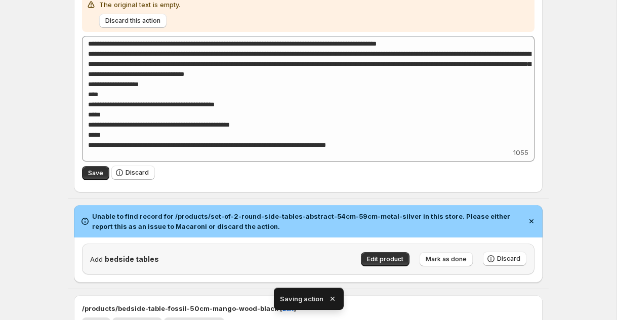
scroll to position [2169, 0]
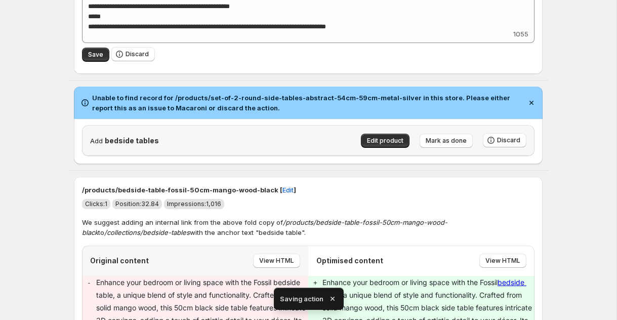
click at [334, 294] on icon "button" at bounding box center [333, 299] width 10 height 10
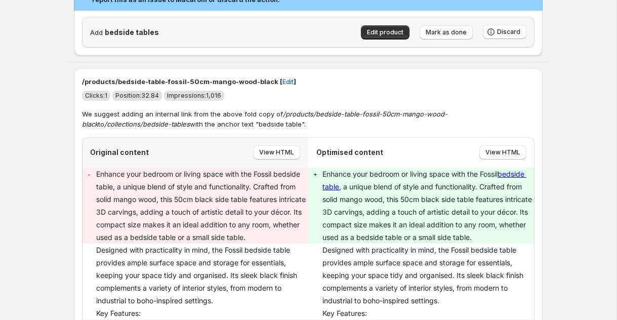
scroll to position [2357, 0]
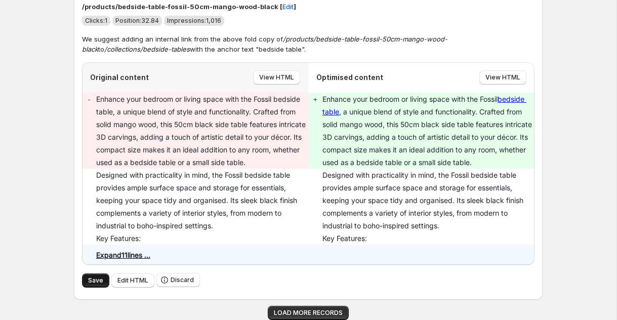
click at [93, 278] on span "Save" at bounding box center [95, 280] width 15 height 8
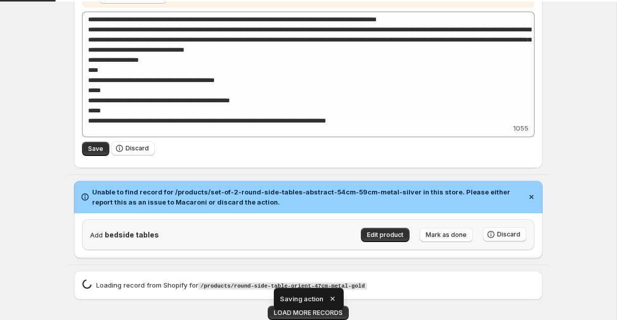
scroll to position [2080, 0]
click at [331, 299] on icon "button" at bounding box center [332, 299] width 4 height 4
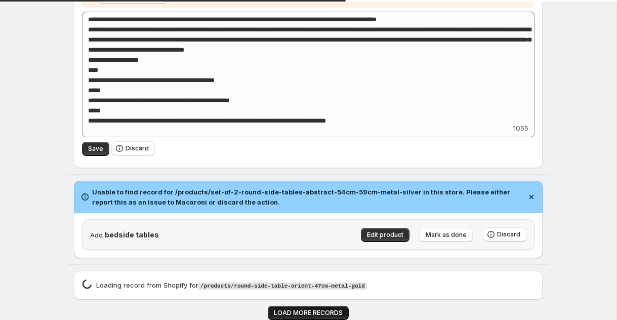
click at [316, 311] on span "LOAD MORE RECORDS" at bounding box center [308, 313] width 69 height 8
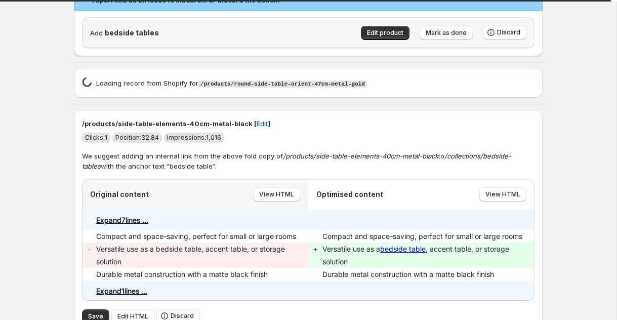
scroll to position [2475, 0]
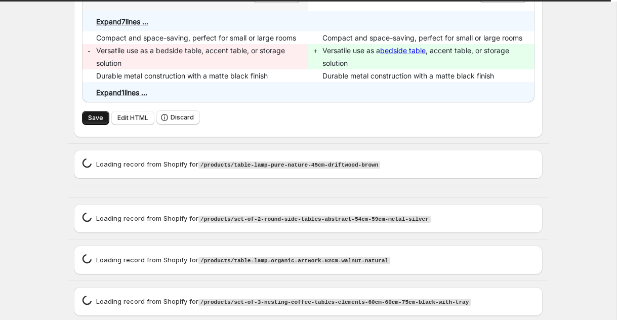
click at [97, 118] on button "Save" at bounding box center [95, 118] width 27 height 14
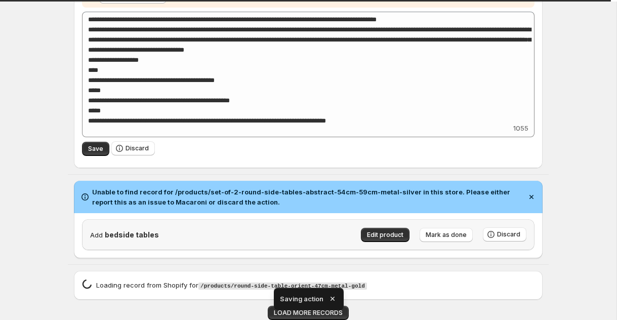
click at [332, 296] on icon "button" at bounding box center [333, 299] width 10 height 10
click at [332, 312] on span "LOAD MORE RECORDS" at bounding box center [308, 313] width 69 height 8
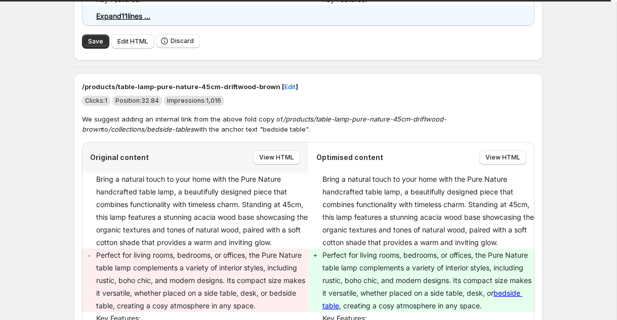
scroll to position [2634, 0]
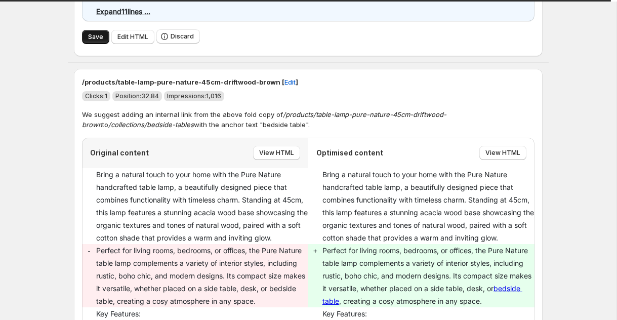
click at [101, 41] on span "Save" at bounding box center [95, 37] width 15 height 8
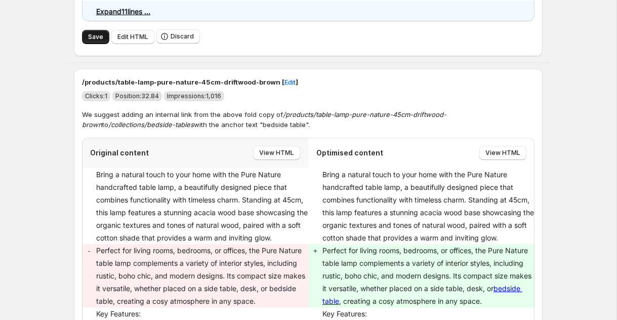
click at [101, 41] on span "Save" at bounding box center [95, 37] width 15 height 8
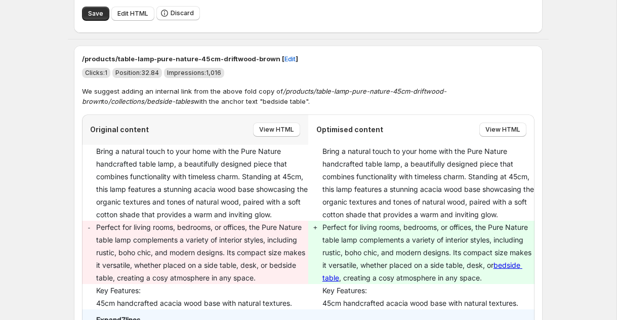
scroll to position [2962, 0]
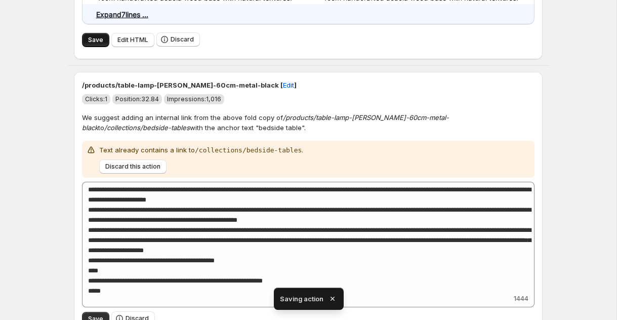
click at [97, 44] on span "Save" at bounding box center [95, 40] width 15 height 8
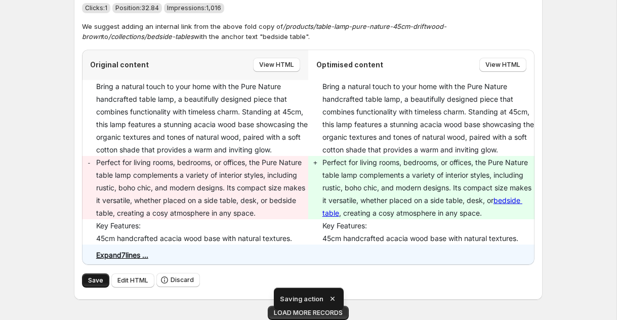
click at [99, 287] on button "Save" at bounding box center [95, 280] width 27 height 14
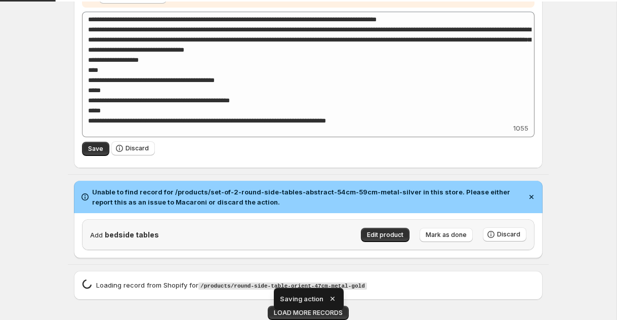
click at [98, 286] on p "Loading record from Shopify for /products/round-side-table-orient-47cm-metal-go…" at bounding box center [231, 285] width 271 height 11
click at [335, 296] on icon "button" at bounding box center [333, 299] width 10 height 10
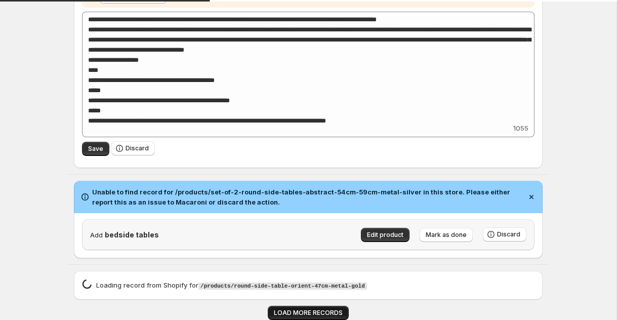
click at [330, 311] on span "LOAD MORE RECORDS" at bounding box center [308, 313] width 69 height 8
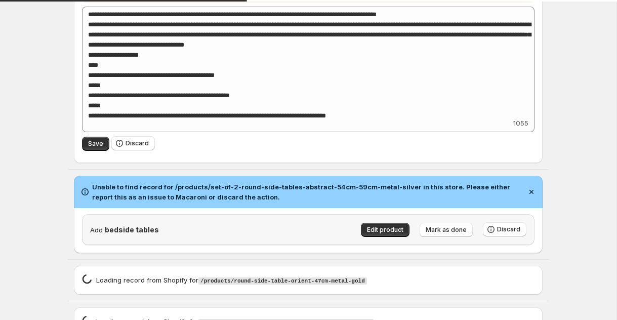
click at [330, 311] on table\"\,\"source\"\ "Loading record spinner Loading record from Shopify for /products/table-lamp-car…" at bounding box center [308, 321] width 481 height 41
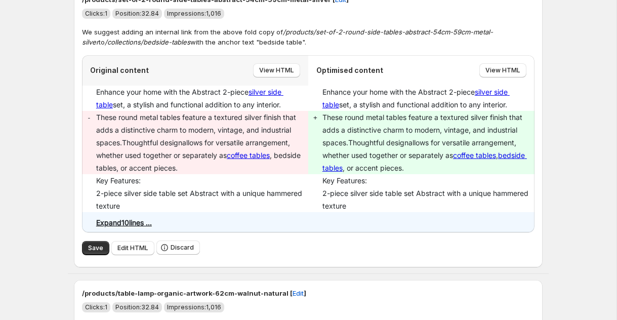
scroll to position [3125, 0]
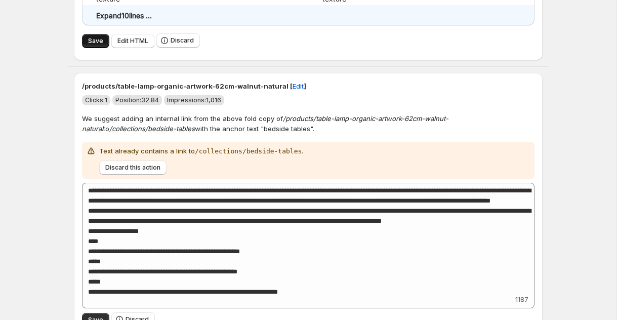
click at [94, 48] on button "Save" at bounding box center [95, 41] width 27 height 14
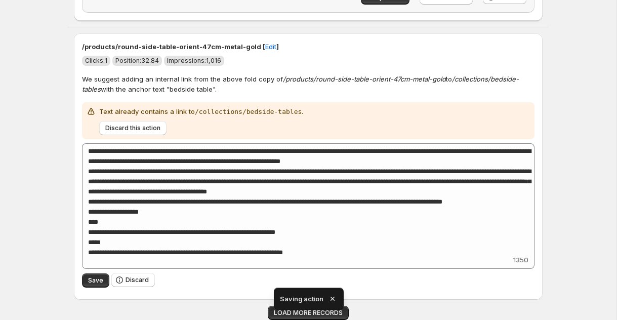
scroll to position [2317, 0]
drag, startPoint x: 278, startPoint y: 304, endPoint x: 281, endPoint y: 316, distance: 12.7
click at [278, 304] on table\"\,\"source\"\ "/products/round-side-table-orient-47cm-metal-gold [ Edit ] Clicks: 1 Position: …" at bounding box center [308, 166] width 481 height 279
click at [282, 316] on span "LOAD MORE RECORDS" at bounding box center [308, 313] width 69 height 8
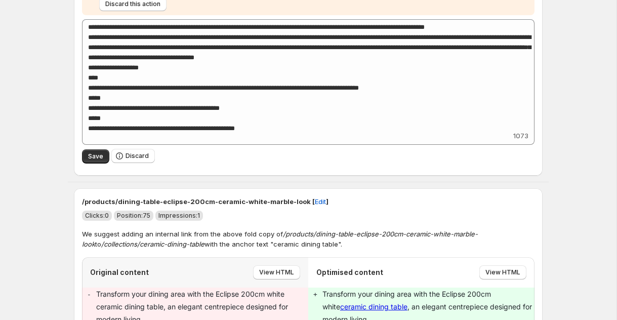
scroll to position [3456, 0]
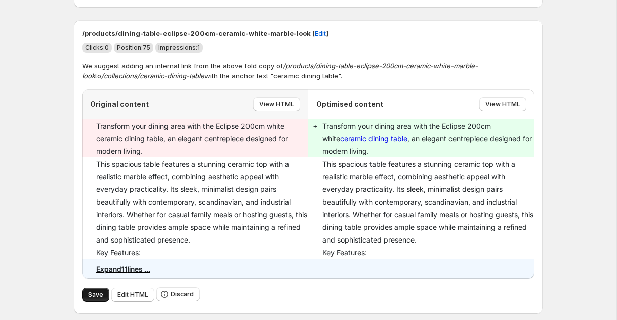
click at [94, 292] on span "Save" at bounding box center [95, 295] width 15 height 8
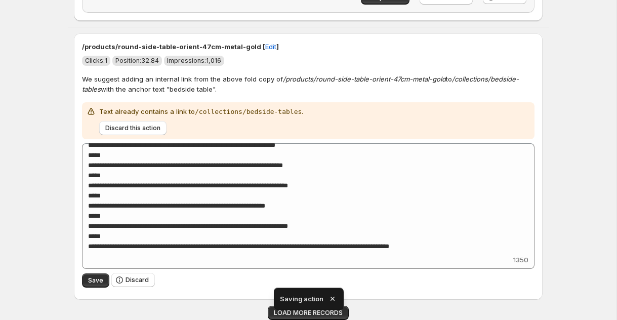
scroll to position [2317, 0]
click at [329, 297] on icon "button" at bounding box center [333, 299] width 10 height 10
click at [318, 310] on span "LOAD MORE RECORDS" at bounding box center [308, 313] width 69 height 8
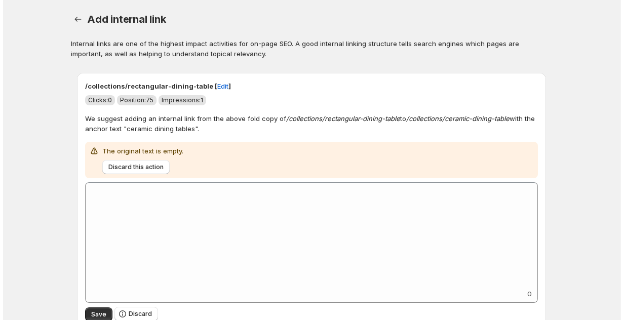
scroll to position [0, 0]
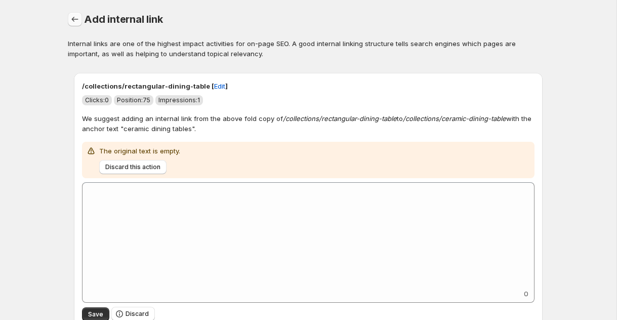
click at [73, 21] on icon "button" at bounding box center [75, 19] width 10 height 10
